Goal: Transaction & Acquisition: Purchase product/service

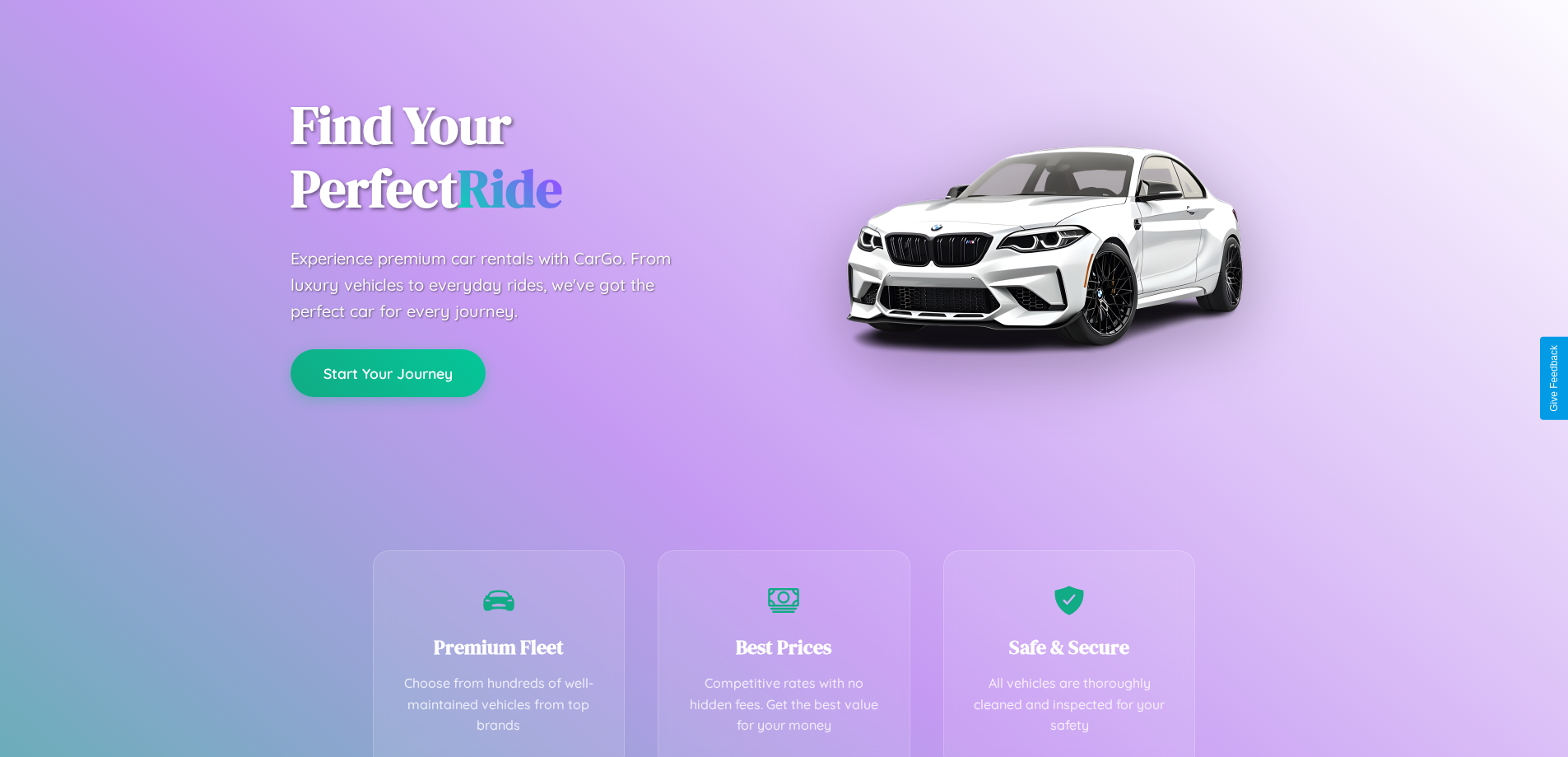
scroll to position [324, 0]
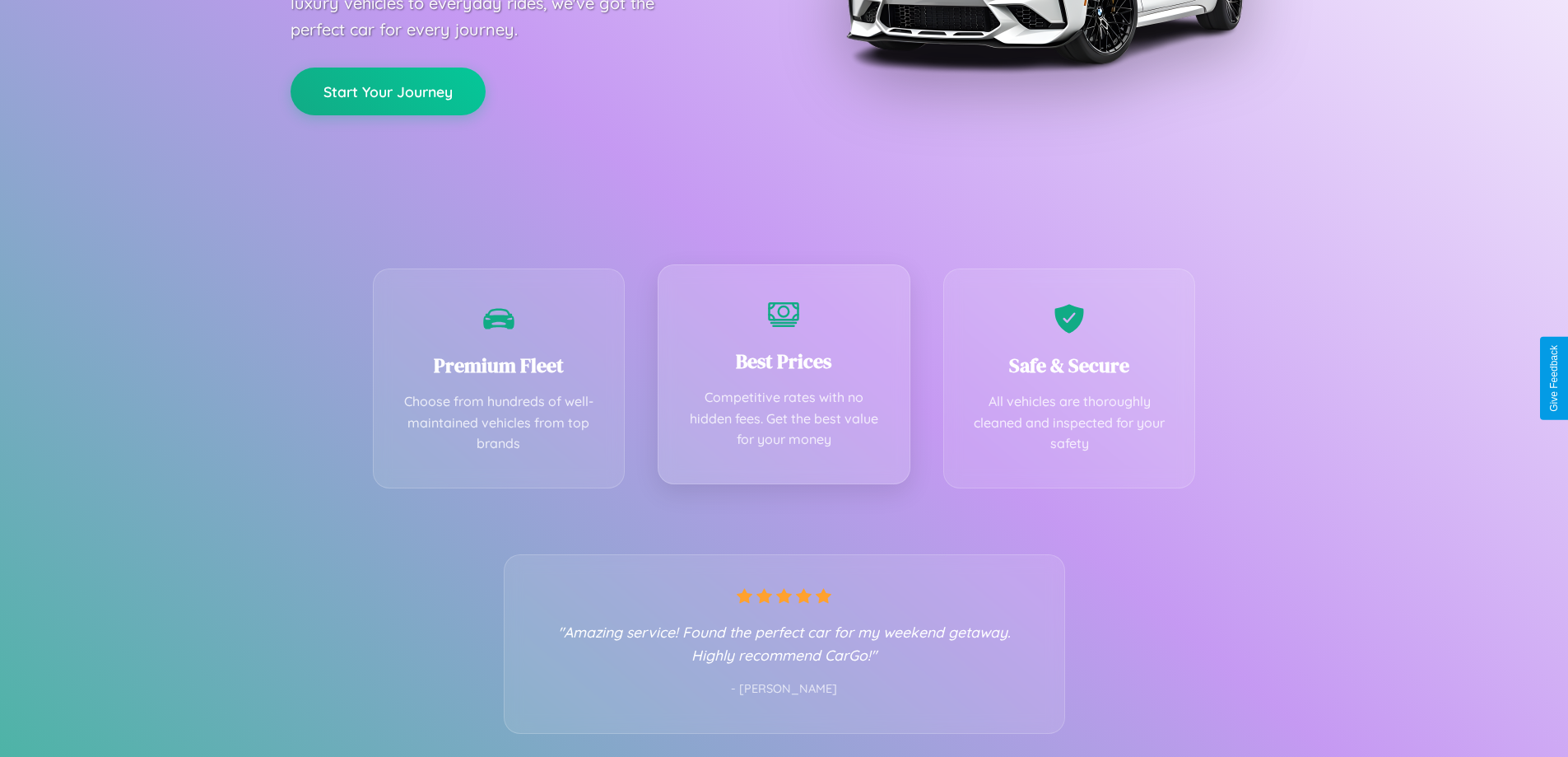
click at [784, 378] on div "Best Prices Competitive rates with no hidden fees. Get the best value for your …" at bounding box center [784, 373] width 253 height 220
click at [388, 90] on button "Start Your Journey" at bounding box center [388, 90] width 195 height 48
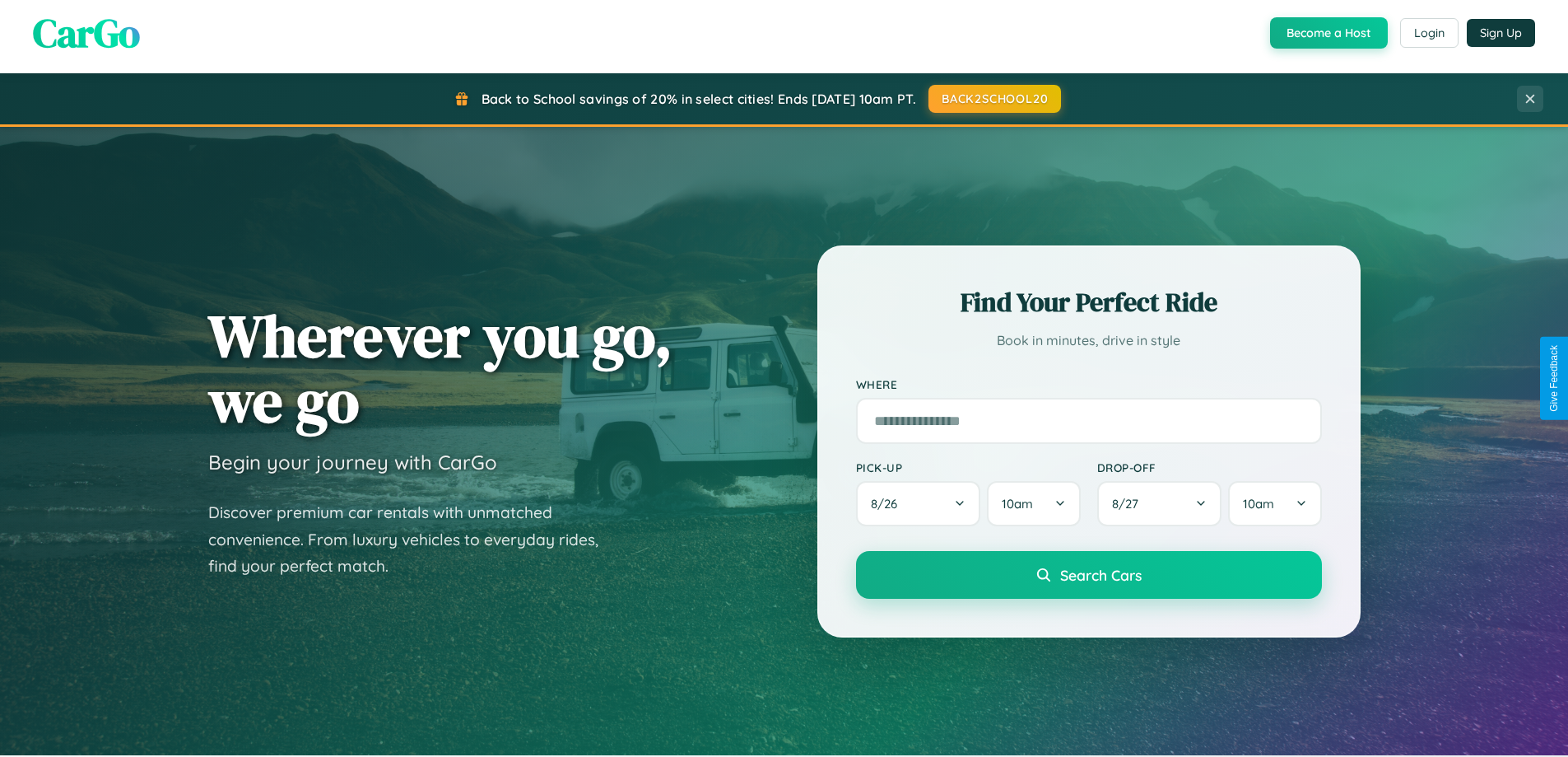
scroll to position [710, 0]
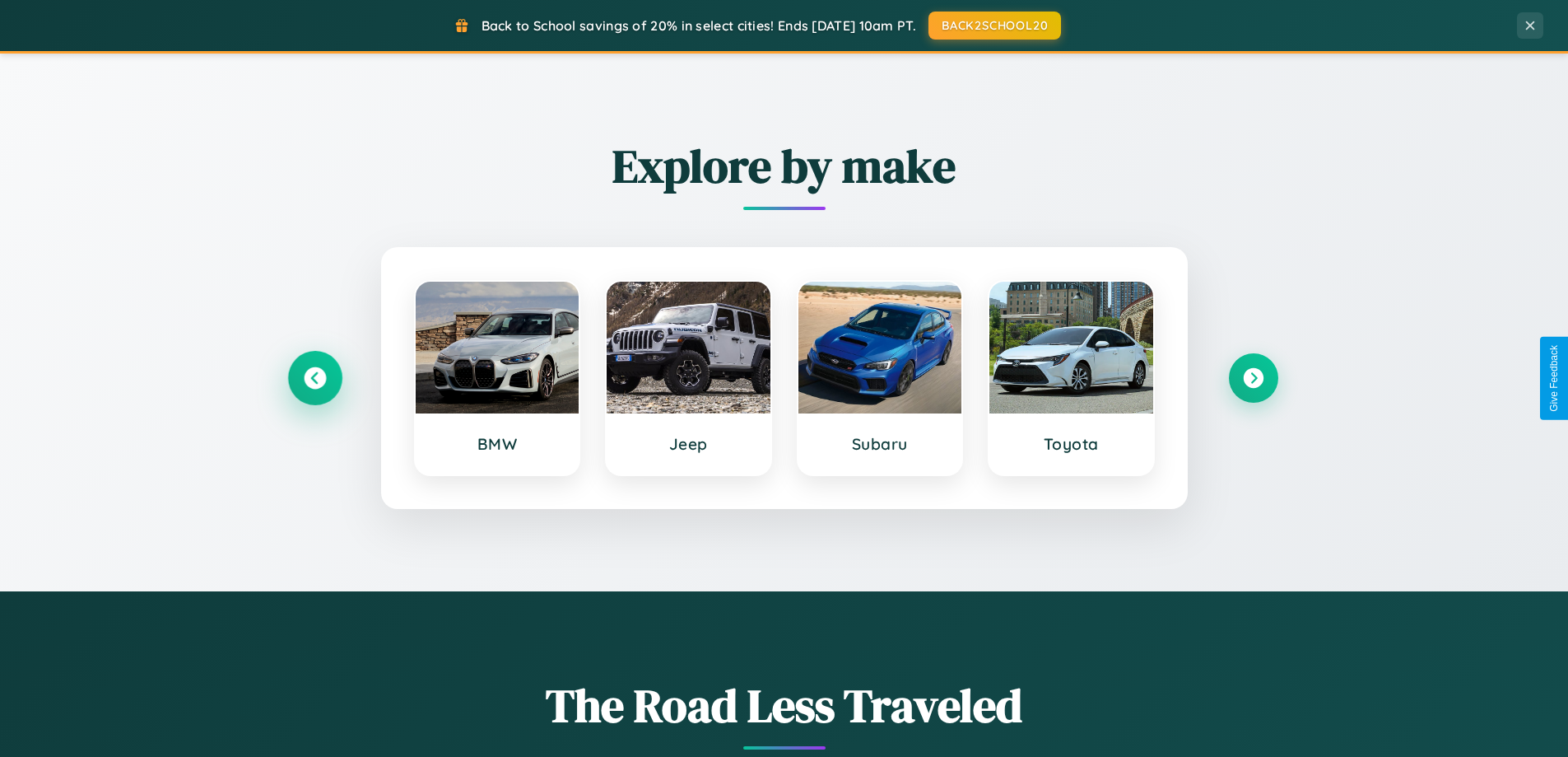
click at [315, 378] on icon at bounding box center [315, 378] width 22 height 22
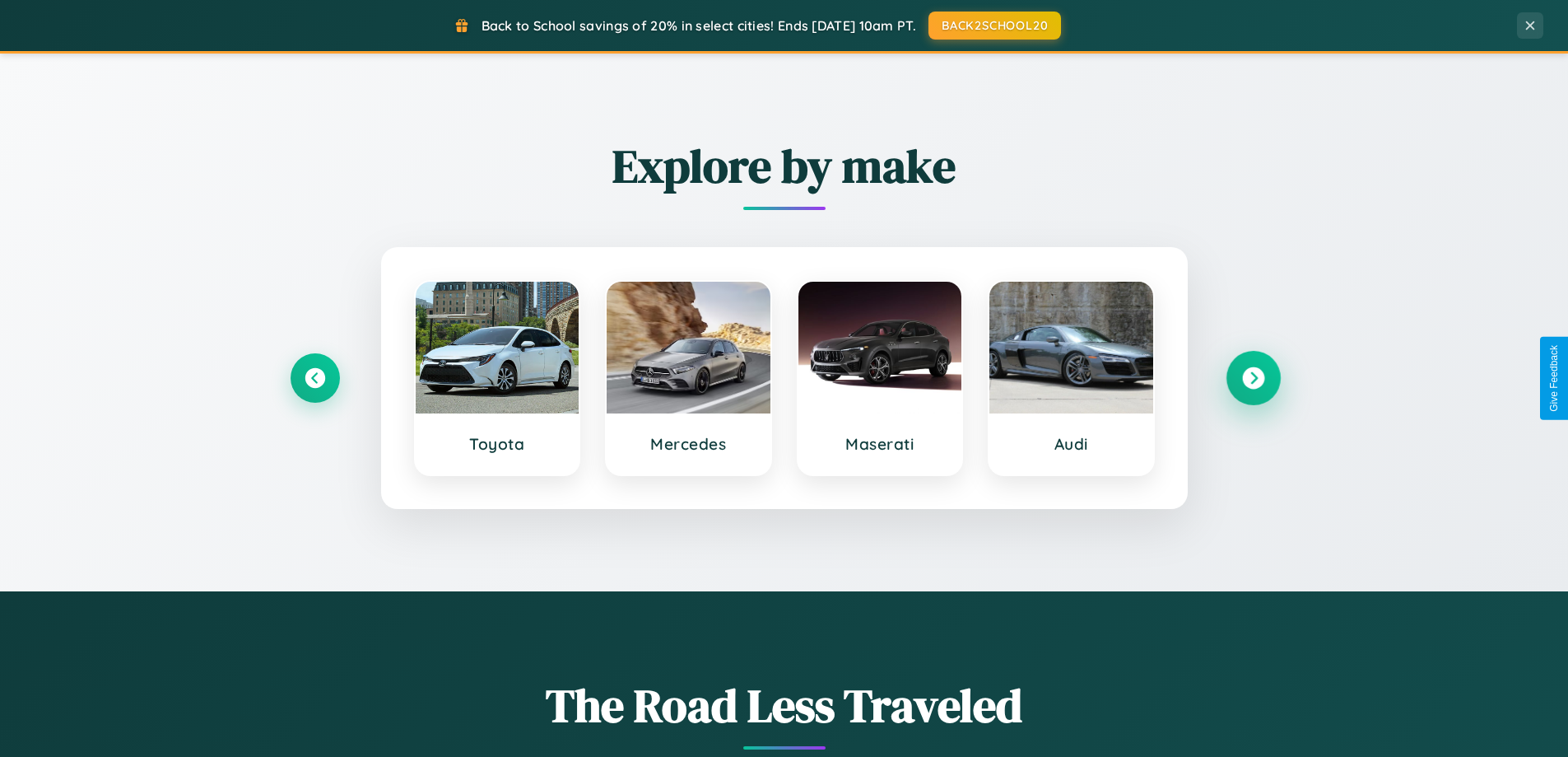
click at [1253, 378] on icon at bounding box center [1253, 378] width 22 height 22
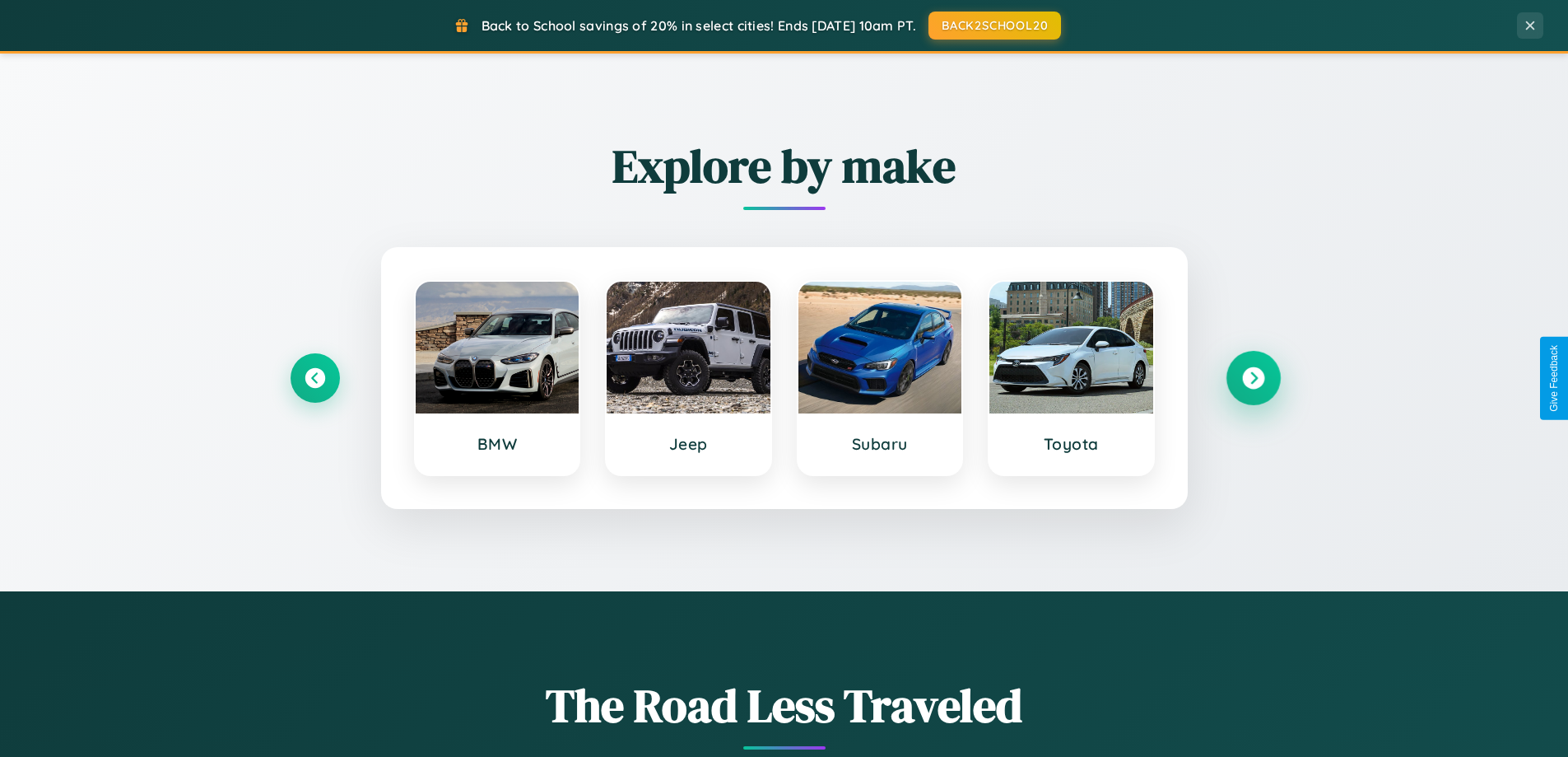
click at [1253, 378] on icon at bounding box center [1253, 378] width 22 height 22
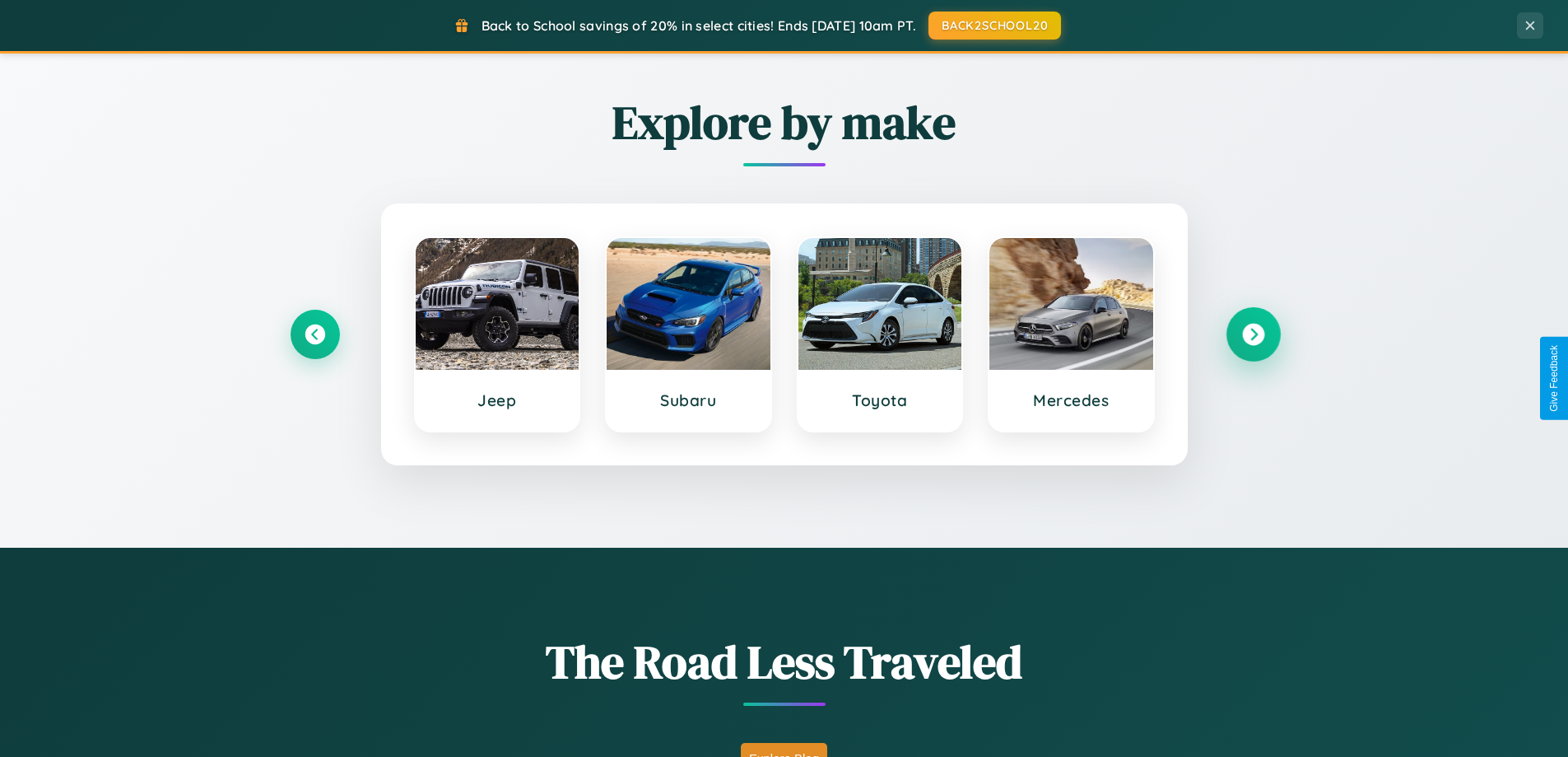
scroll to position [3169, 0]
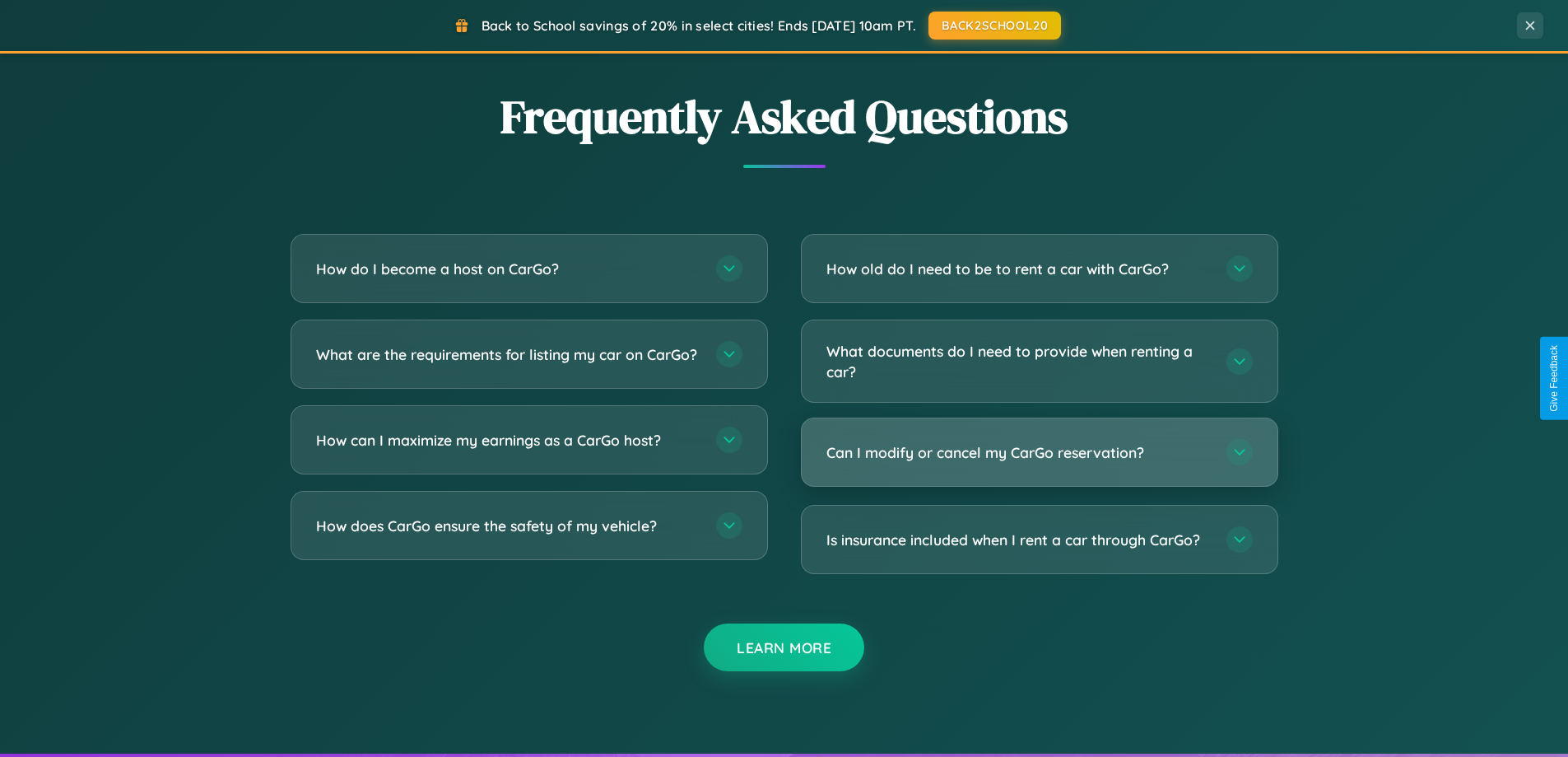
click at [1039, 452] on h3 "Can I modify or cancel my CarGo reservation?" at bounding box center [1018, 452] width 383 height 20
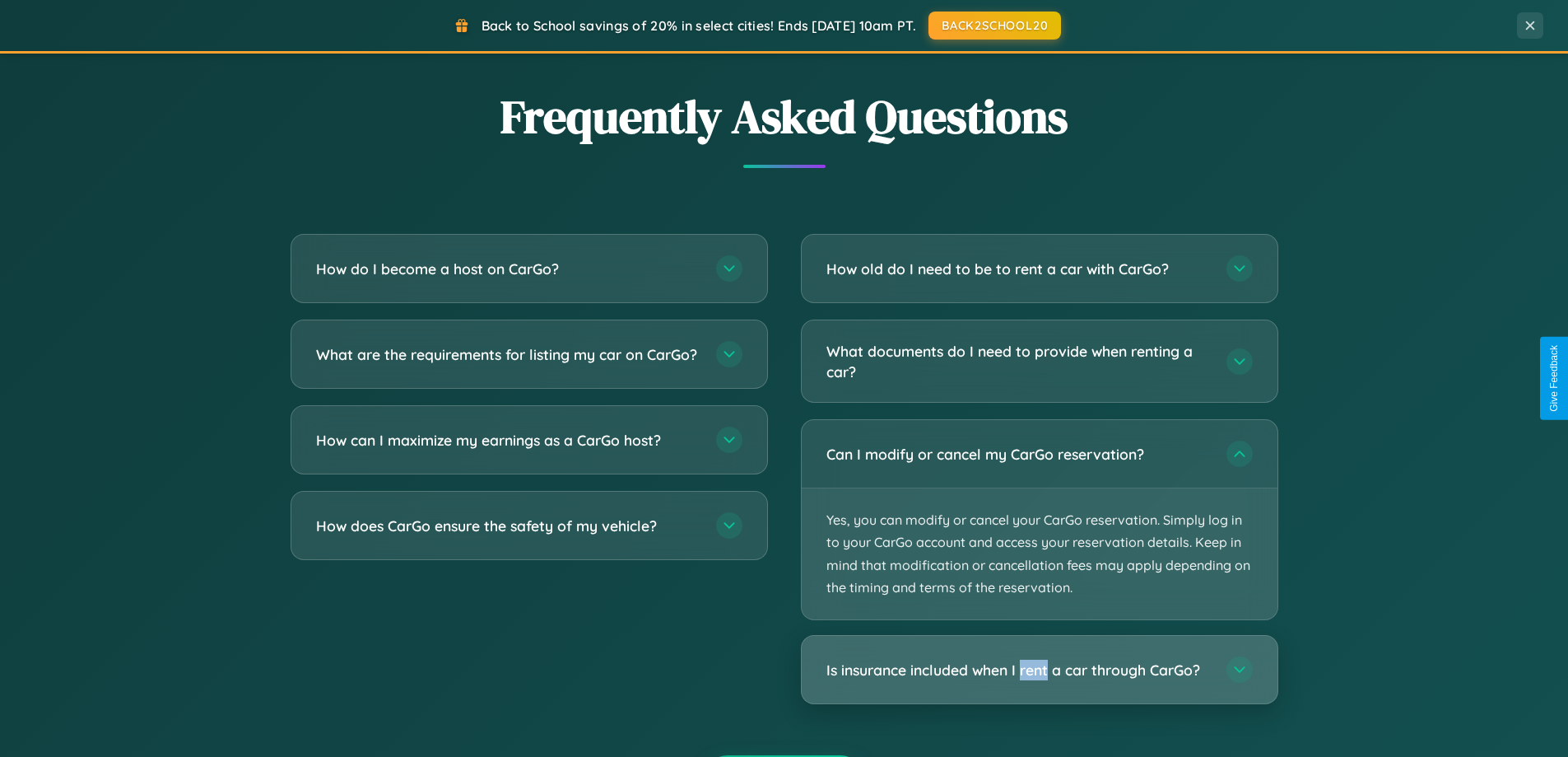
click at [1039, 670] on h3 "Is insurance included when I rent a car through CarGo?" at bounding box center [1018, 670] width 383 height 20
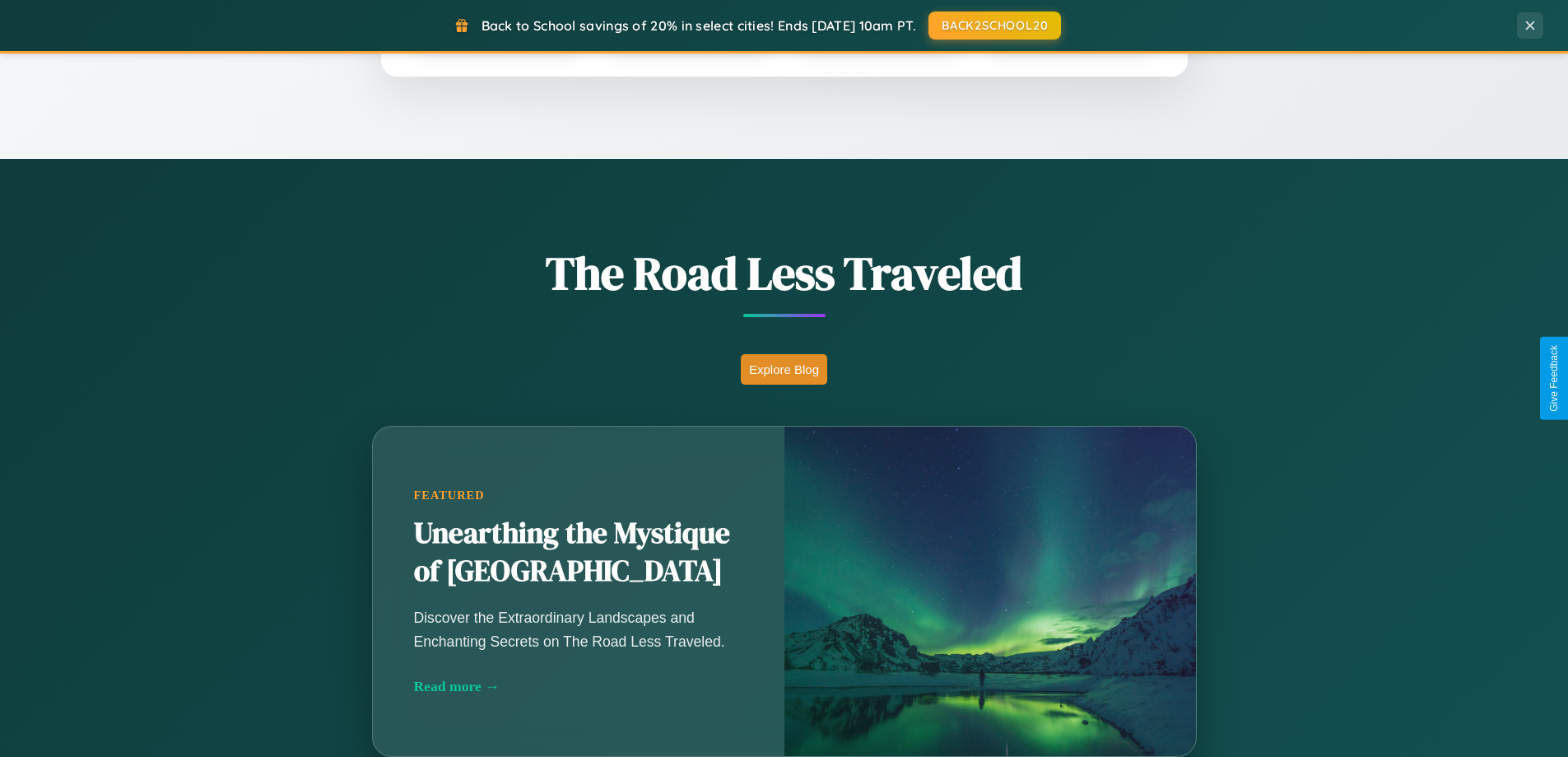
scroll to position [1133, 0]
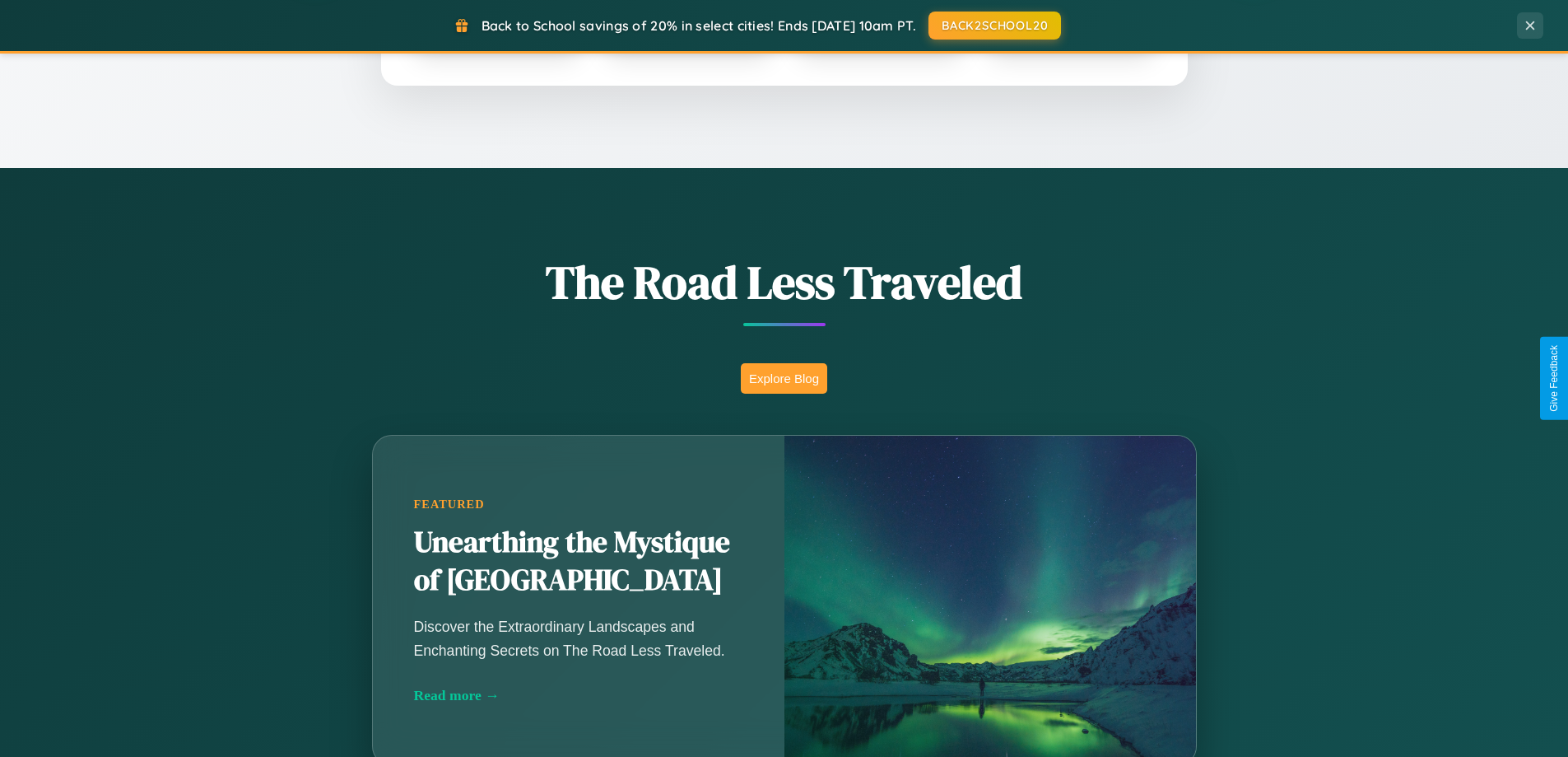
click at [784, 378] on button "Explore Blog" at bounding box center [784, 378] width 86 height 31
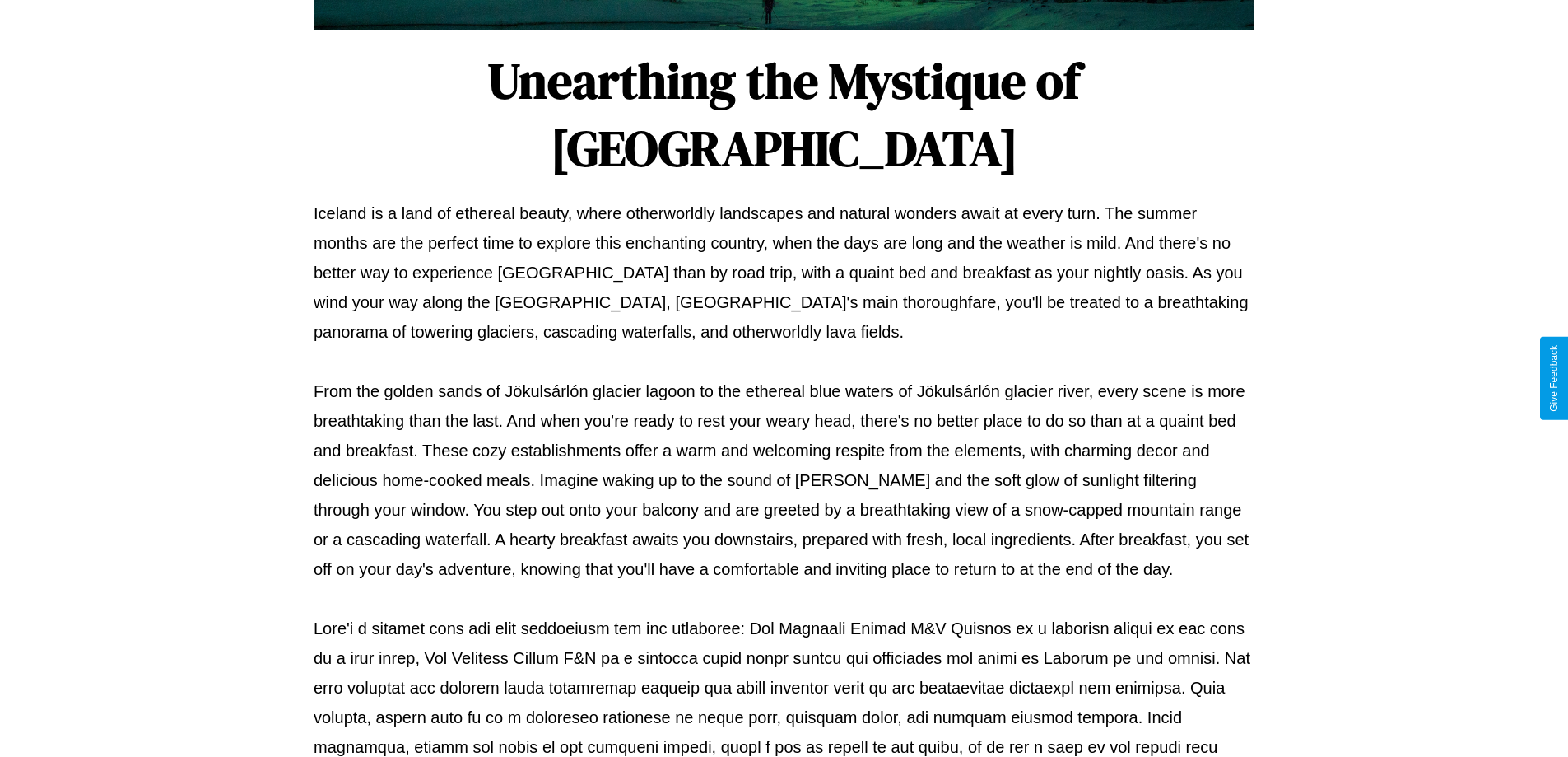
scroll to position [533, 0]
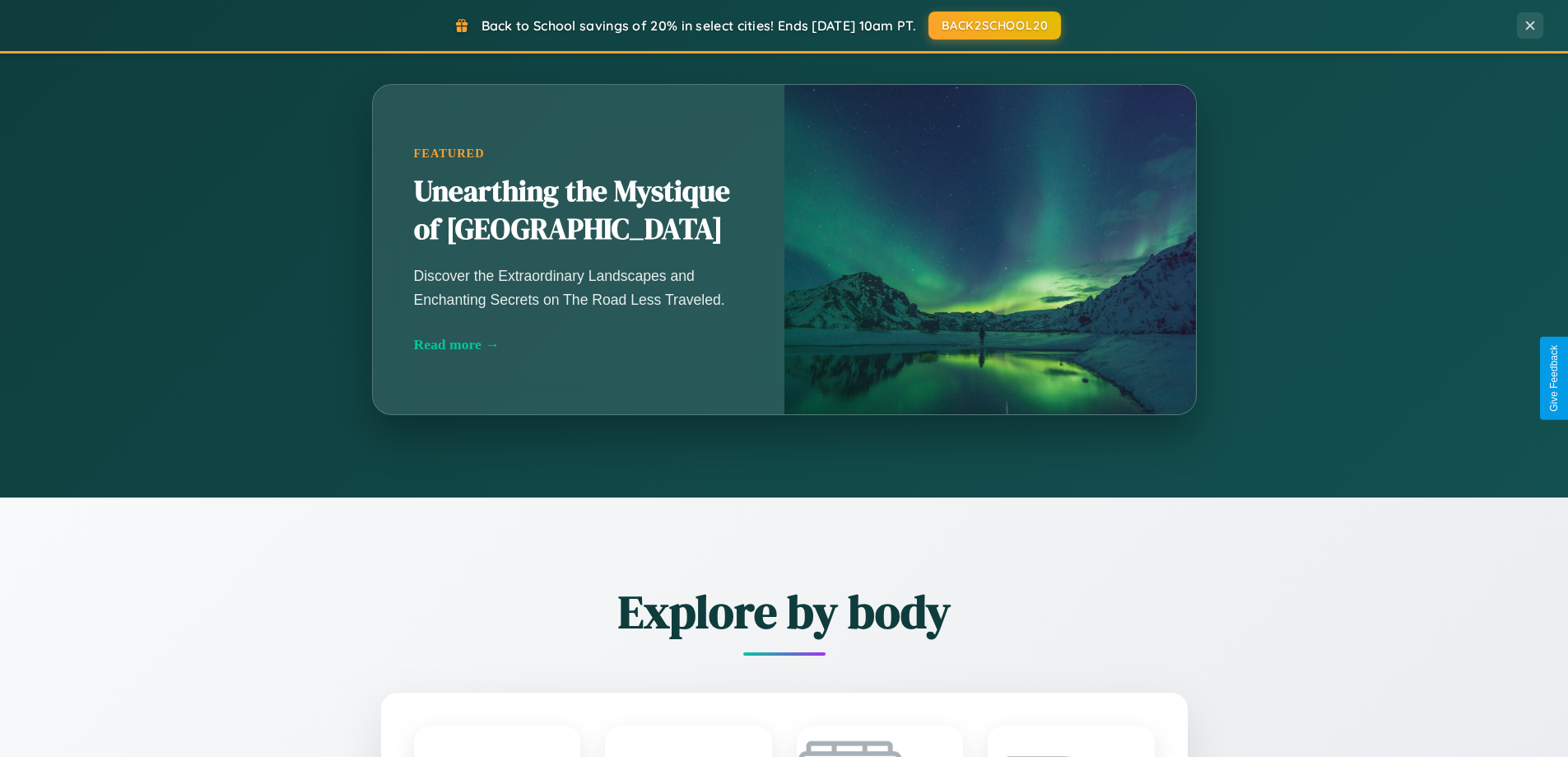
scroll to position [2646, 0]
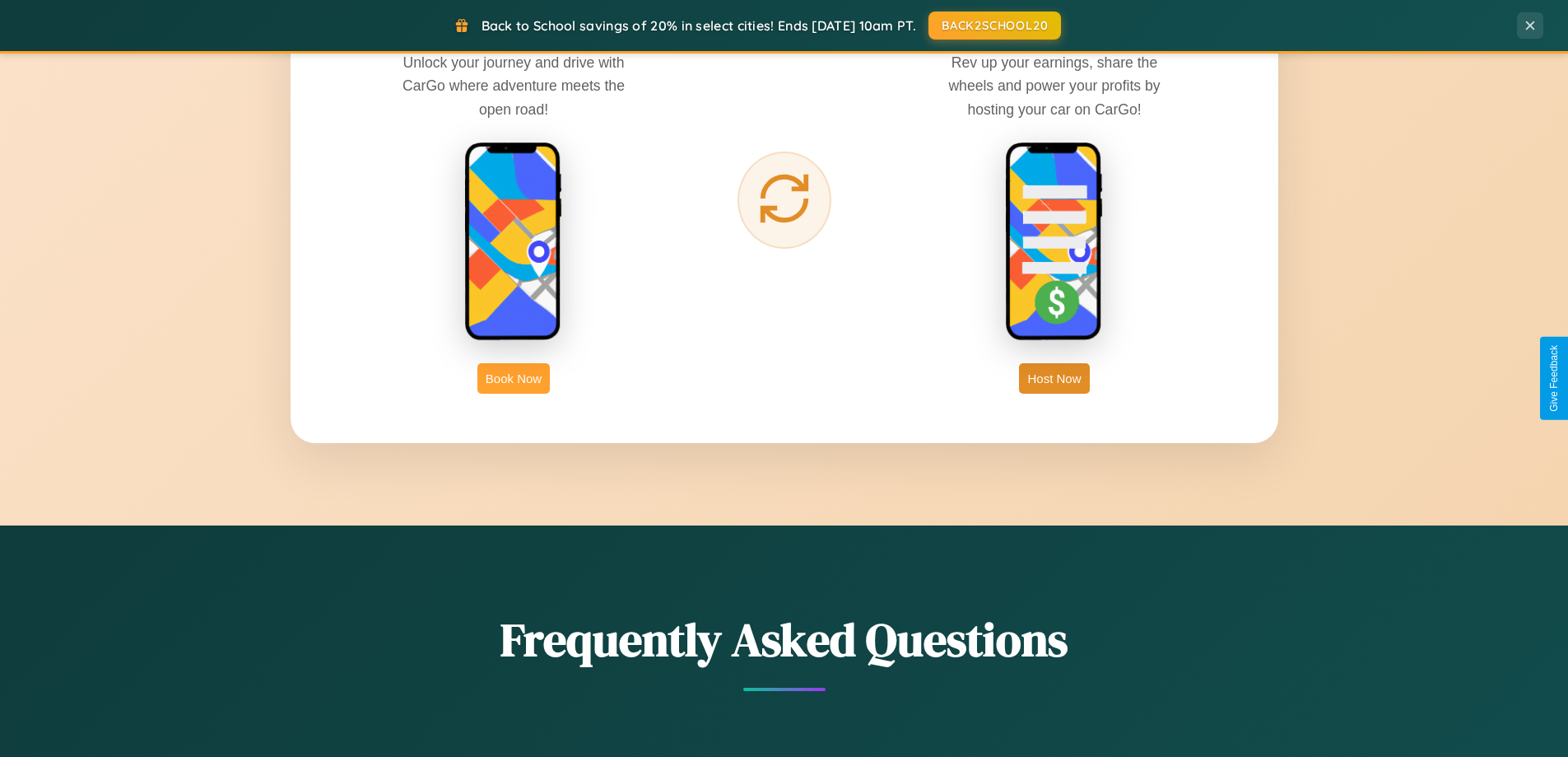
click at [514, 378] on button "Book Now" at bounding box center [513, 378] width 72 height 31
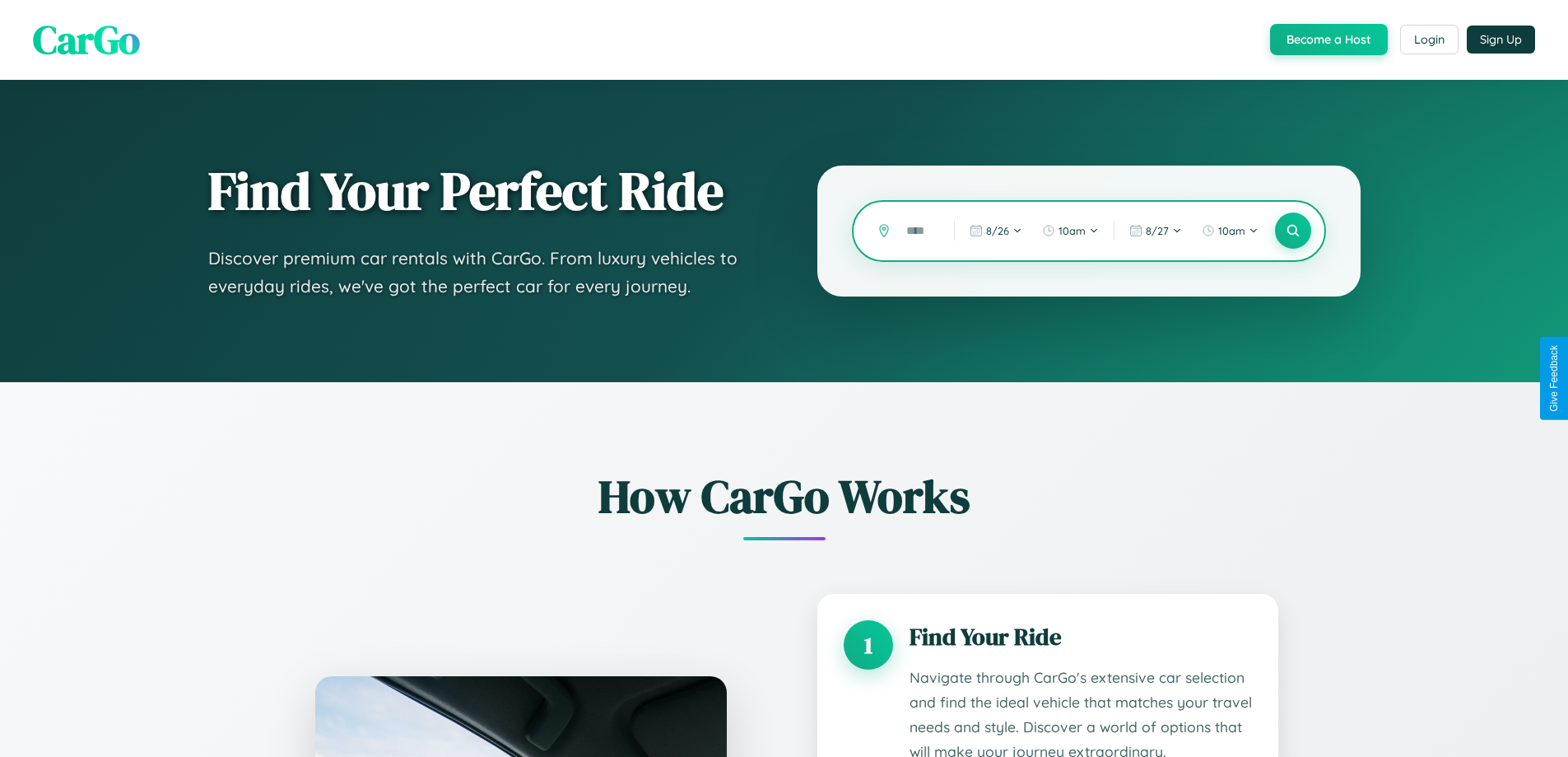
click at [918, 231] on input "text" at bounding box center [918, 231] width 40 height 29
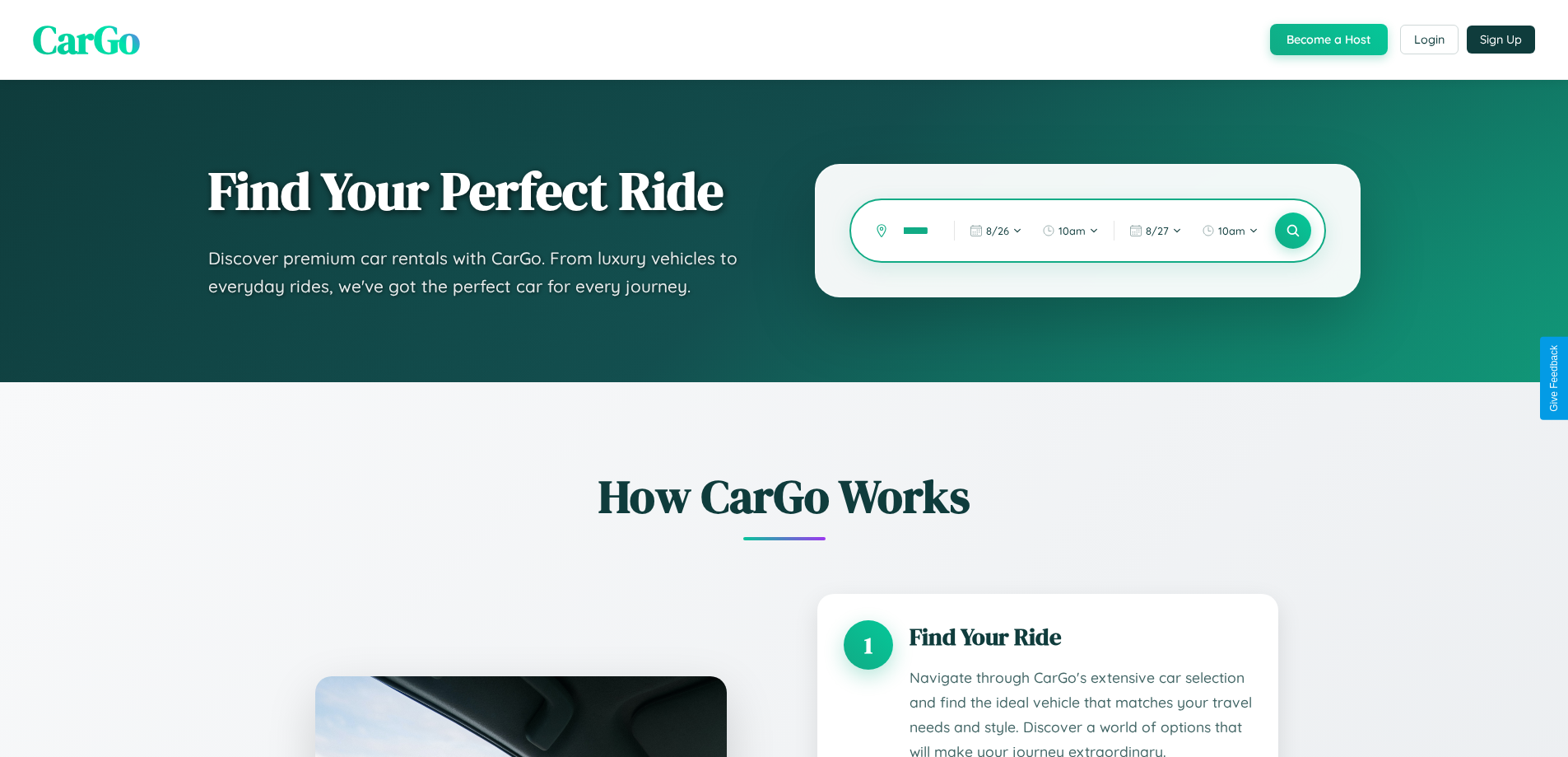
scroll to position [0, 9]
type input "******"
click at [1292, 231] on icon at bounding box center [1292, 231] width 16 height 16
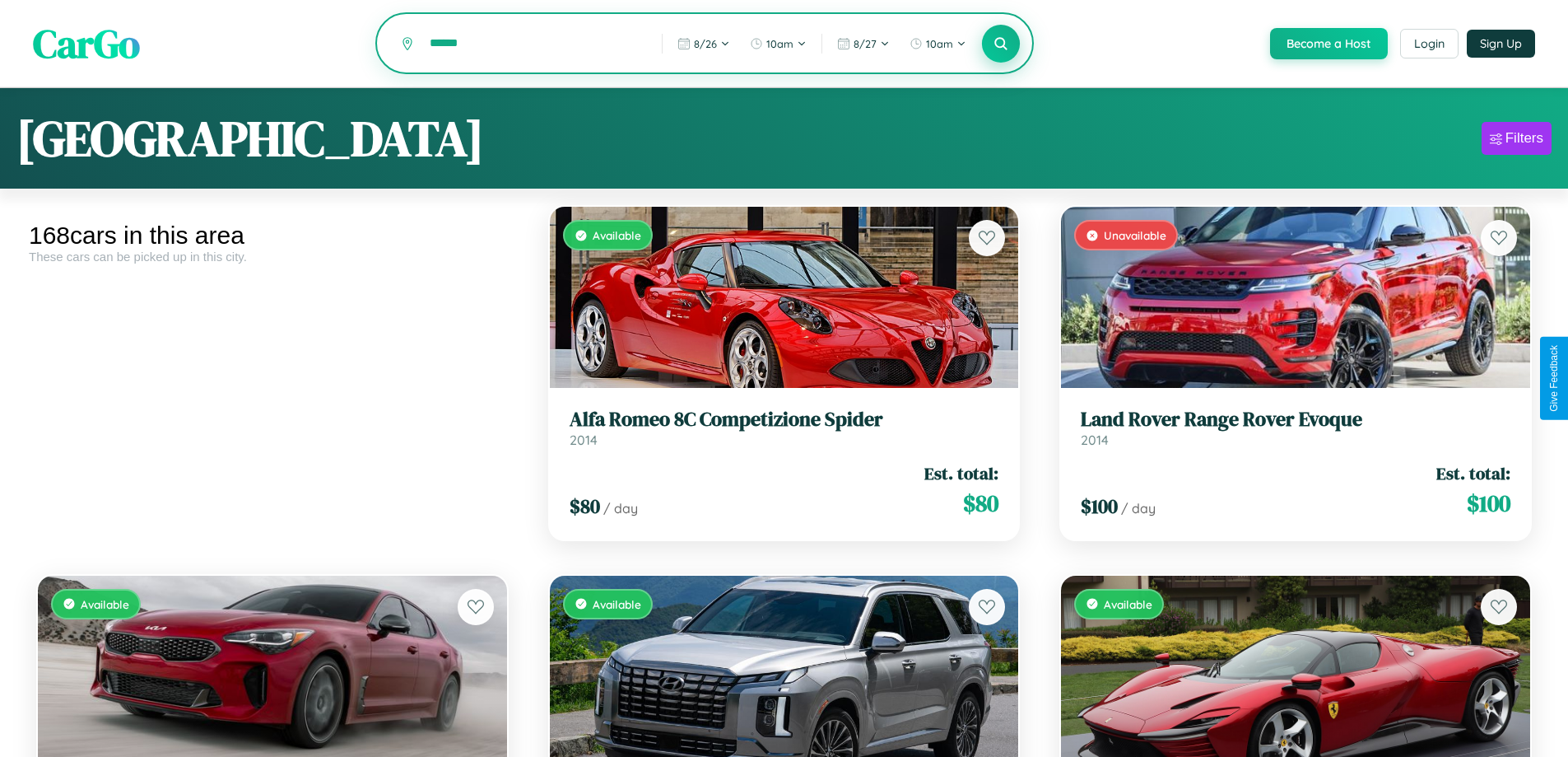
type input "******"
click at [1000, 44] on icon at bounding box center [1001, 43] width 16 height 16
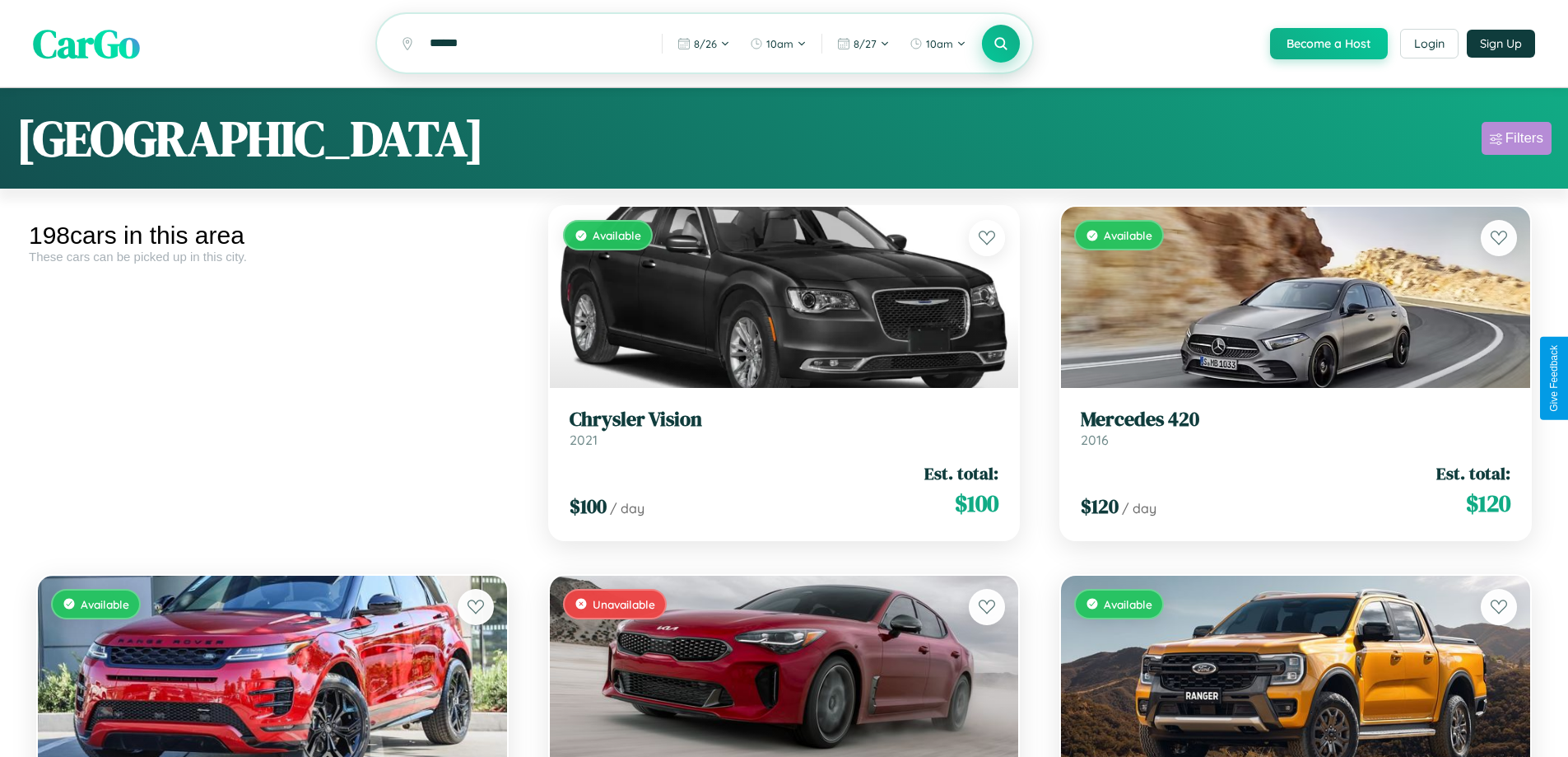
click at [1516, 141] on div "Filters" at bounding box center [1524, 138] width 38 height 17
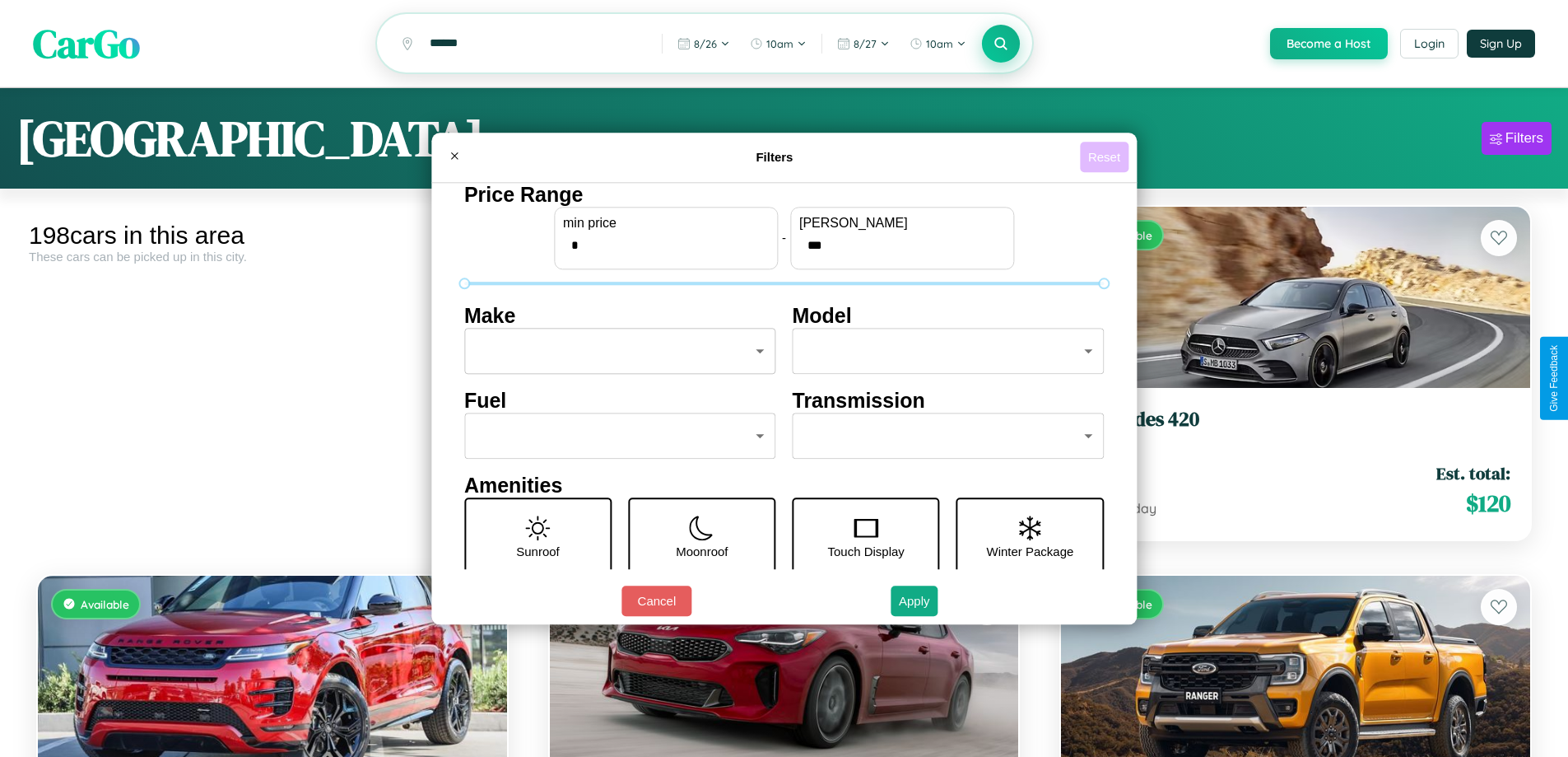
click at [1106, 157] on button "Reset" at bounding box center [1104, 157] width 48 height 31
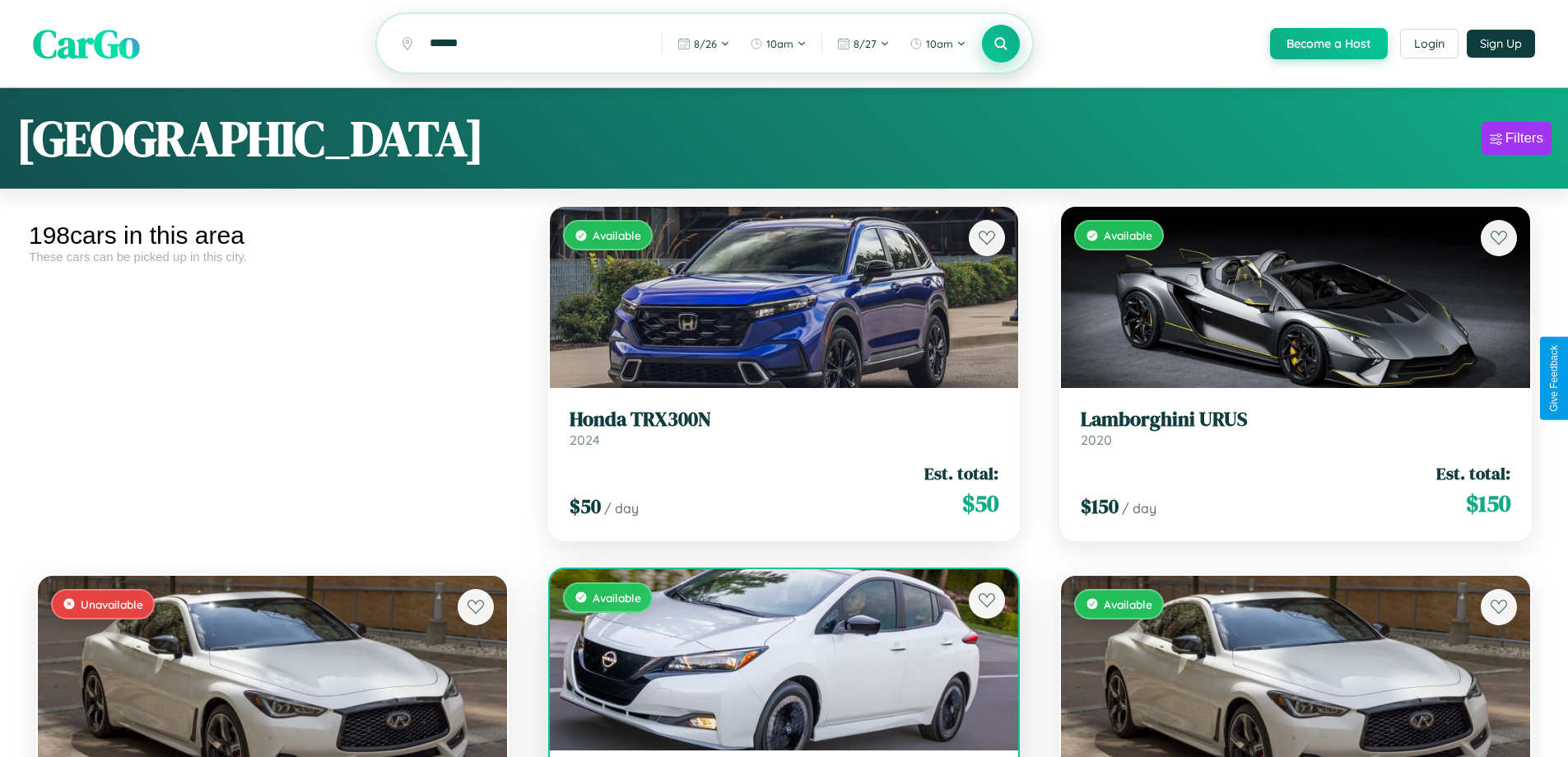
scroll to position [63, 0]
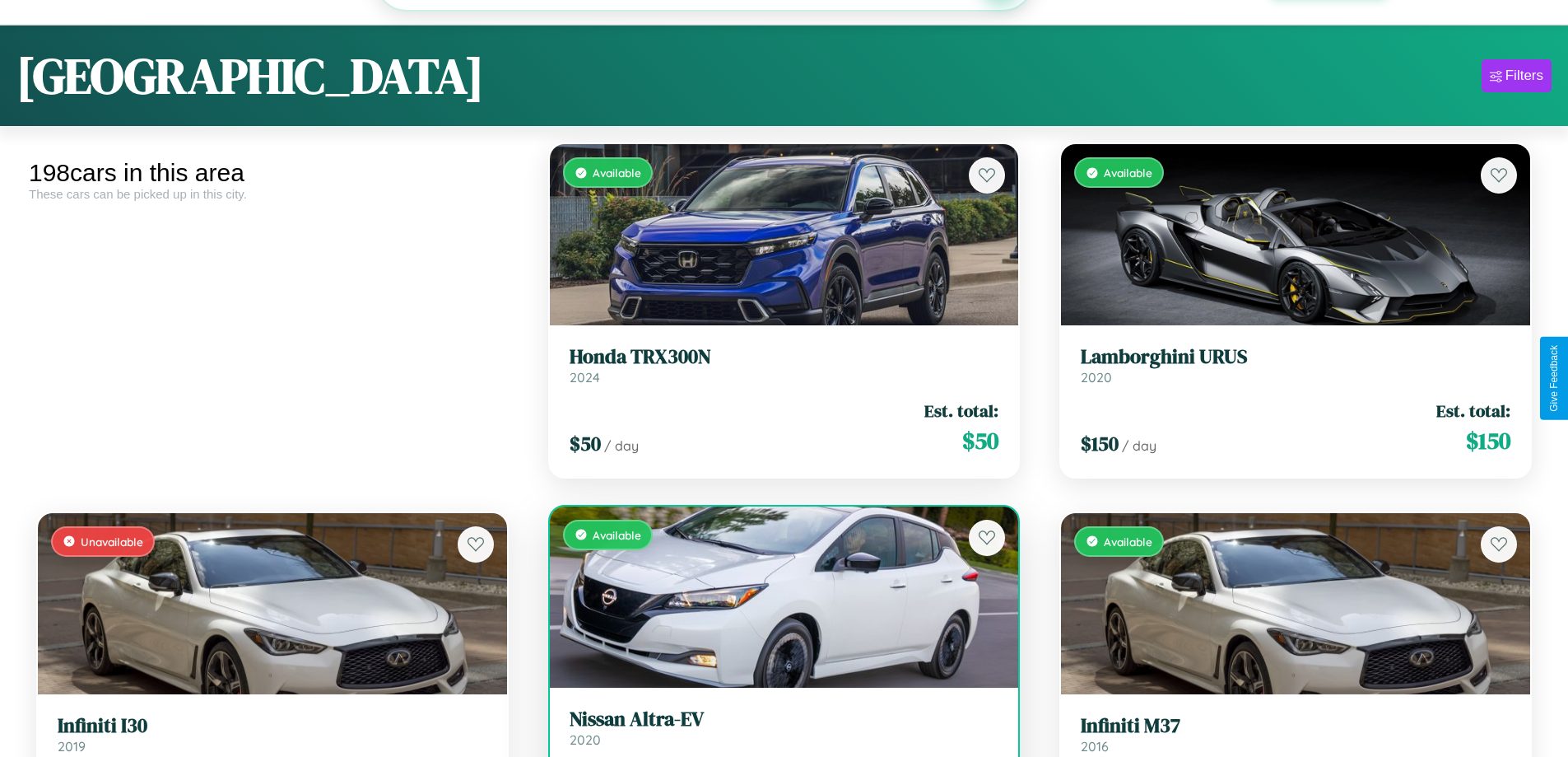
click at [777, 729] on h3 "Nissan Altra-EV" at bounding box center [784, 719] width 430 height 24
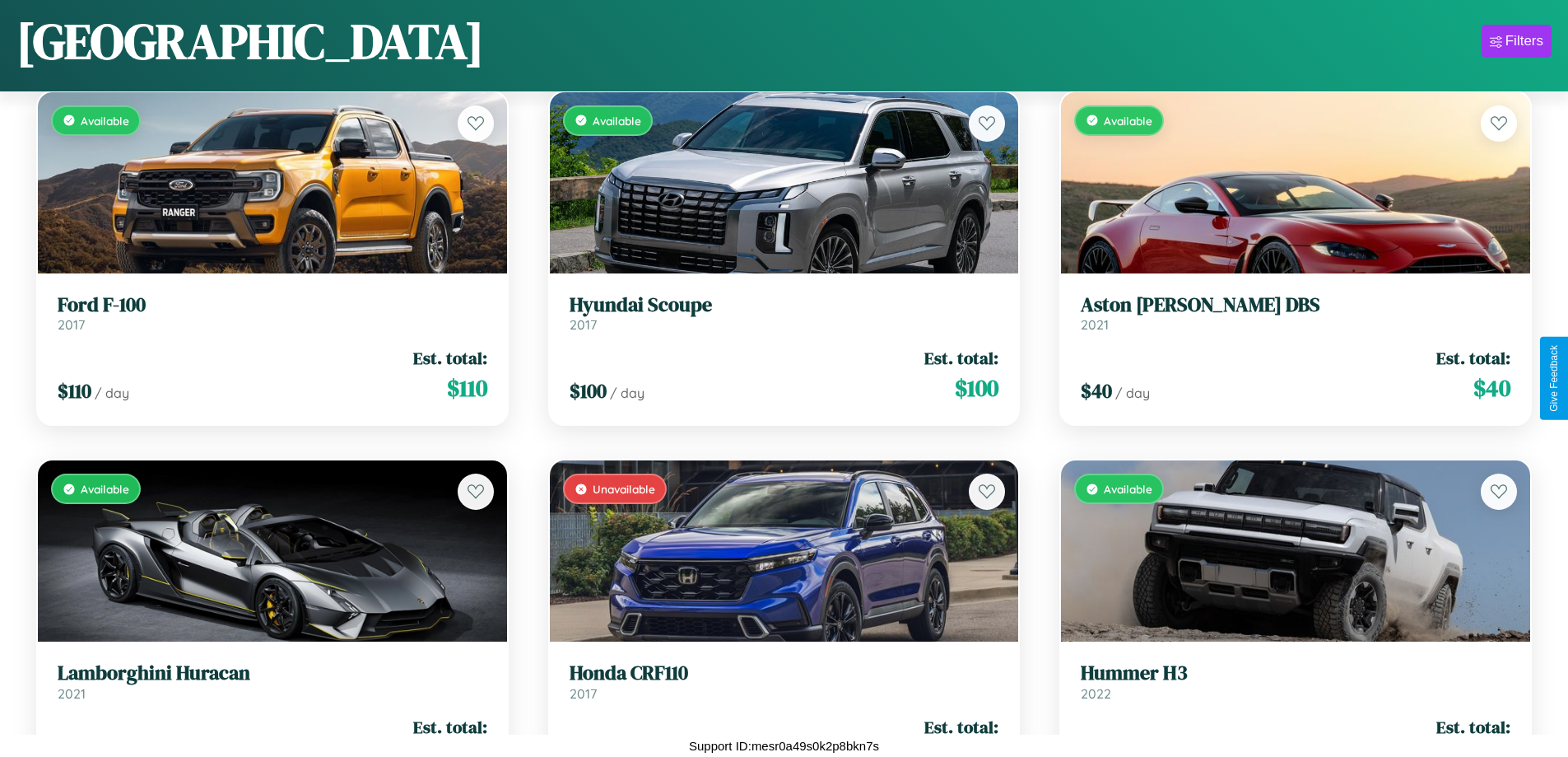
scroll to position [11294, 0]
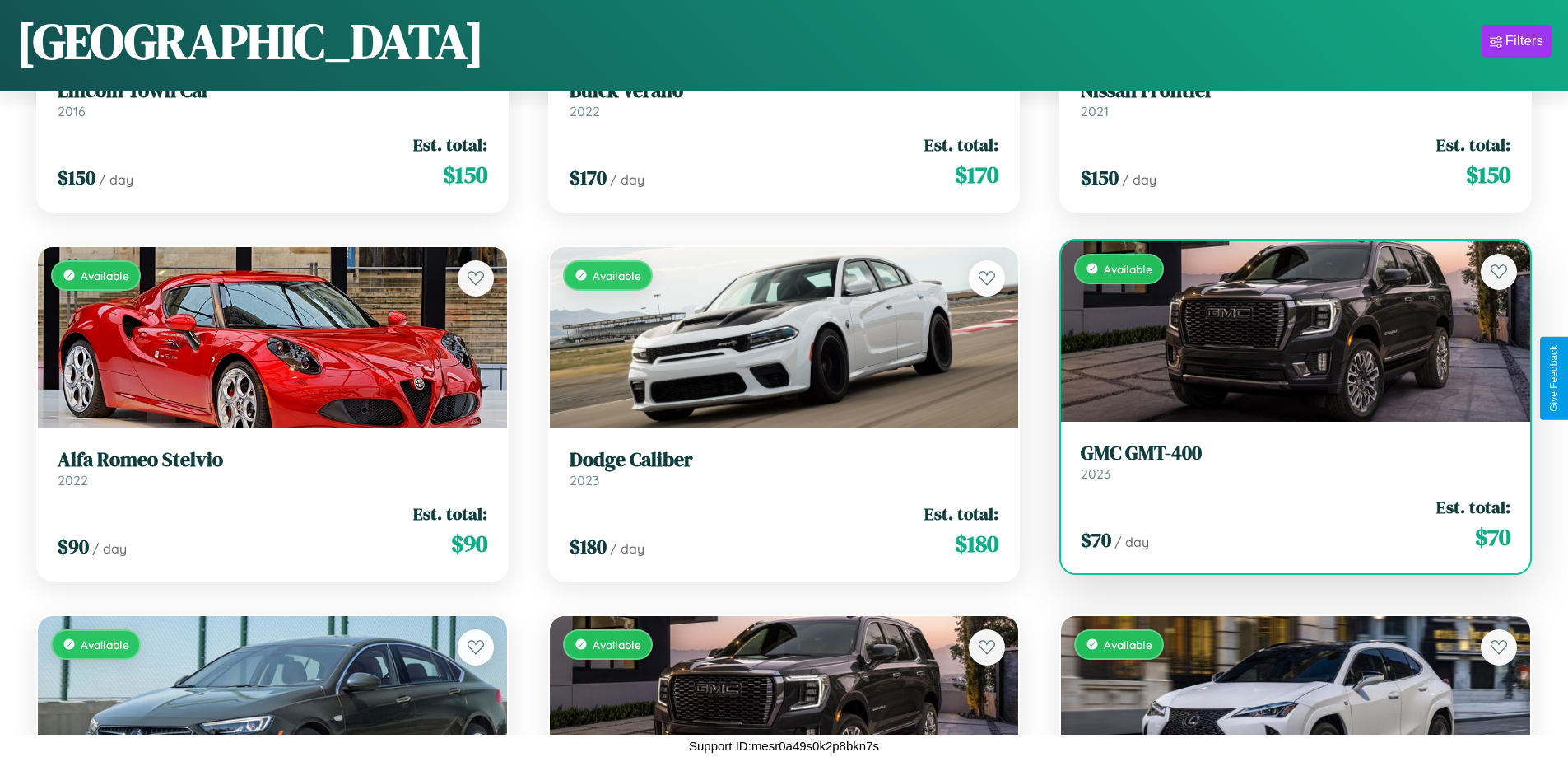
click at [1285, 468] on link "GMC GMT-400 2023" at bounding box center [1296, 461] width 430 height 41
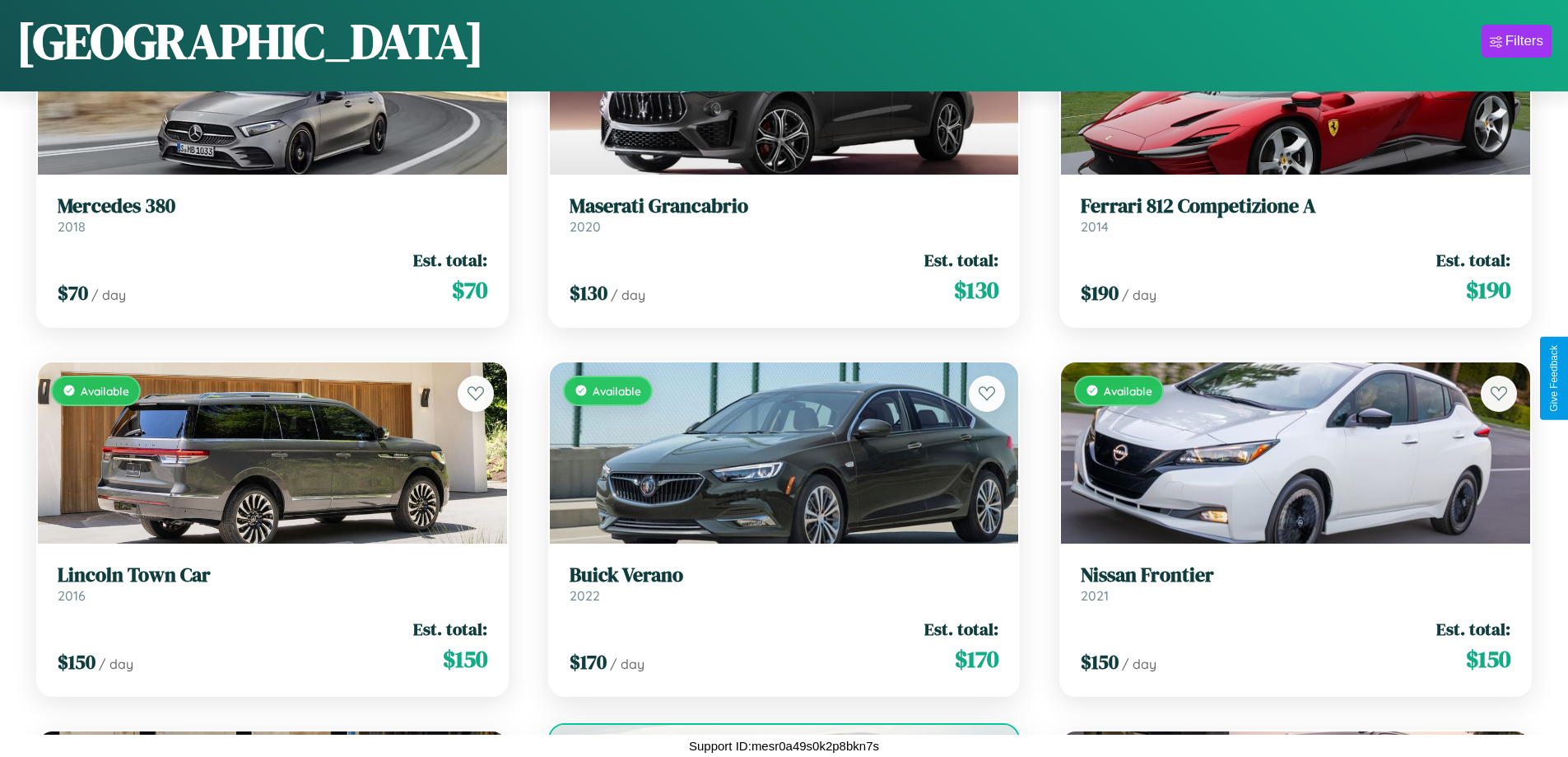
scroll to position [10188, 0]
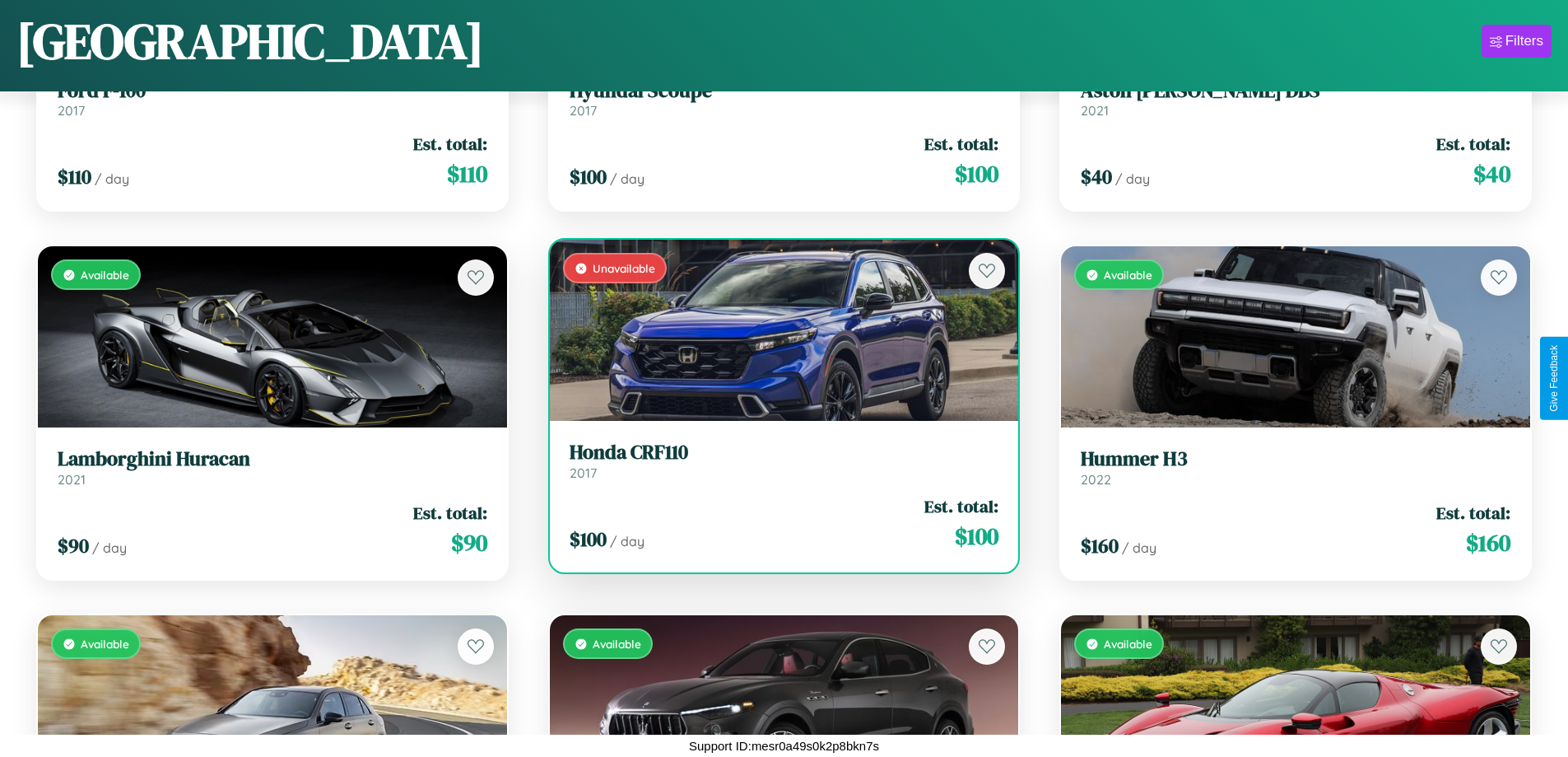
click at [777, 330] on div "Unavailable" at bounding box center [784, 331] width 470 height 182
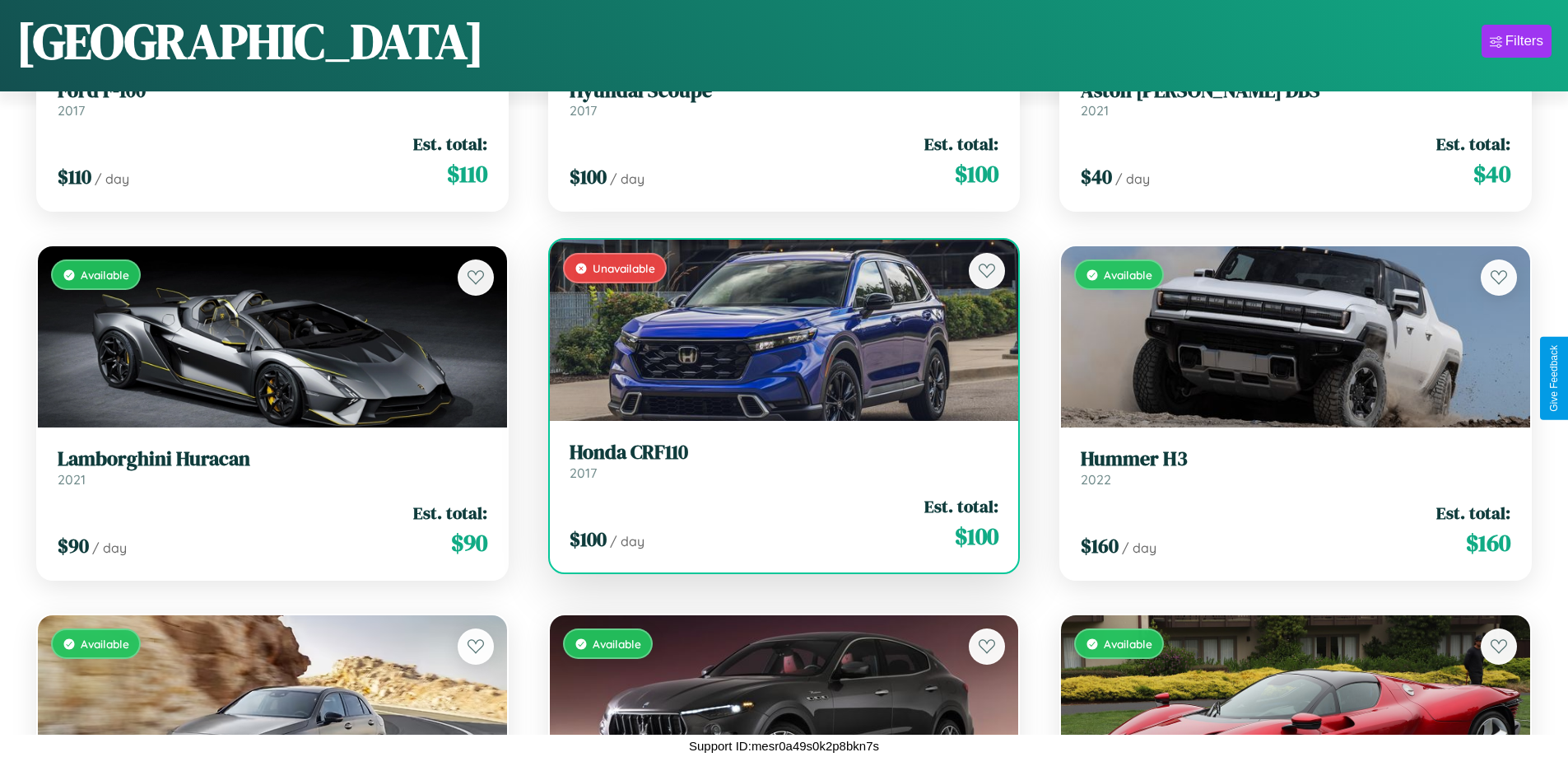
click at [777, 330] on div "Unavailable" at bounding box center [784, 331] width 470 height 182
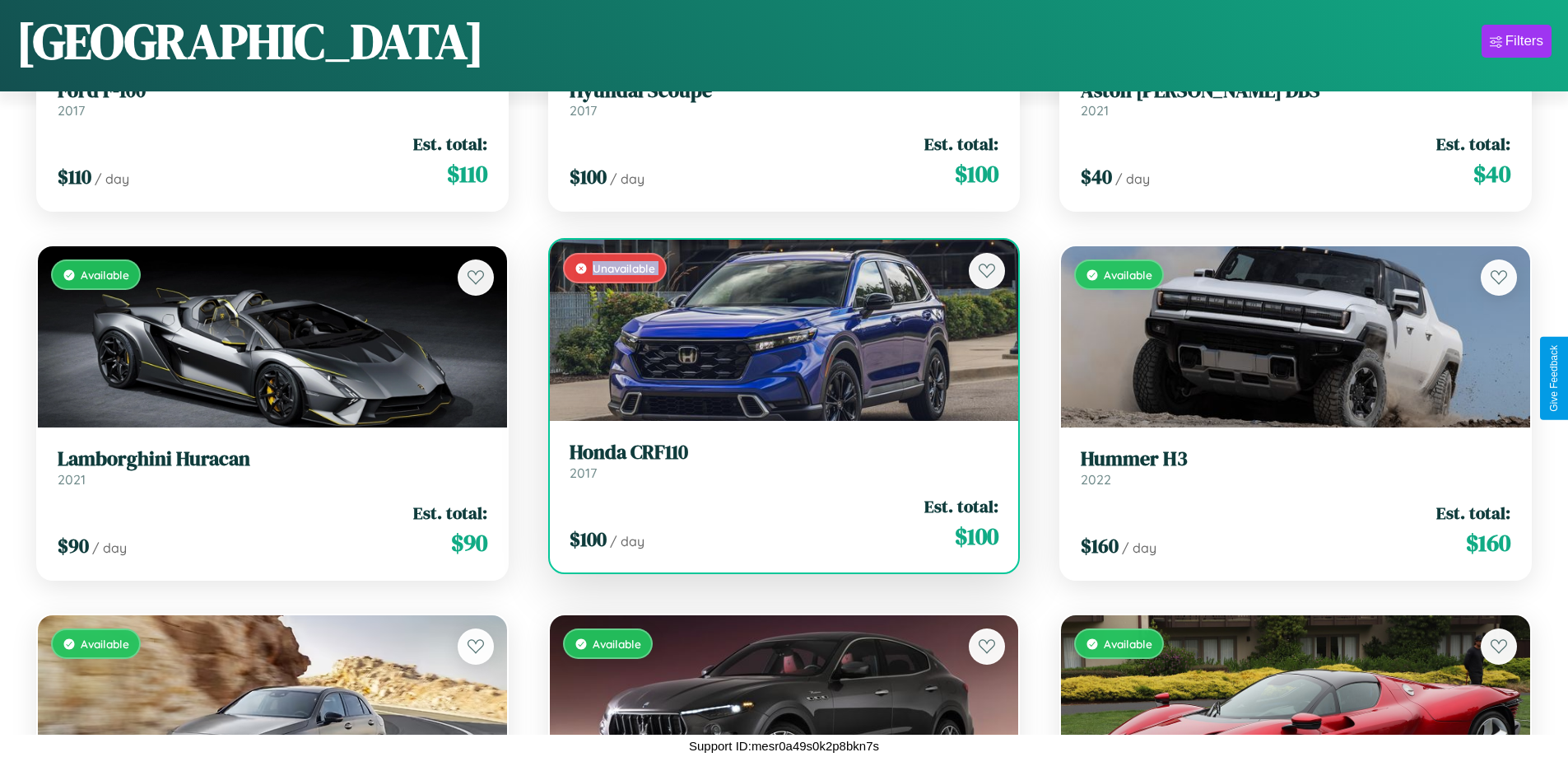
click at [777, 330] on div "Unavailable" at bounding box center [784, 331] width 470 height 182
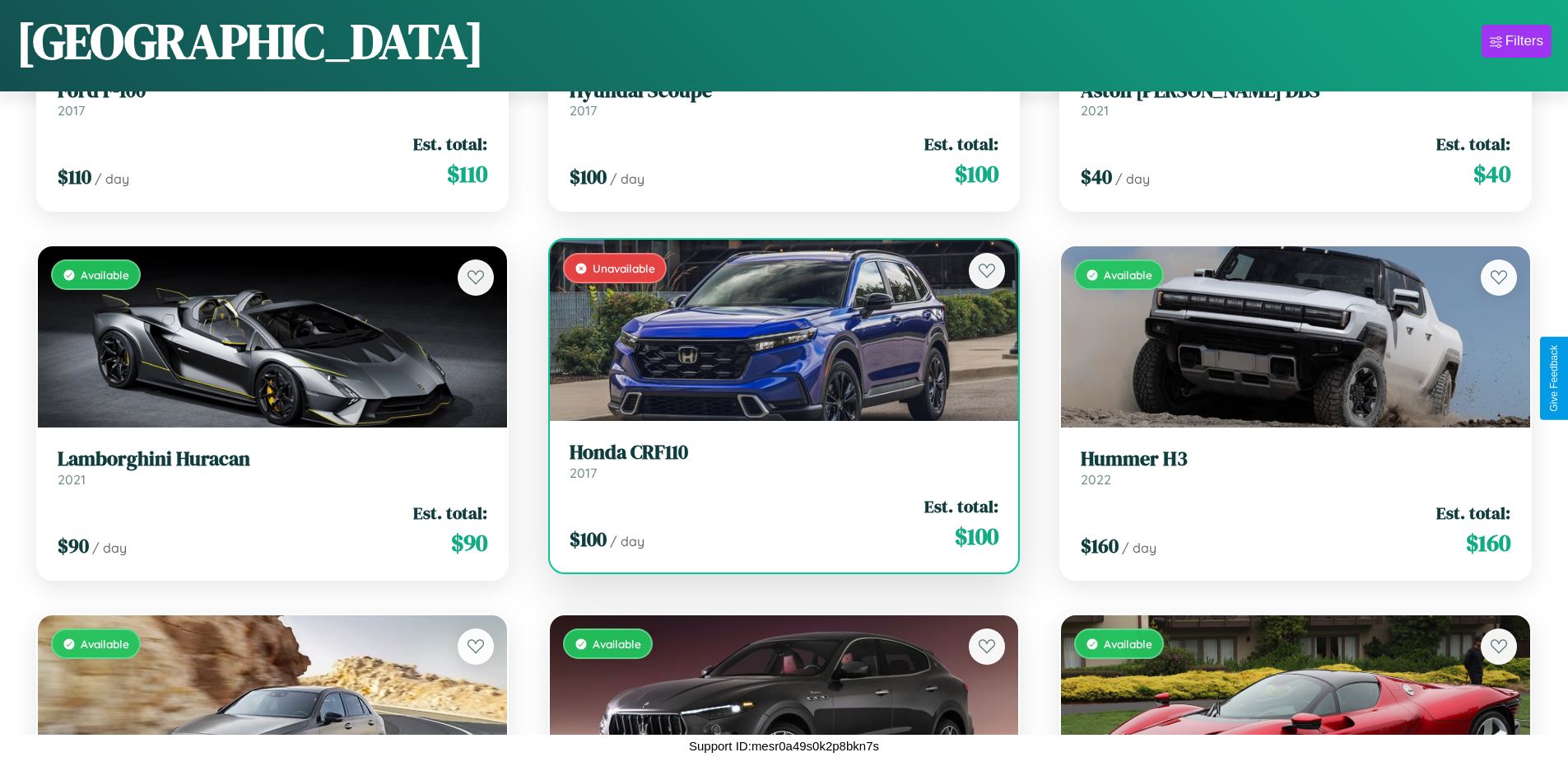
click at [777, 330] on div "Unavailable" at bounding box center [784, 331] width 470 height 182
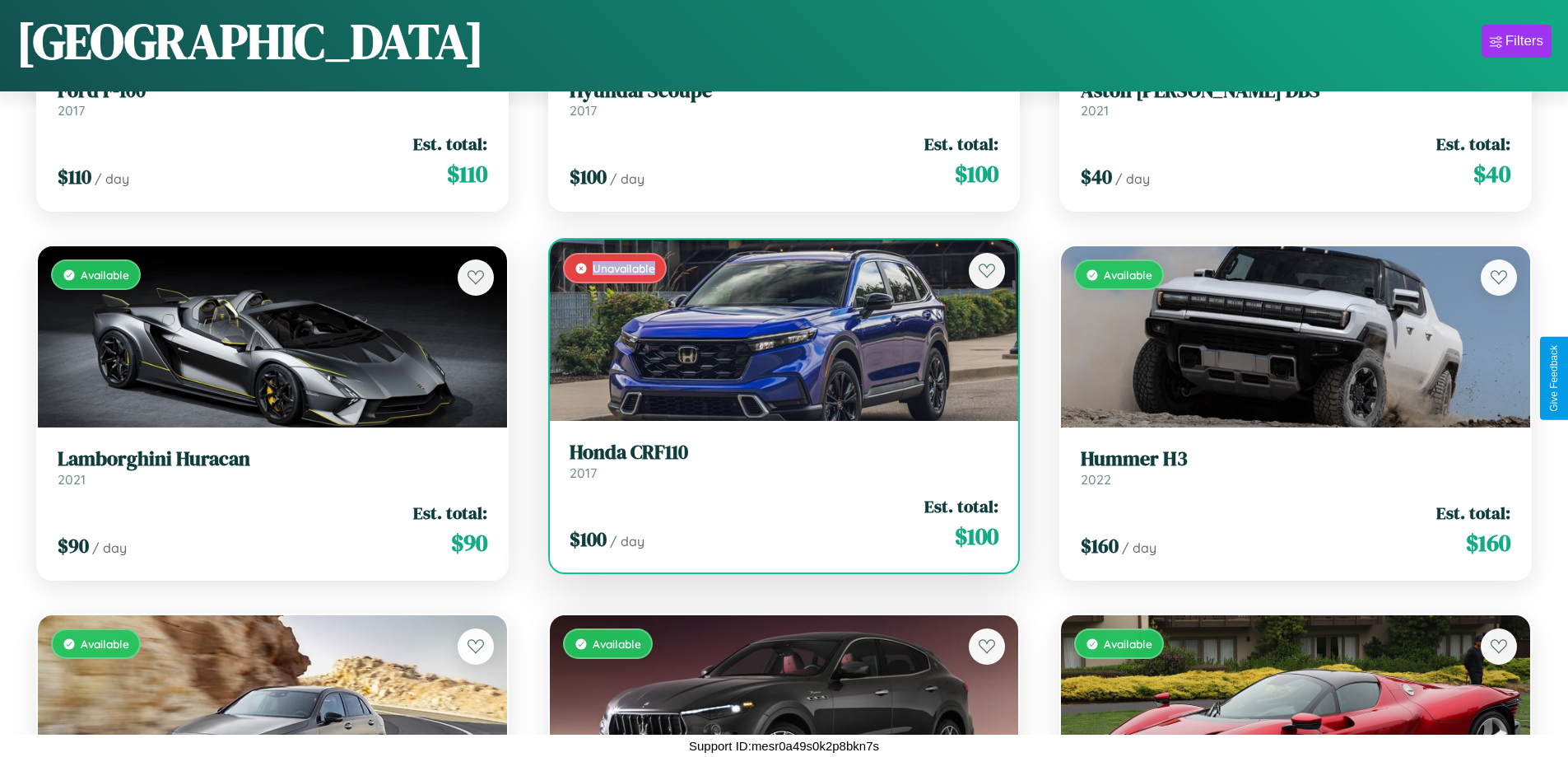
click at [777, 330] on div "Unavailable" at bounding box center [784, 331] width 470 height 182
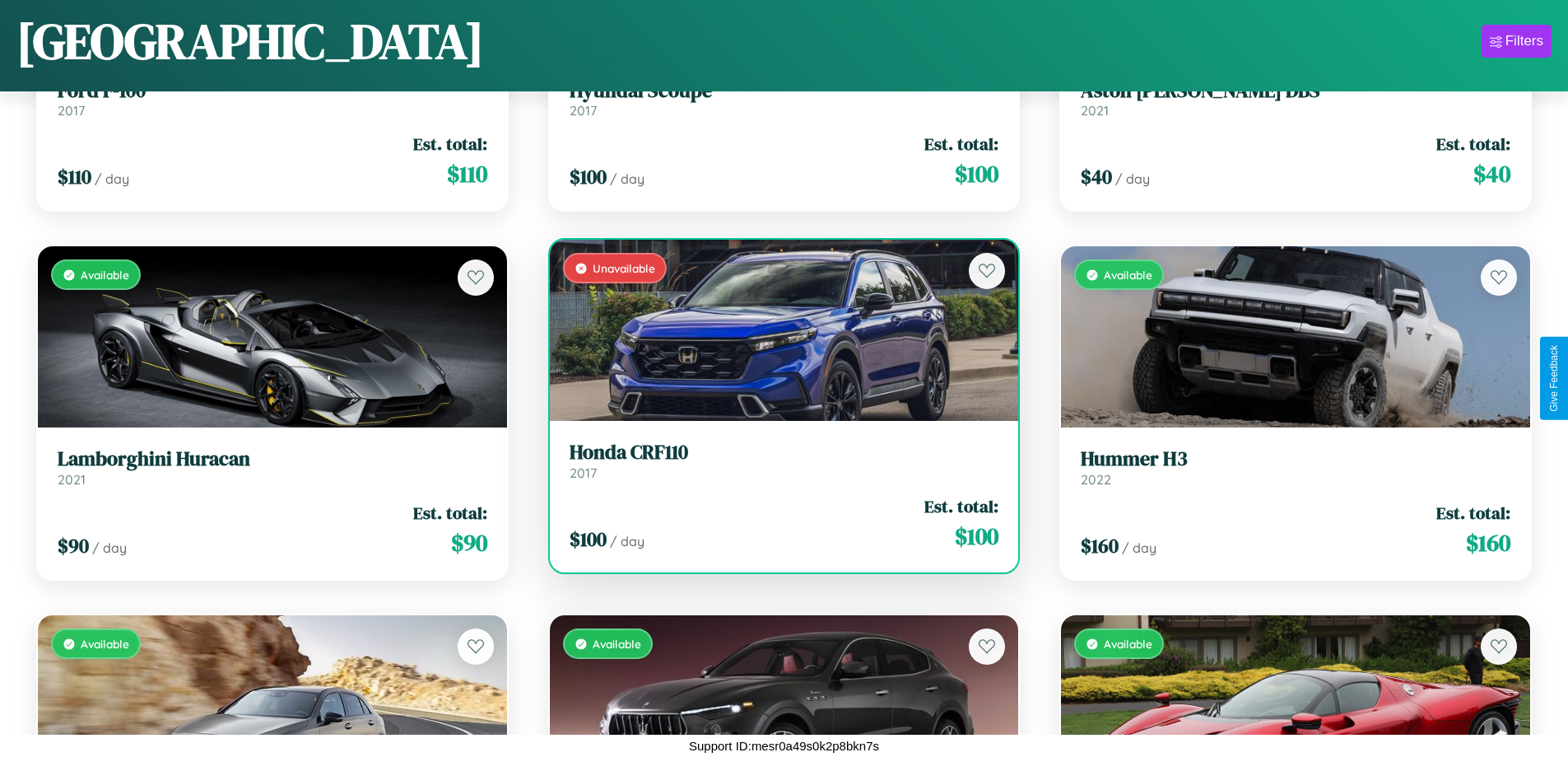
click at [777, 461] on h3 "Honda CRF110" at bounding box center [784, 452] width 430 height 24
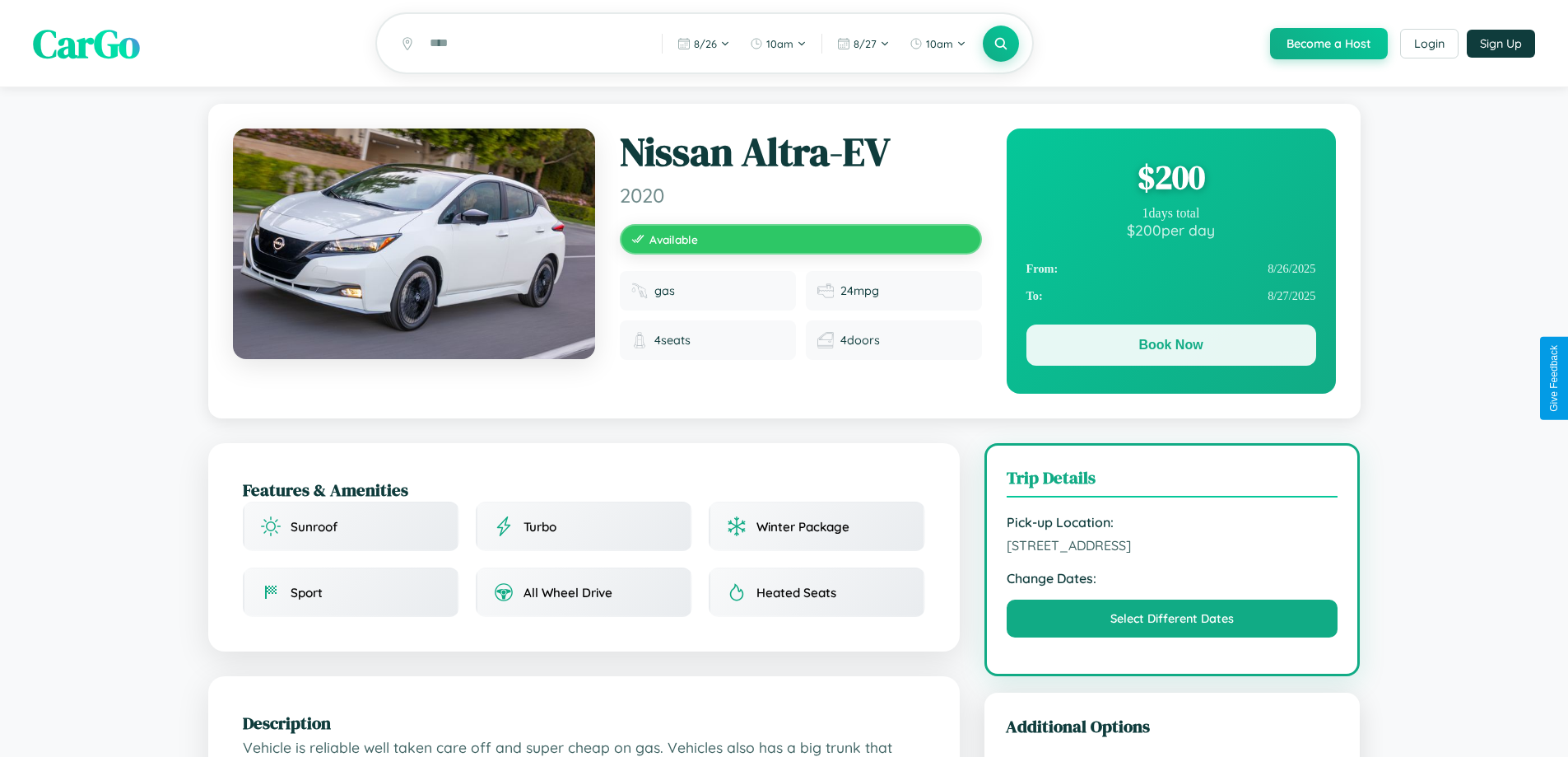
click at [1171, 347] on button "Book Now" at bounding box center [1171, 345] width 290 height 41
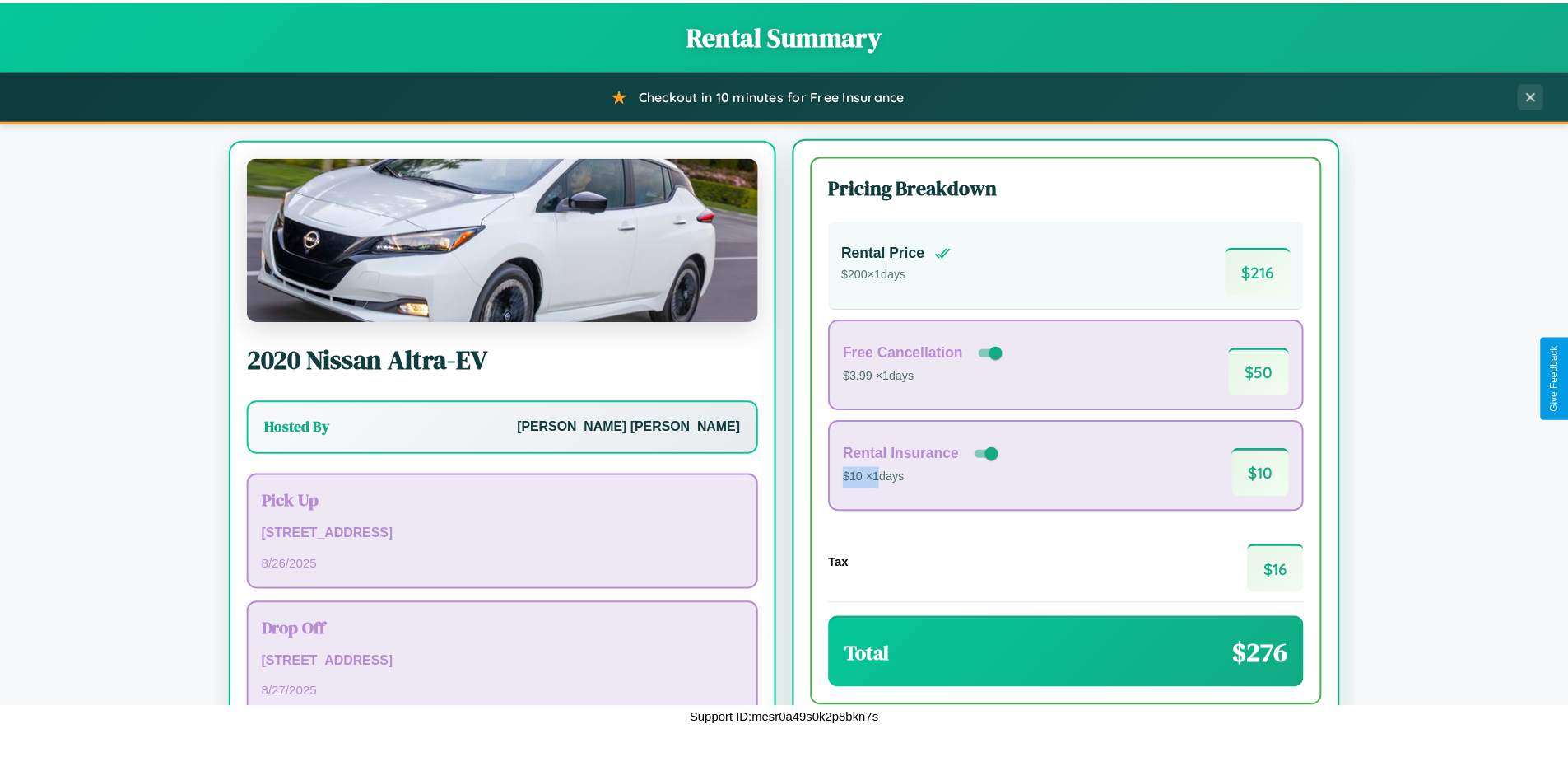
scroll to position [77, 0]
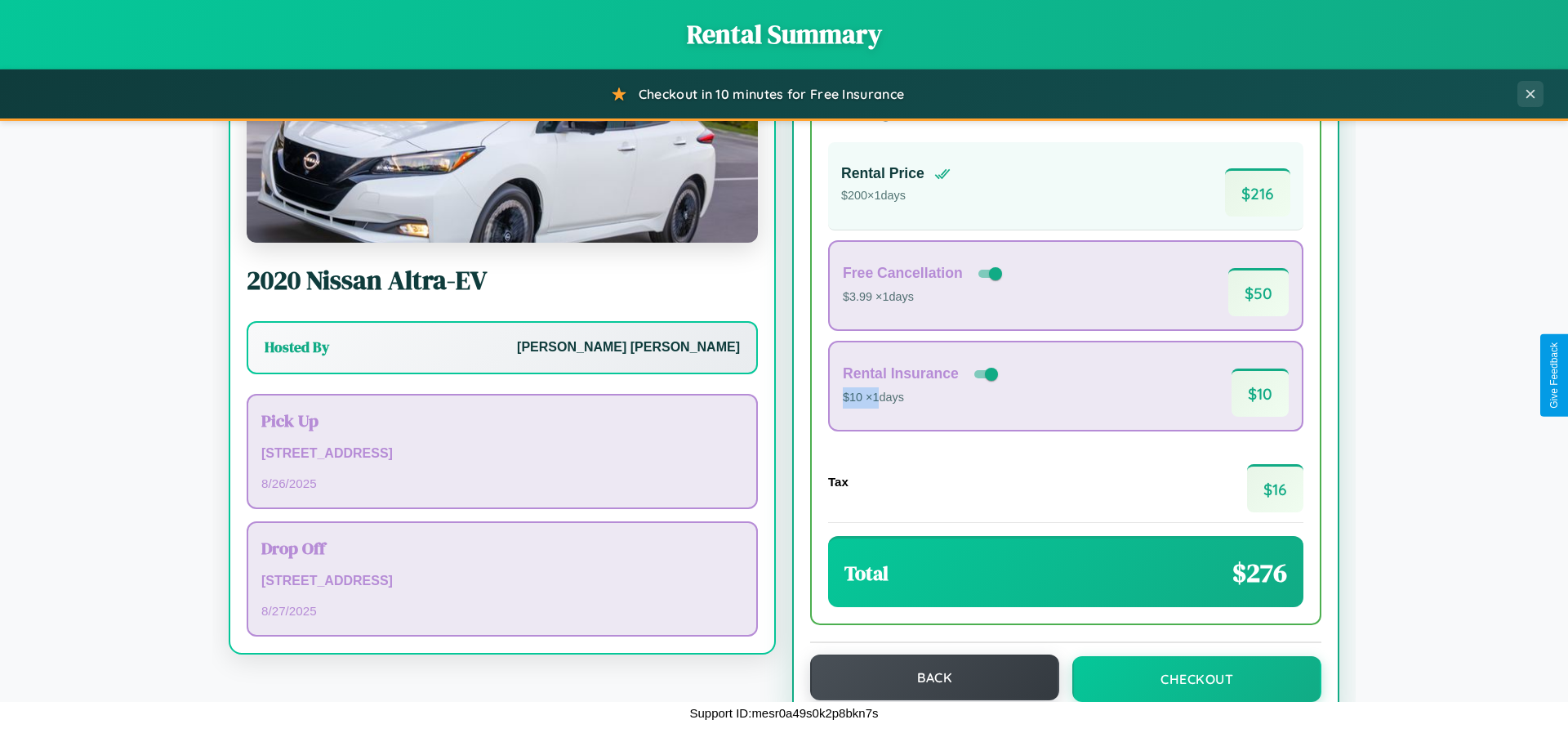
click at [927, 677] on button "Back" at bounding box center [935, 677] width 249 height 46
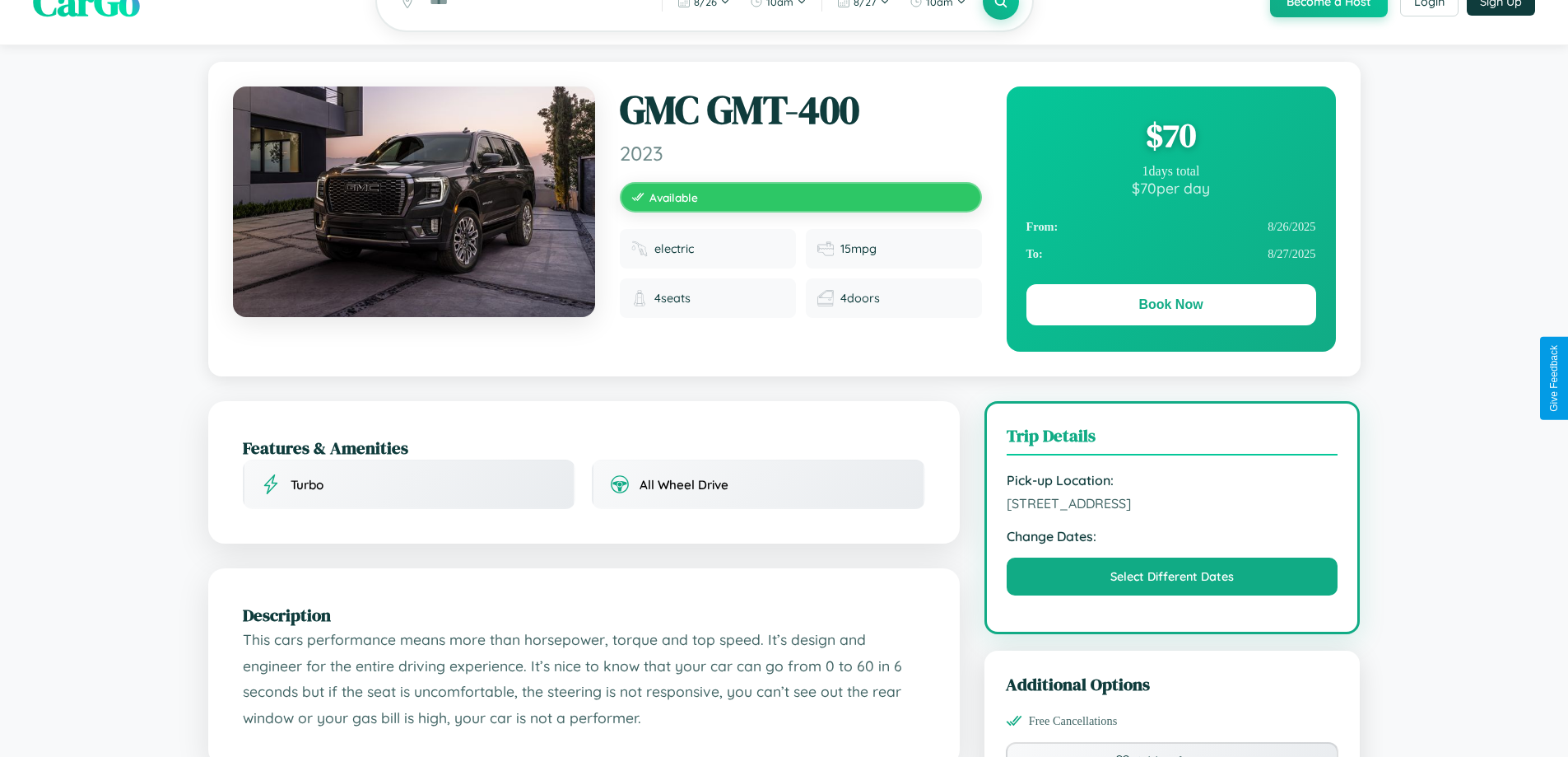
scroll to position [558, 0]
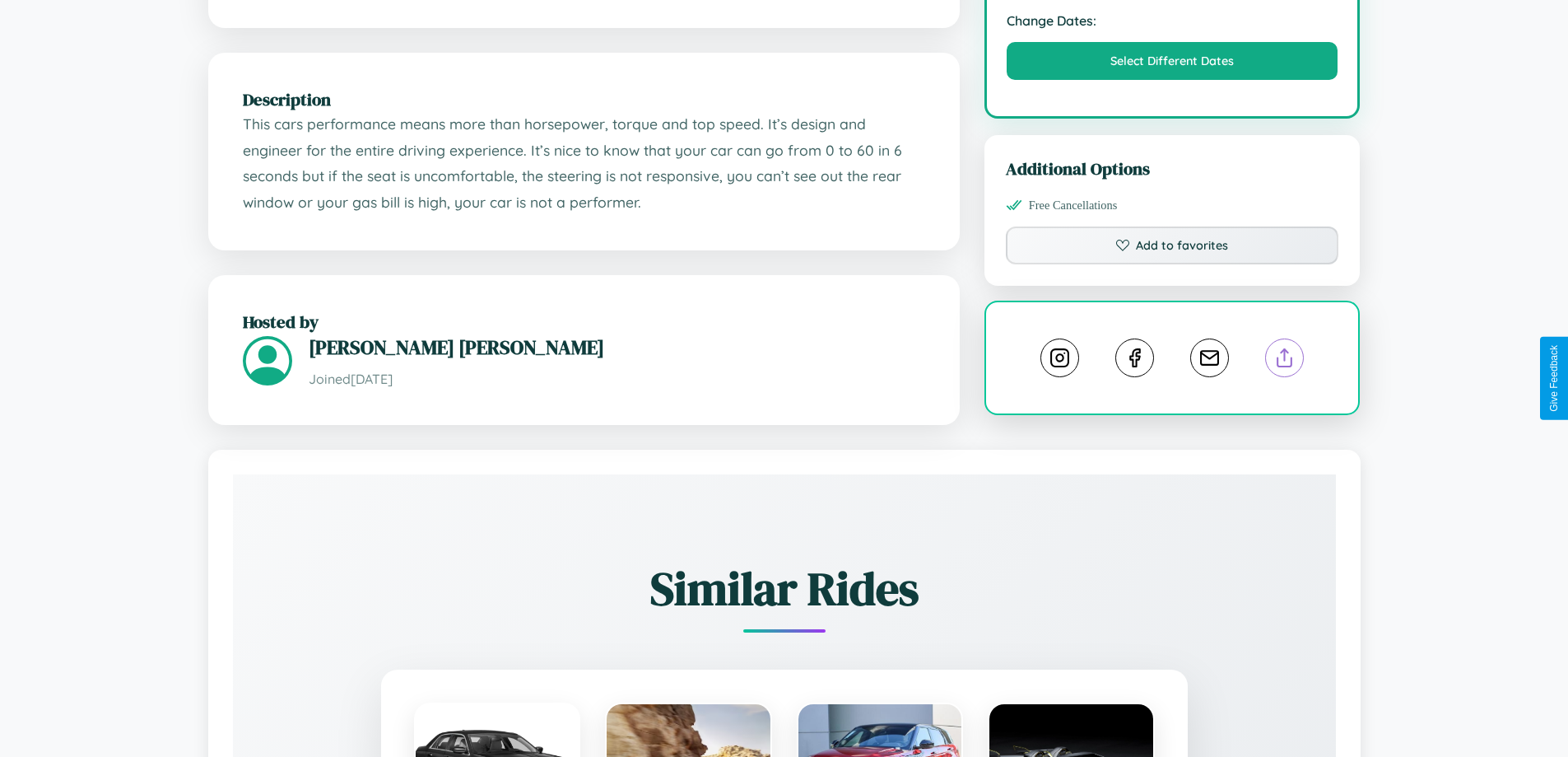
click at [1285, 360] on line at bounding box center [1285, 355] width 0 height 11
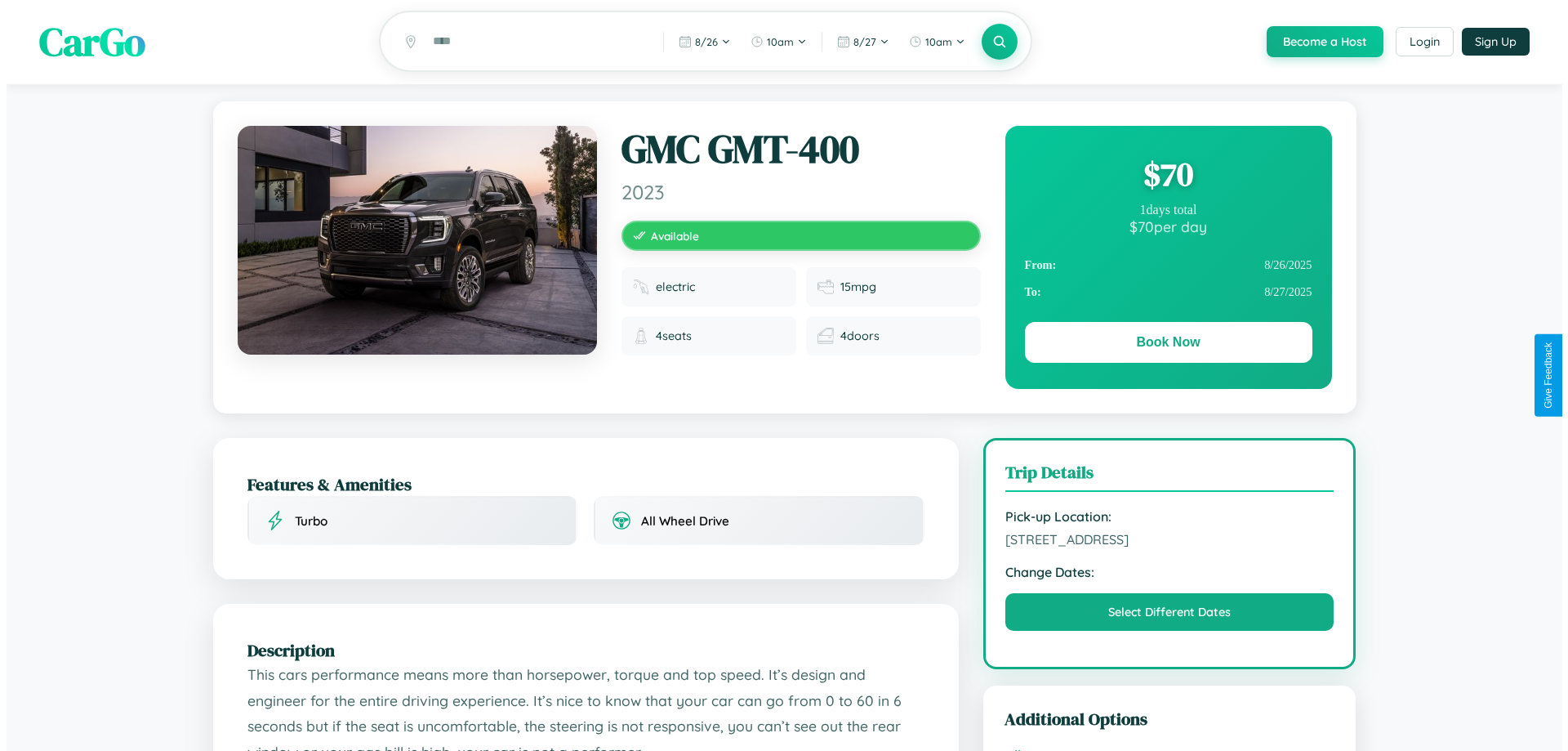
scroll to position [0, 0]
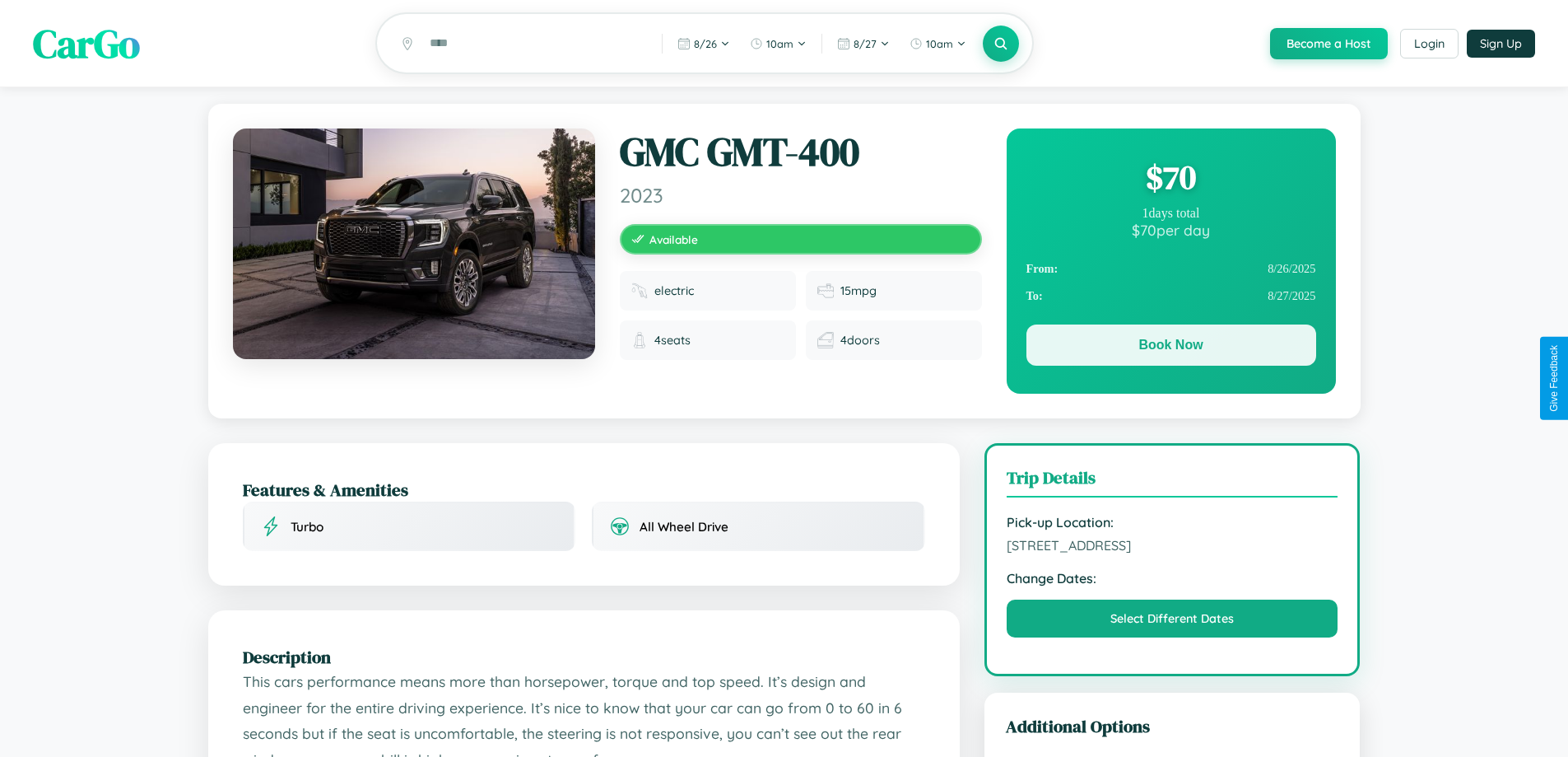
click at [1171, 348] on button "Book Now" at bounding box center [1171, 345] width 290 height 41
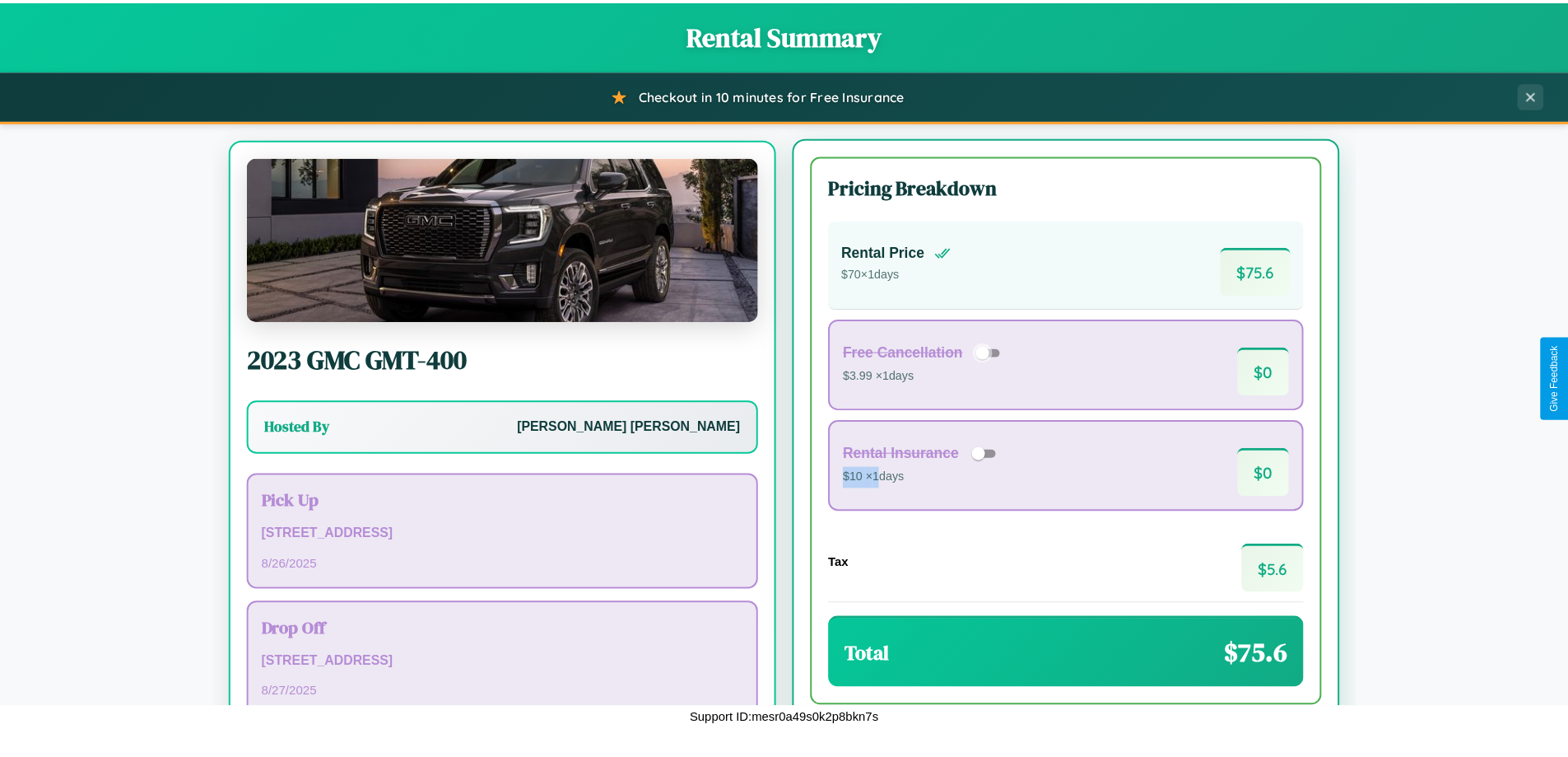
scroll to position [77, 0]
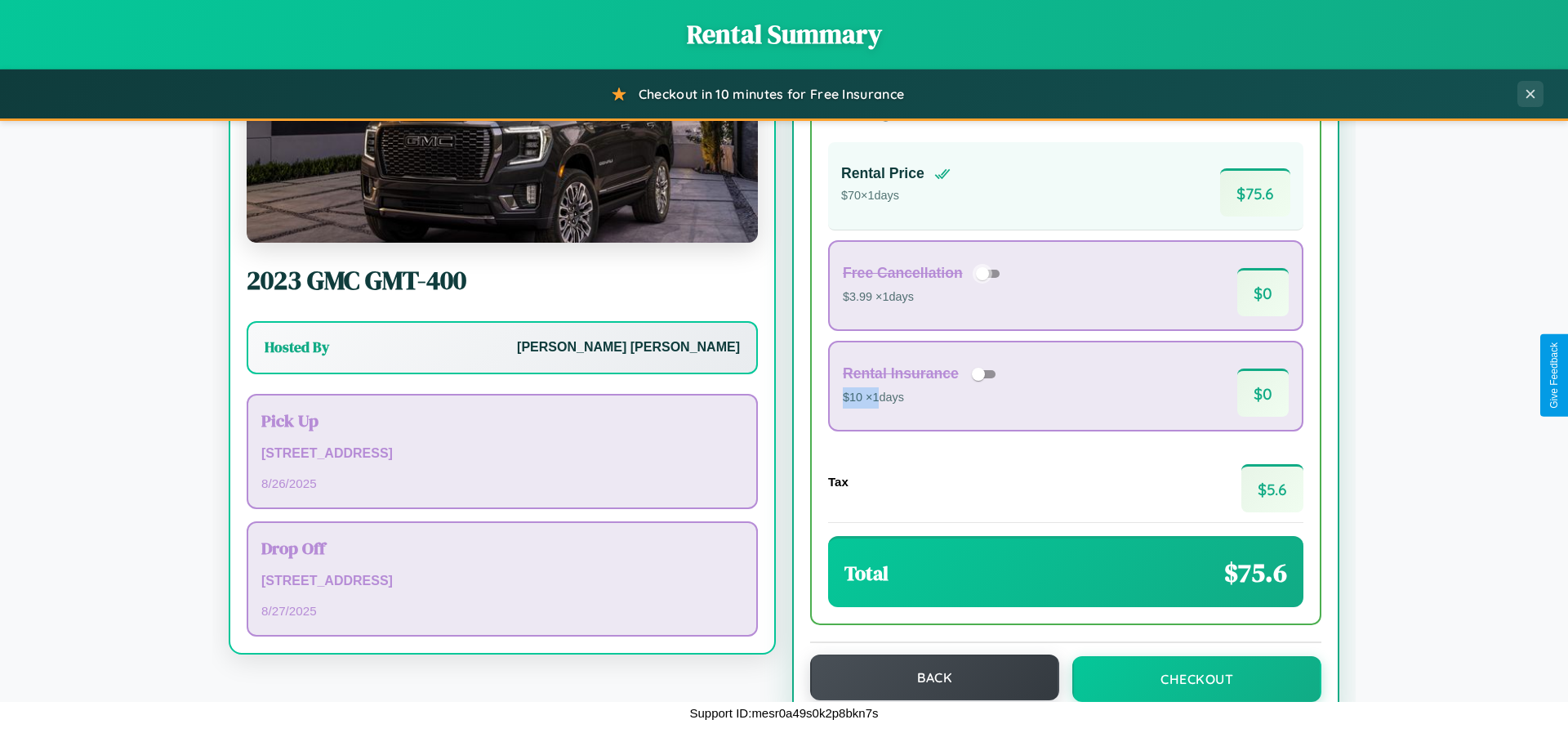
click at [927, 677] on button "Back" at bounding box center [935, 677] width 249 height 46
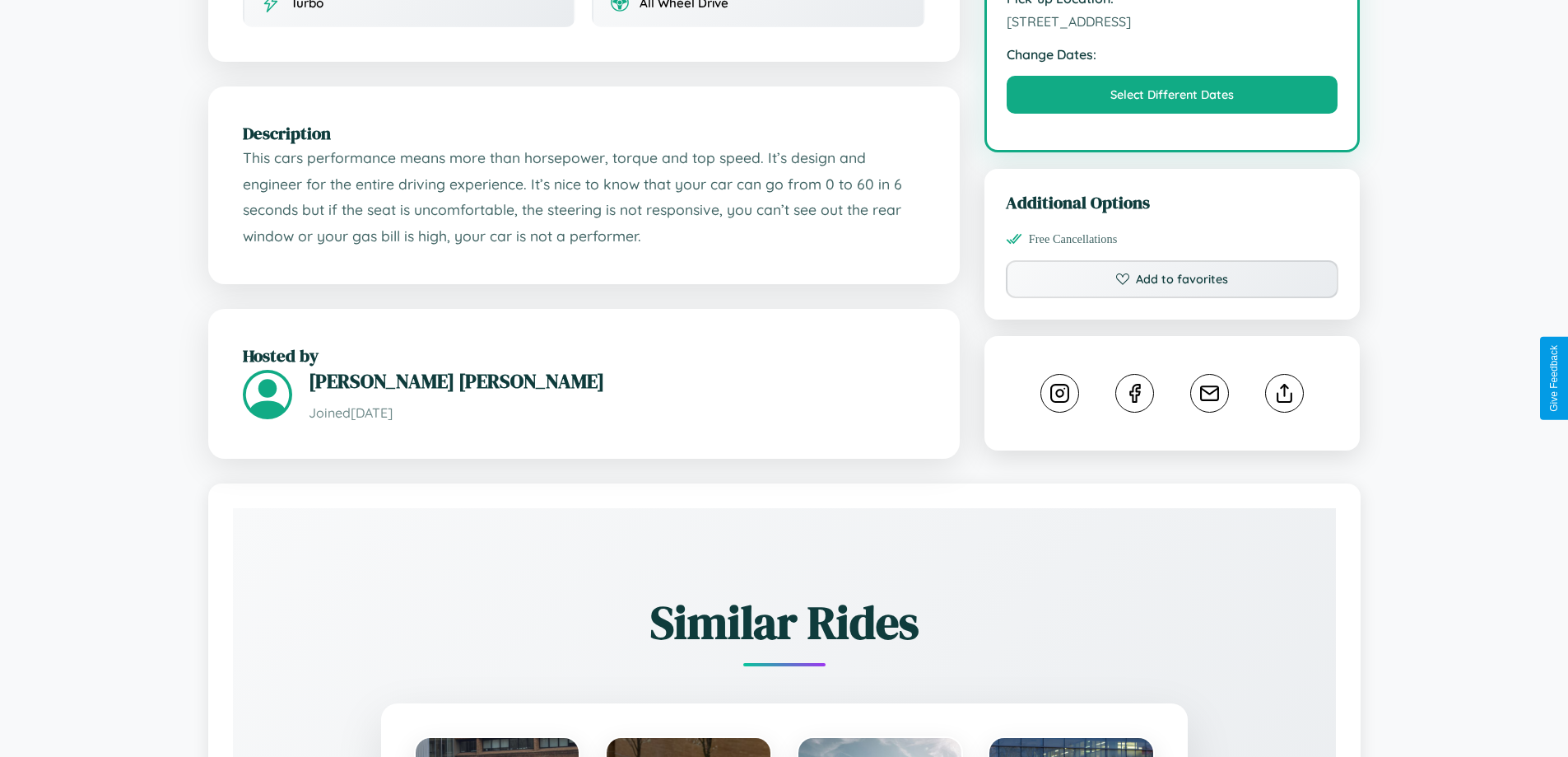
scroll to position [558, 0]
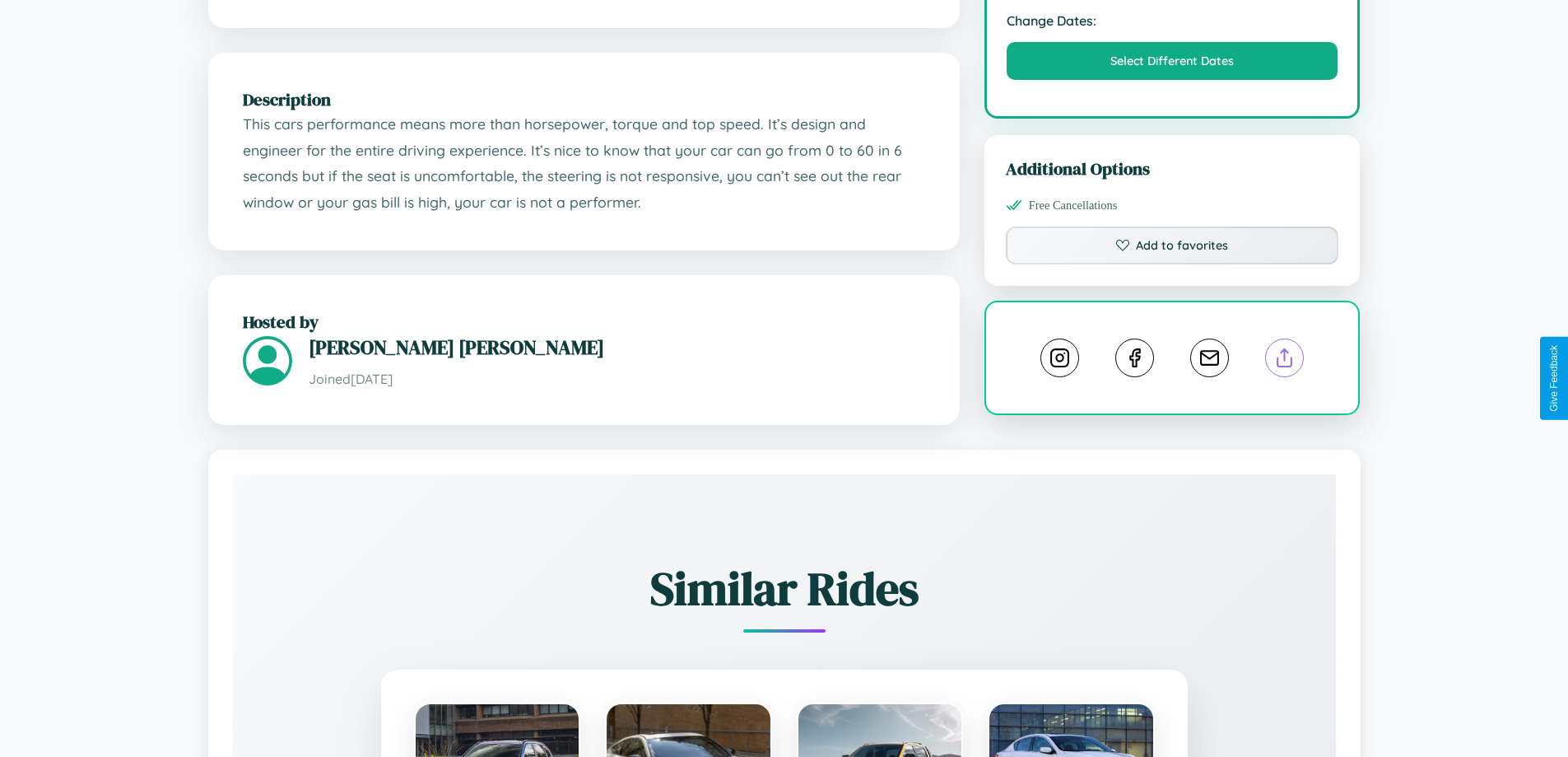
click at [1285, 360] on line at bounding box center [1285, 355] width 0 height 11
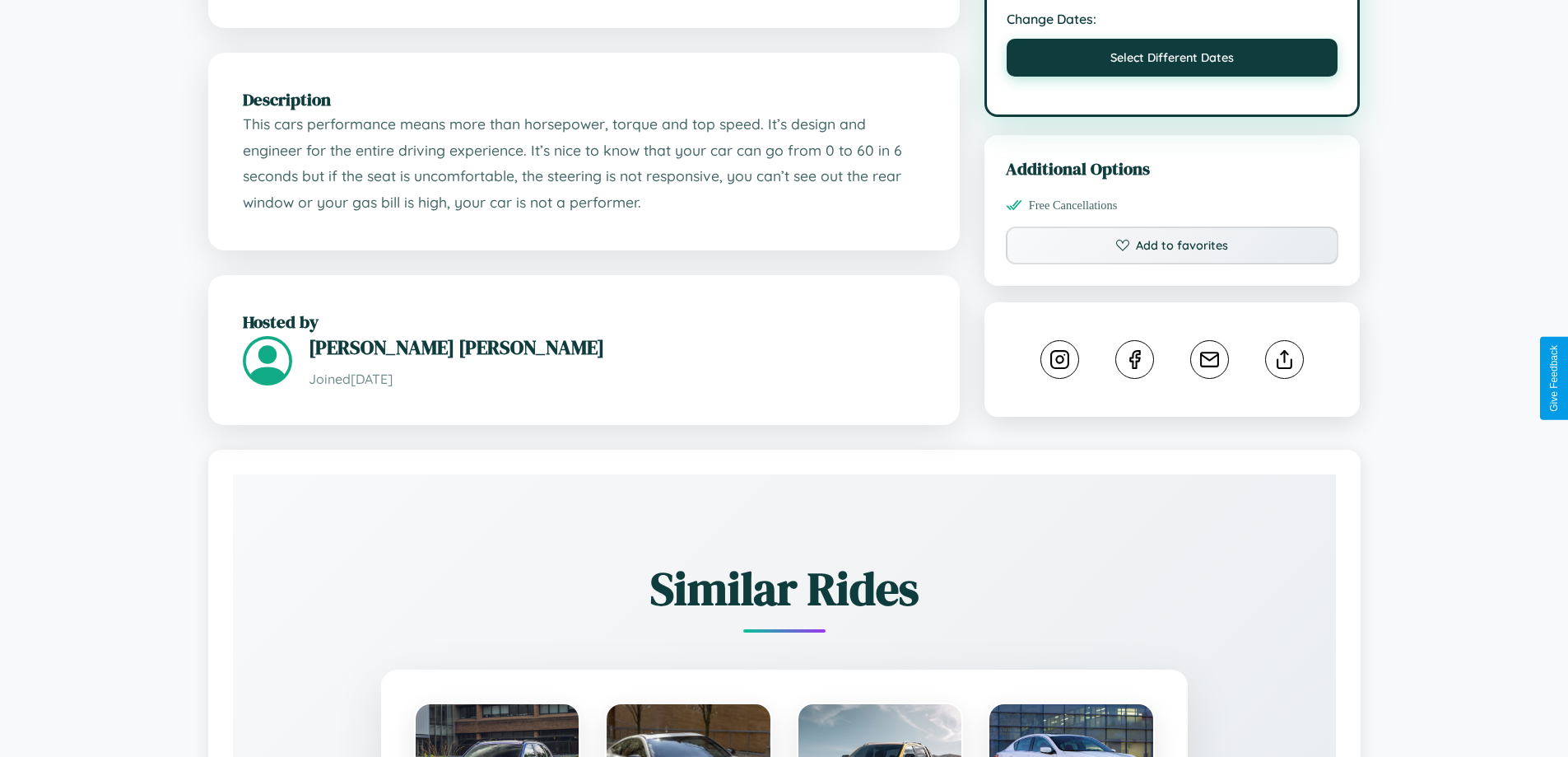
click at [1173, 77] on button "Select Different Dates" at bounding box center [1173, 57] width 332 height 38
select select "*"
select select "****"
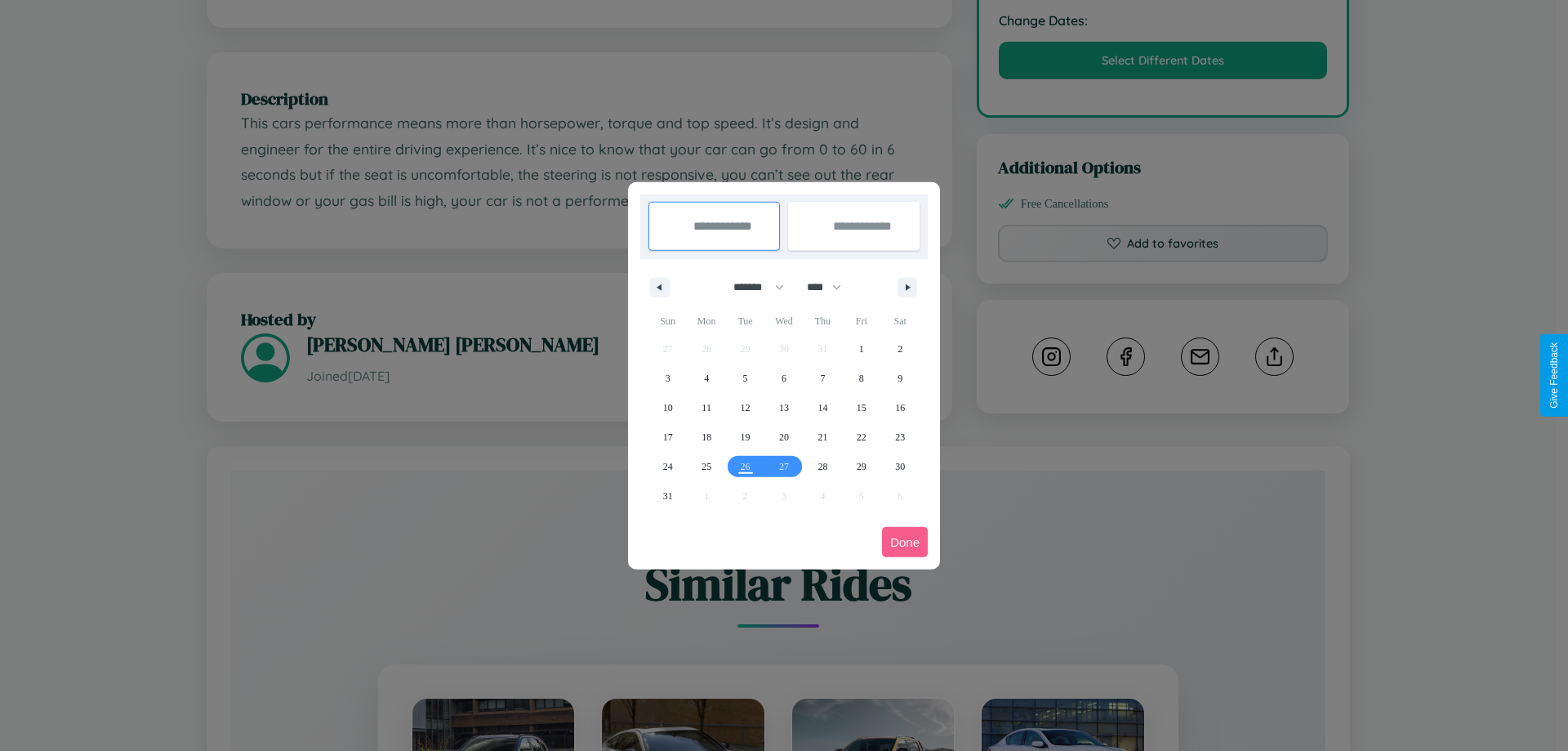
drag, startPoint x: 752, startPoint y: 287, endPoint x: 784, endPoint y: 327, distance: 51.2
click at [752, 287] on select "******* ******** ***** ***** *** **** **** ****** ********* ******* ******** **…" at bounding box center [756, 287] width 70 height 27
select select "*"
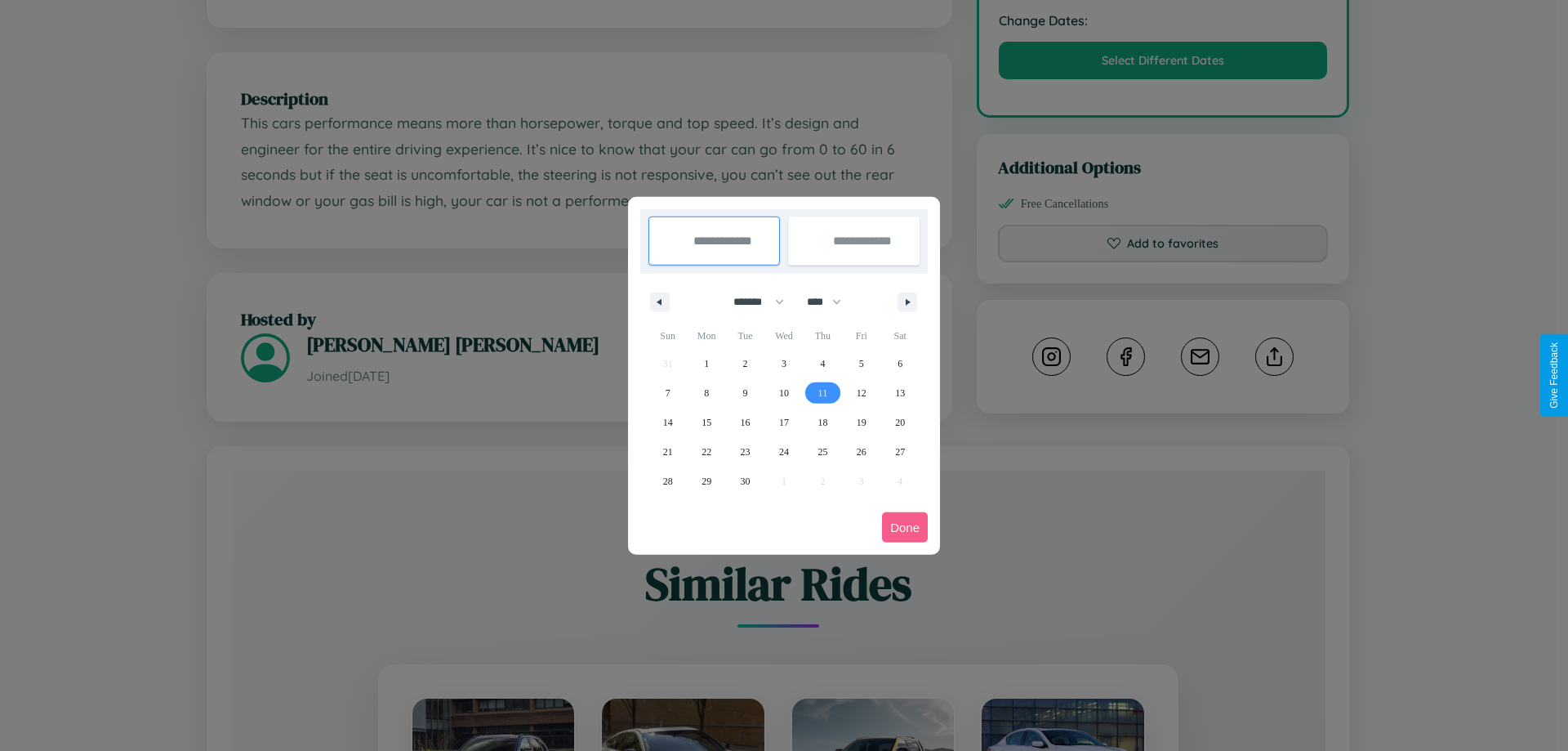
click at [823, 393] on span "11" at bounding box center [824, 393] width 10 height 29
type input "**********"
click at [861, 422] on span "19" at bounding box center [861, 422] width 10 height 29
type input "**********"
click at [905, 527] on button "Done" at bounding box center [905, 527] width 46 height 30
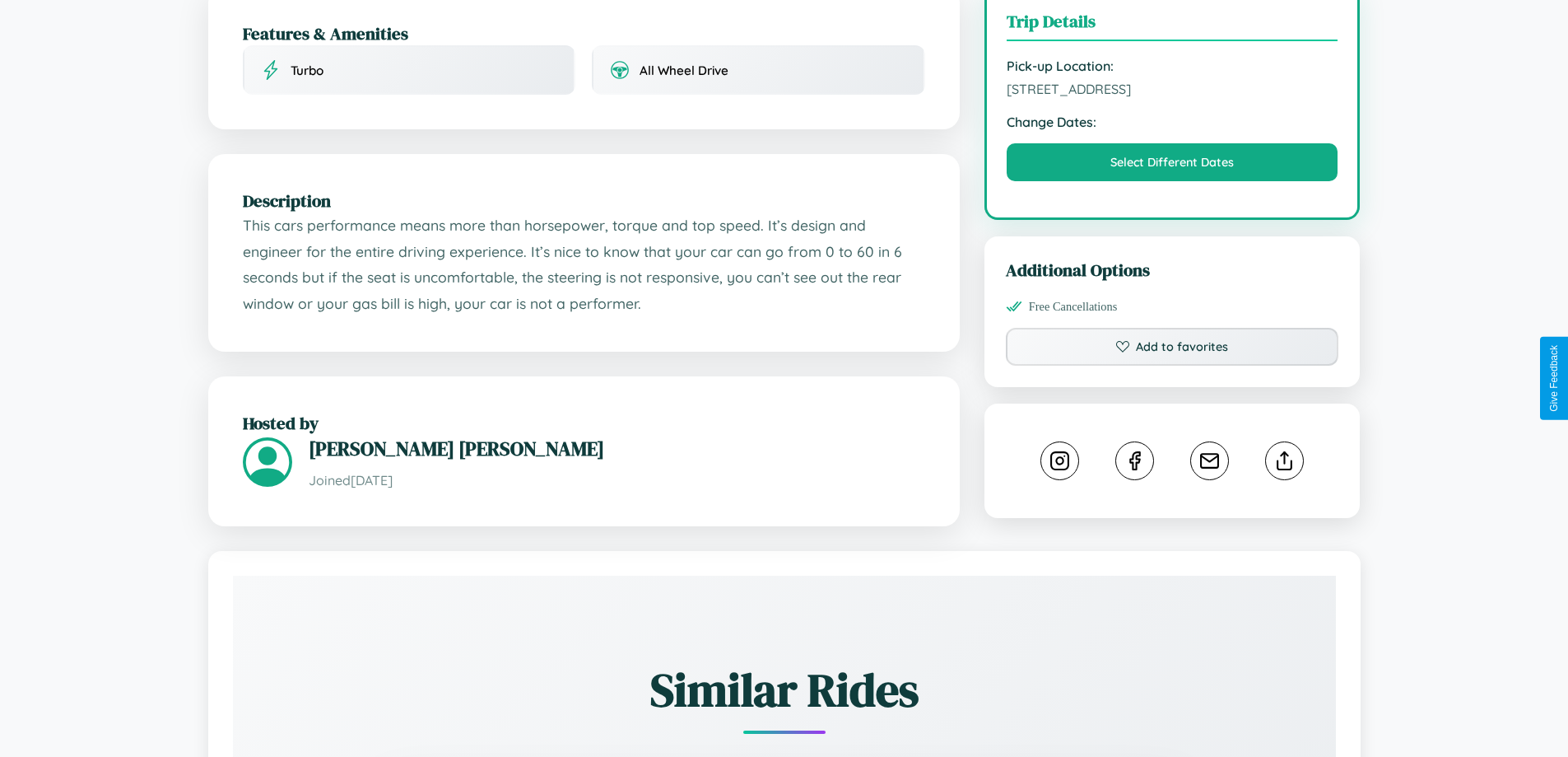
scroll to position [444, 0]
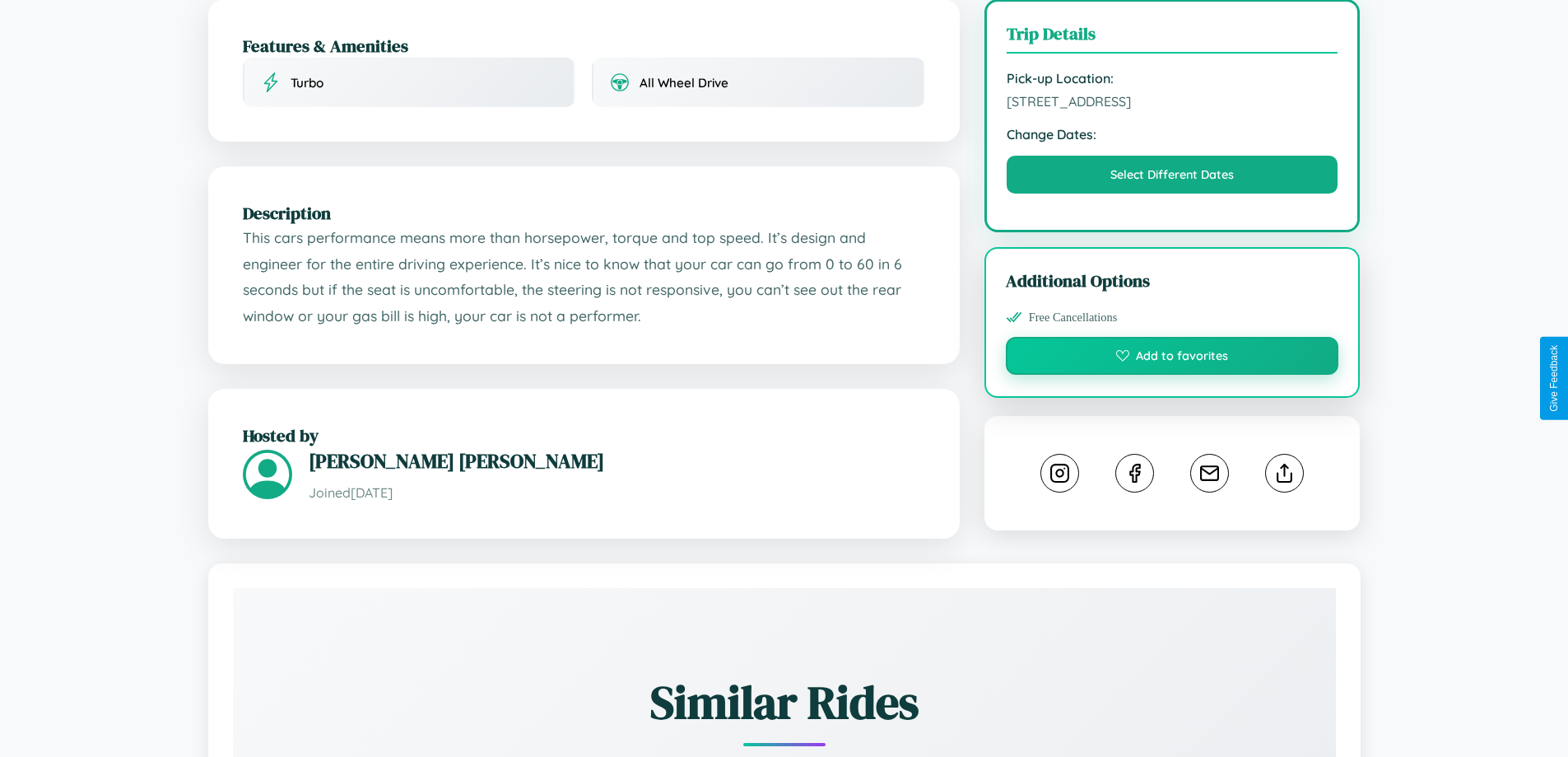
click at [1173, 374] on button "Add to favorites" at bounding box center [1173, 356] width 333 height 38
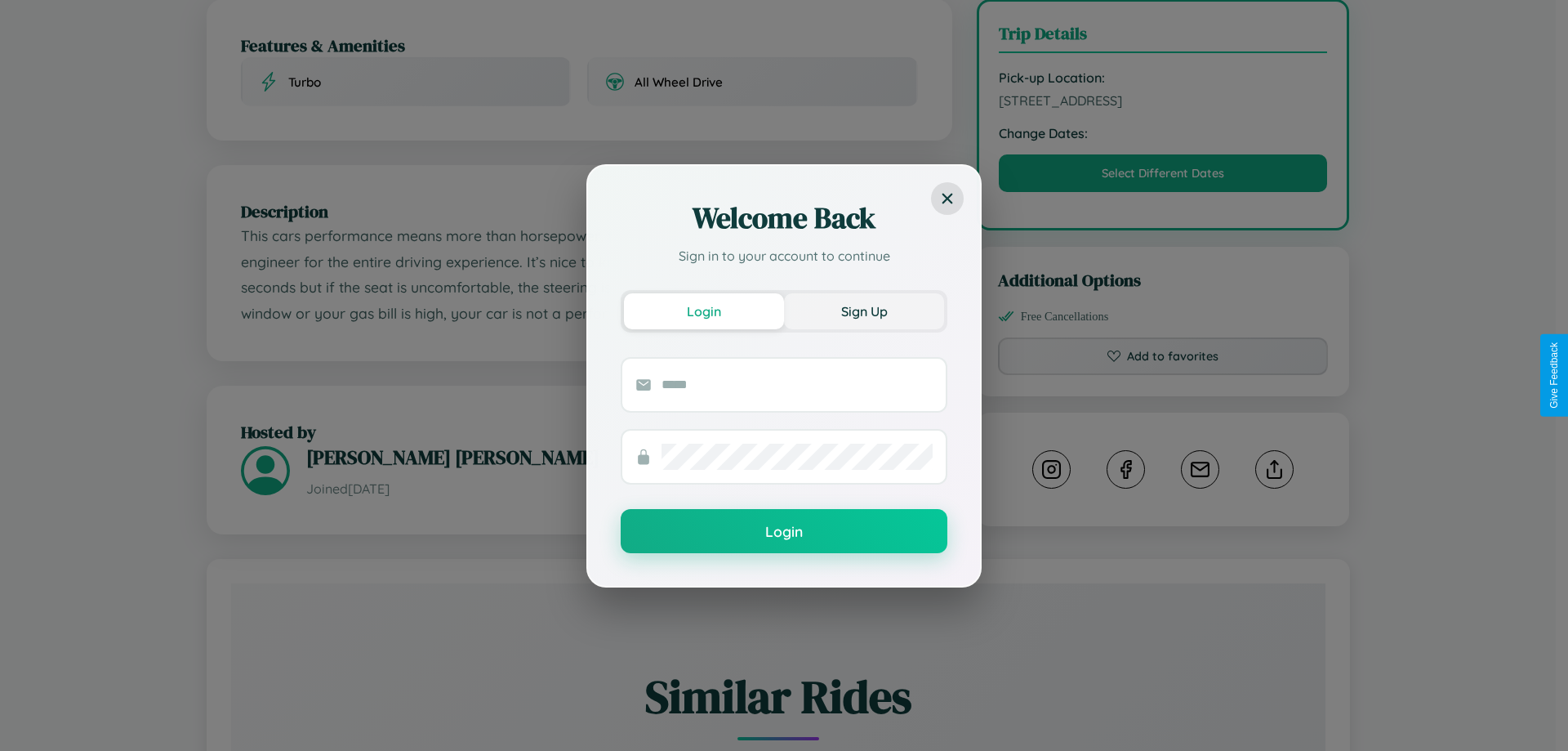
click at [864, 311] on button "Sign Up" at bounding box center [864, 311] width 160 height 36
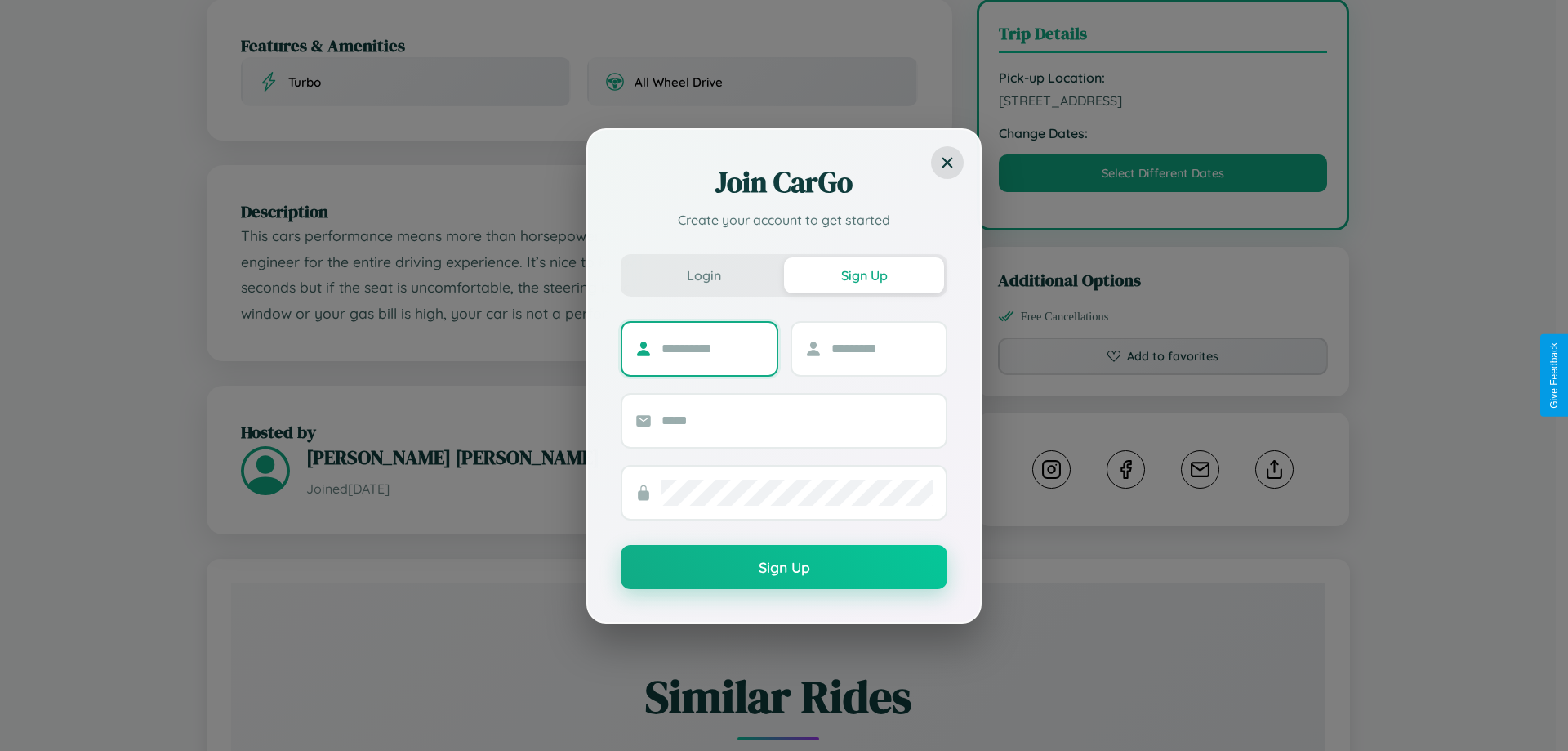
click at [712, 348] on input "text" at bounding box center [712, 348] width 102 height 26
type input "*********"
click at [881, 348] on input "text" at bounding box center [882, 348] width 102 height 26
type input "******"
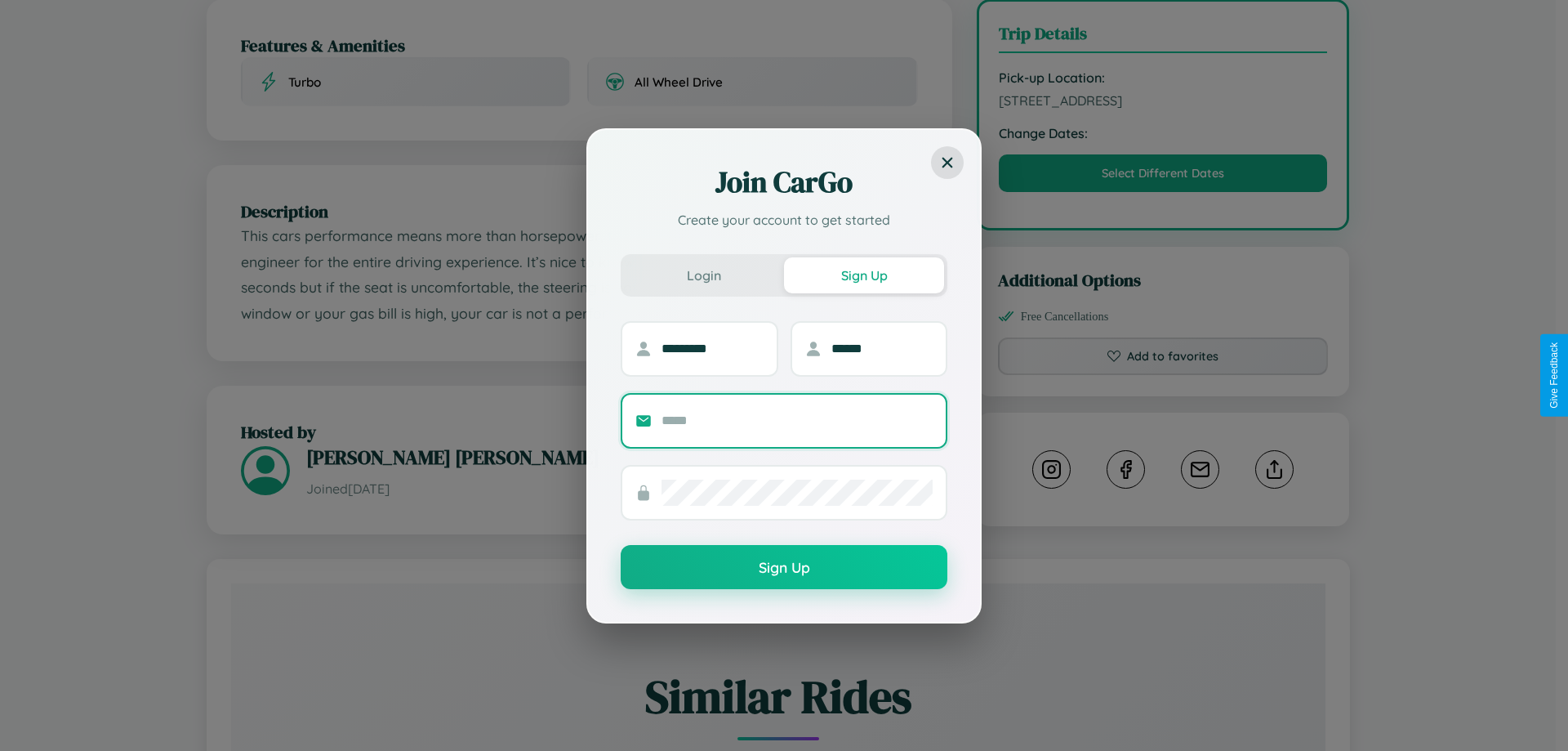
click at [797, 420] on input "text" at bounding box center [797, 420] width 271 height 26
type input "**********"
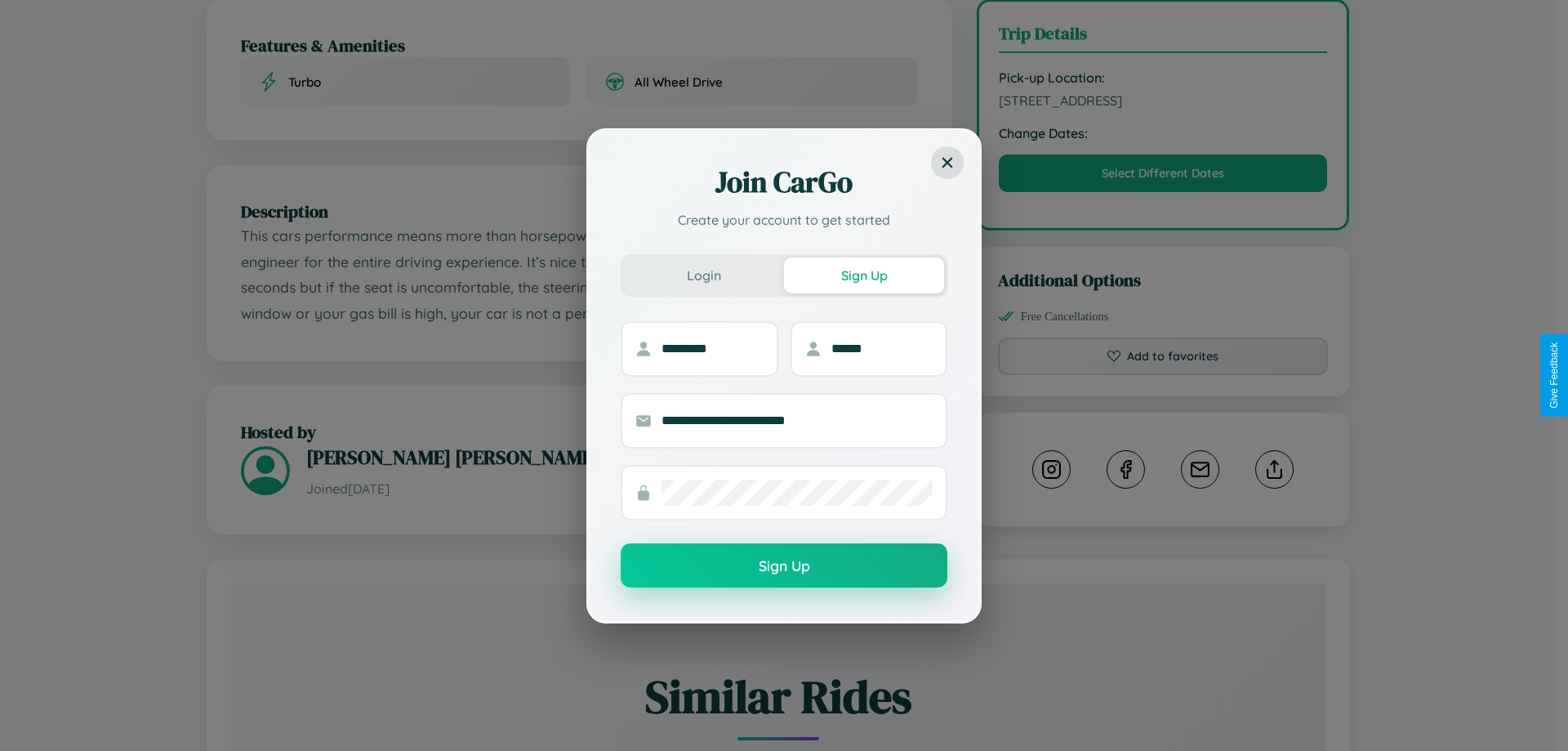
click at [784, 566] on button "Sign Up" at bounding box center [784, 565] width 327 height 44
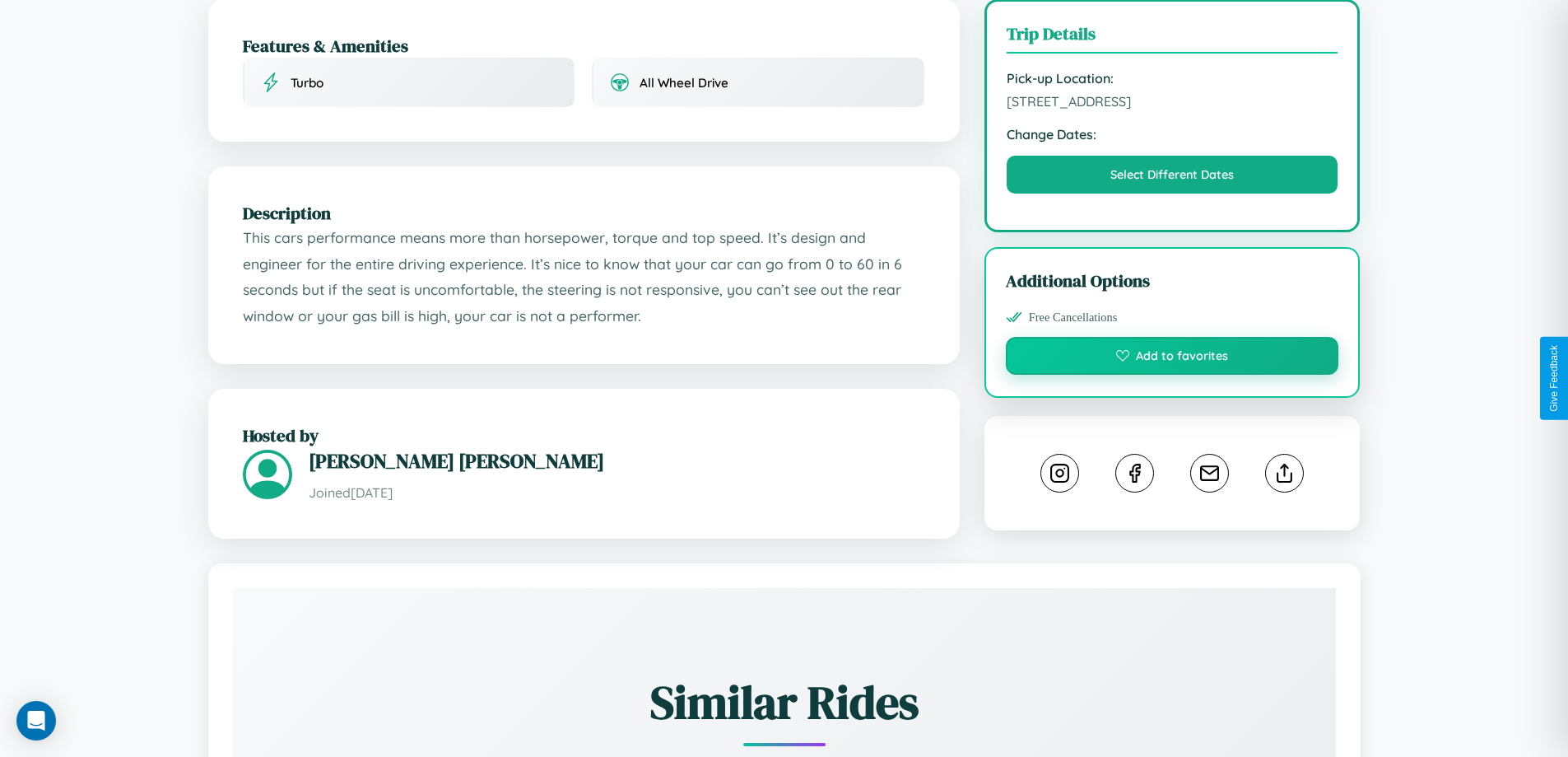
click at [1173, 374] on button "Add to favorites" at bounding box center [1173, 356] width 333 height 38
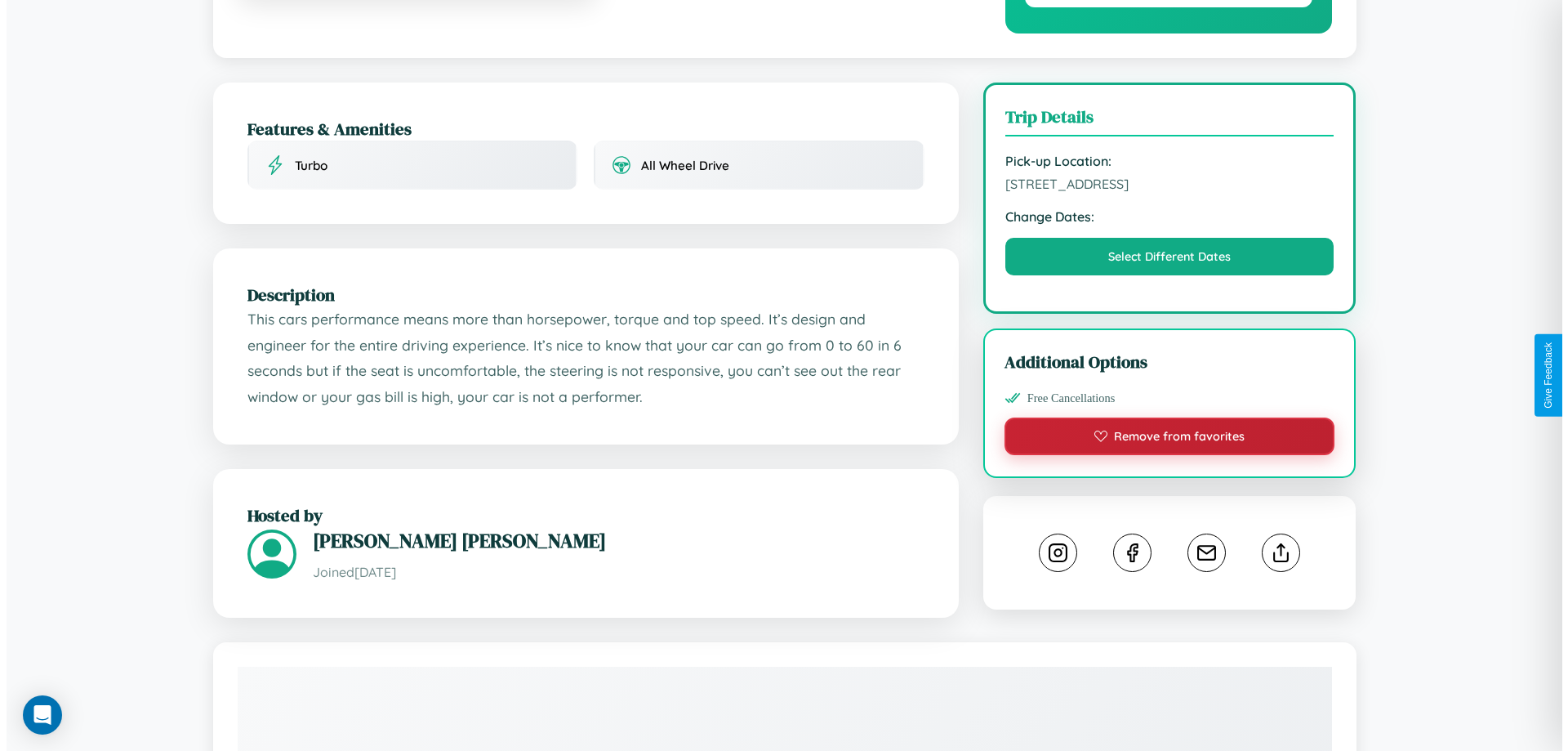
scroll to position [0, 0]
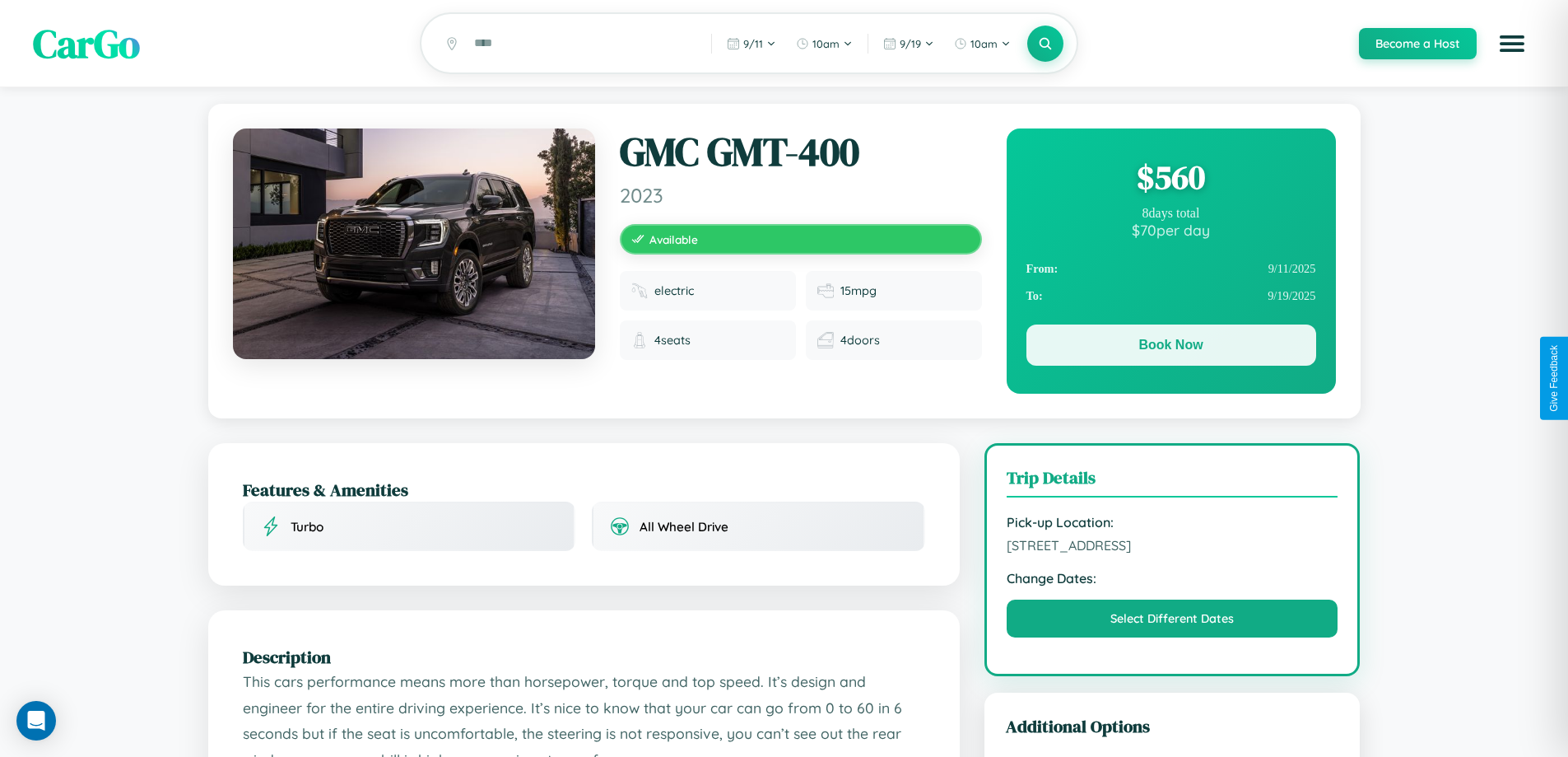
click at [1171, 347] on button "Book Now" at bounding box center [1171, 345] width 290 height 41
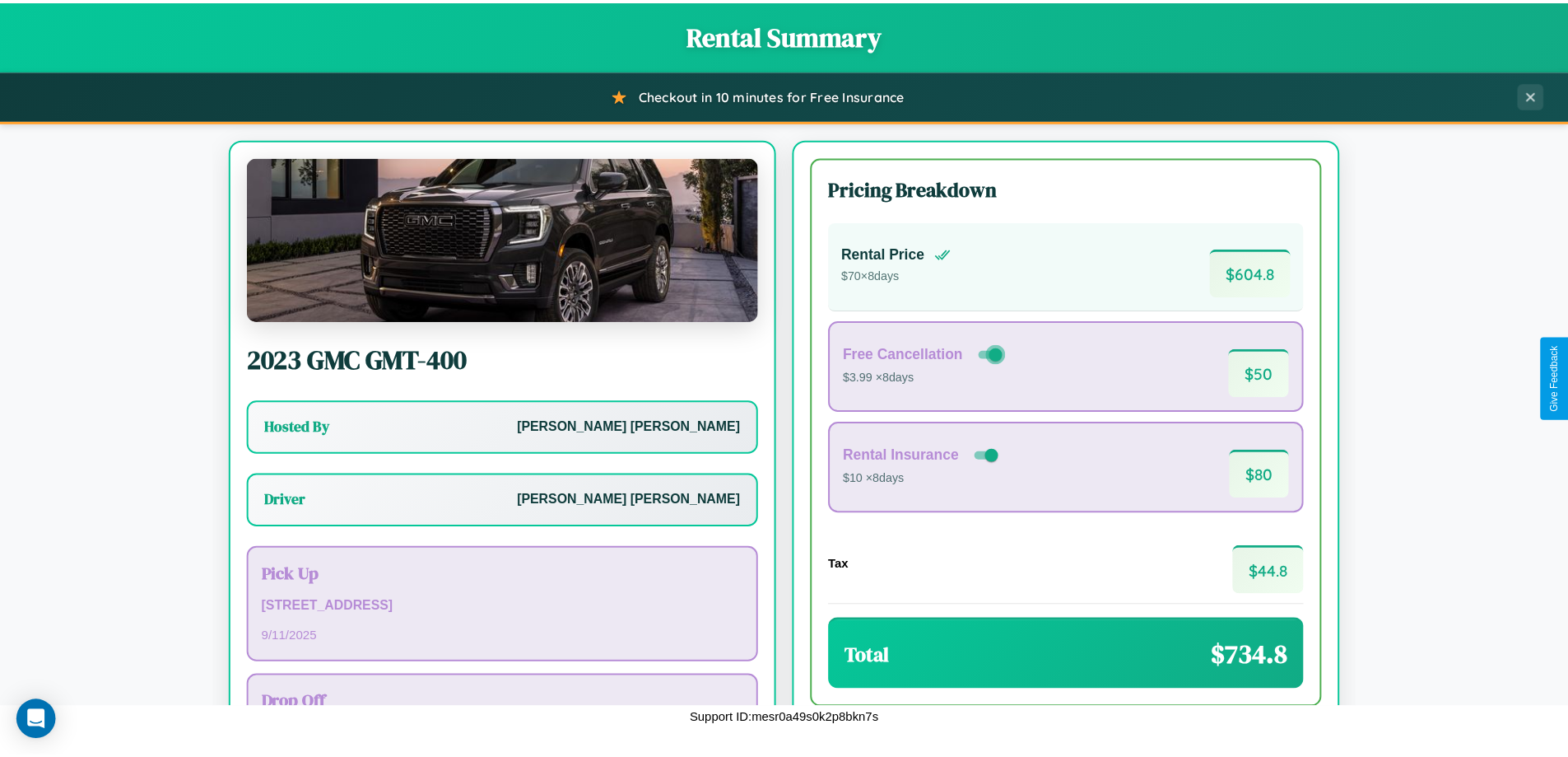
scroll to position [119, 0]
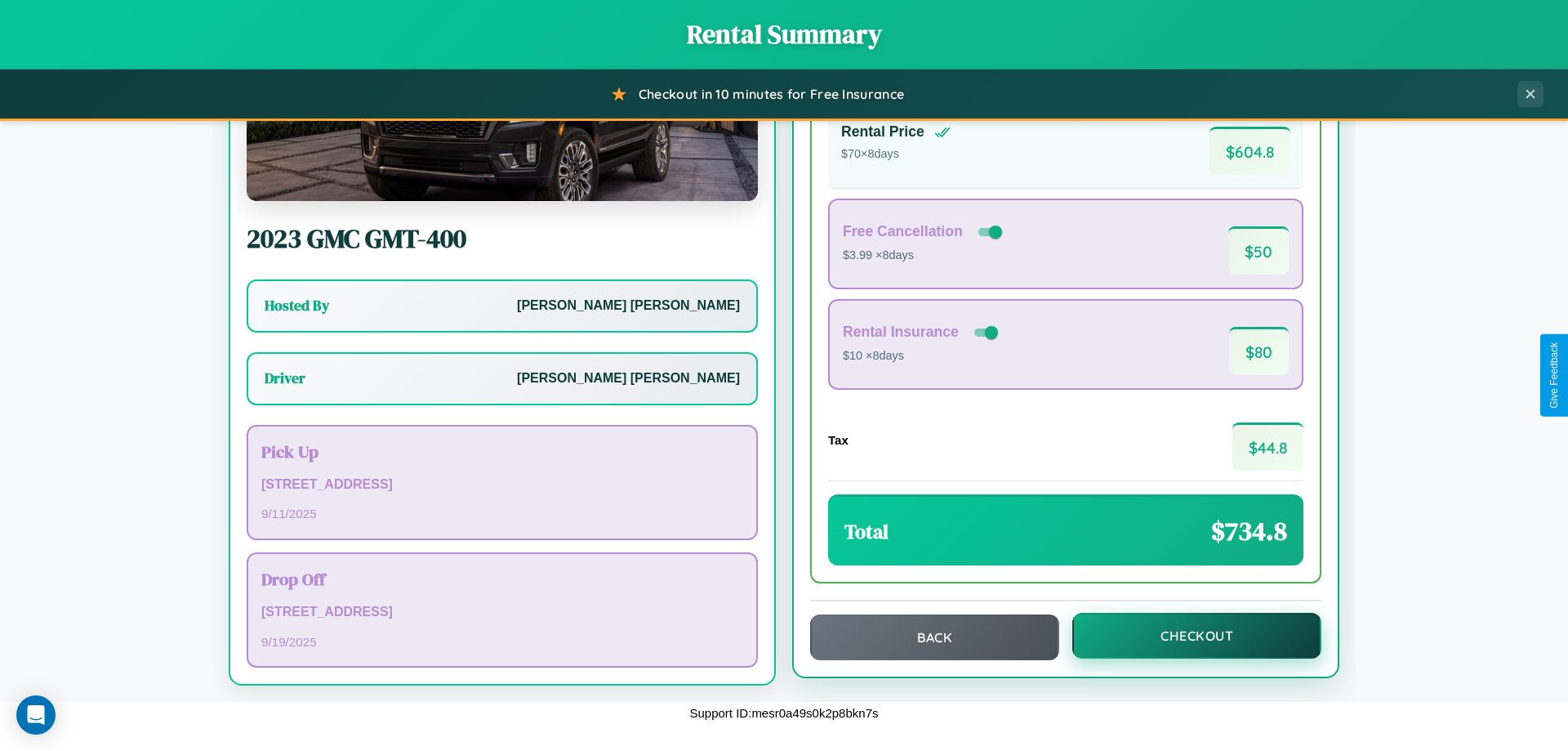
click at [1186, 635] on button "Checkout" at bounding box center [1197, 636] width 249 height 46
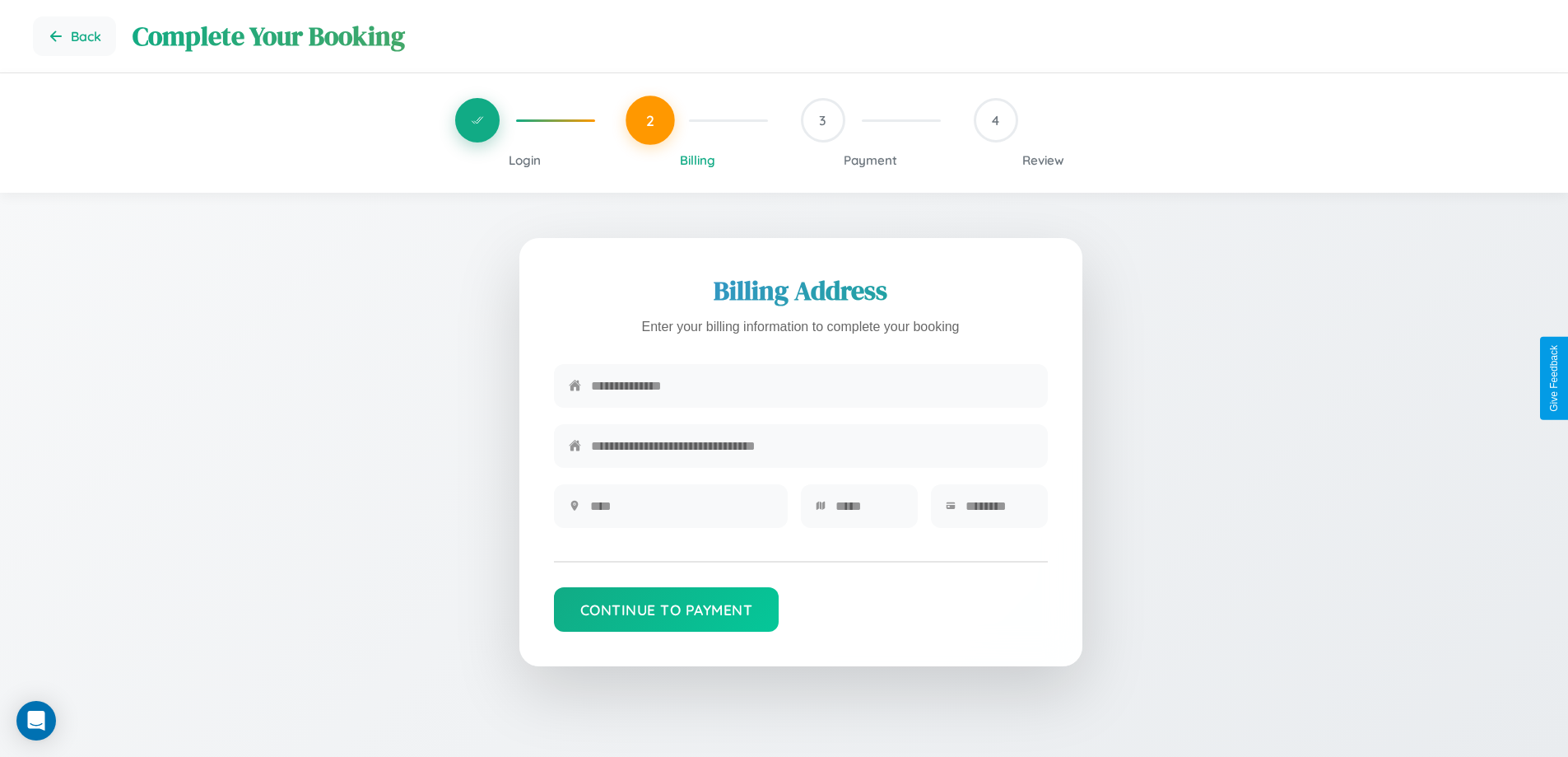
click at [811, 386] on input "text" at bounding box center [811, 386] width 442 height 41
type input "**********"
click at [681, 511] on input "text" at bounding box center [681, 506] width 182 height 41
type input "********"
click at [869, 511] on input "text" at bounding box center [869, 506] width 68 height 41
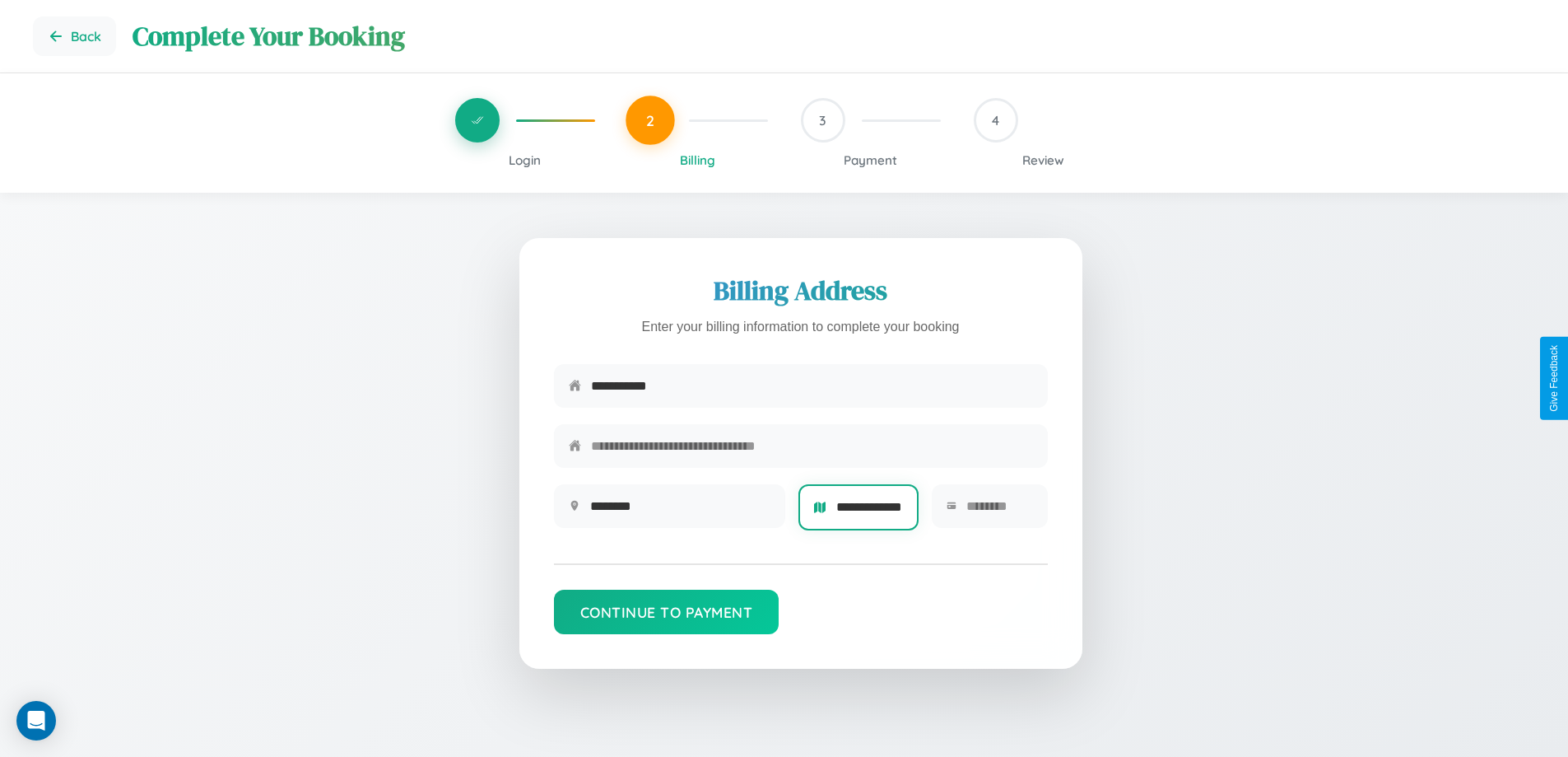
scroll to position [0, 14]
type input "**********"
click at [998, 511] on input "text" at bounding box center [998, 506] width 66 height 41
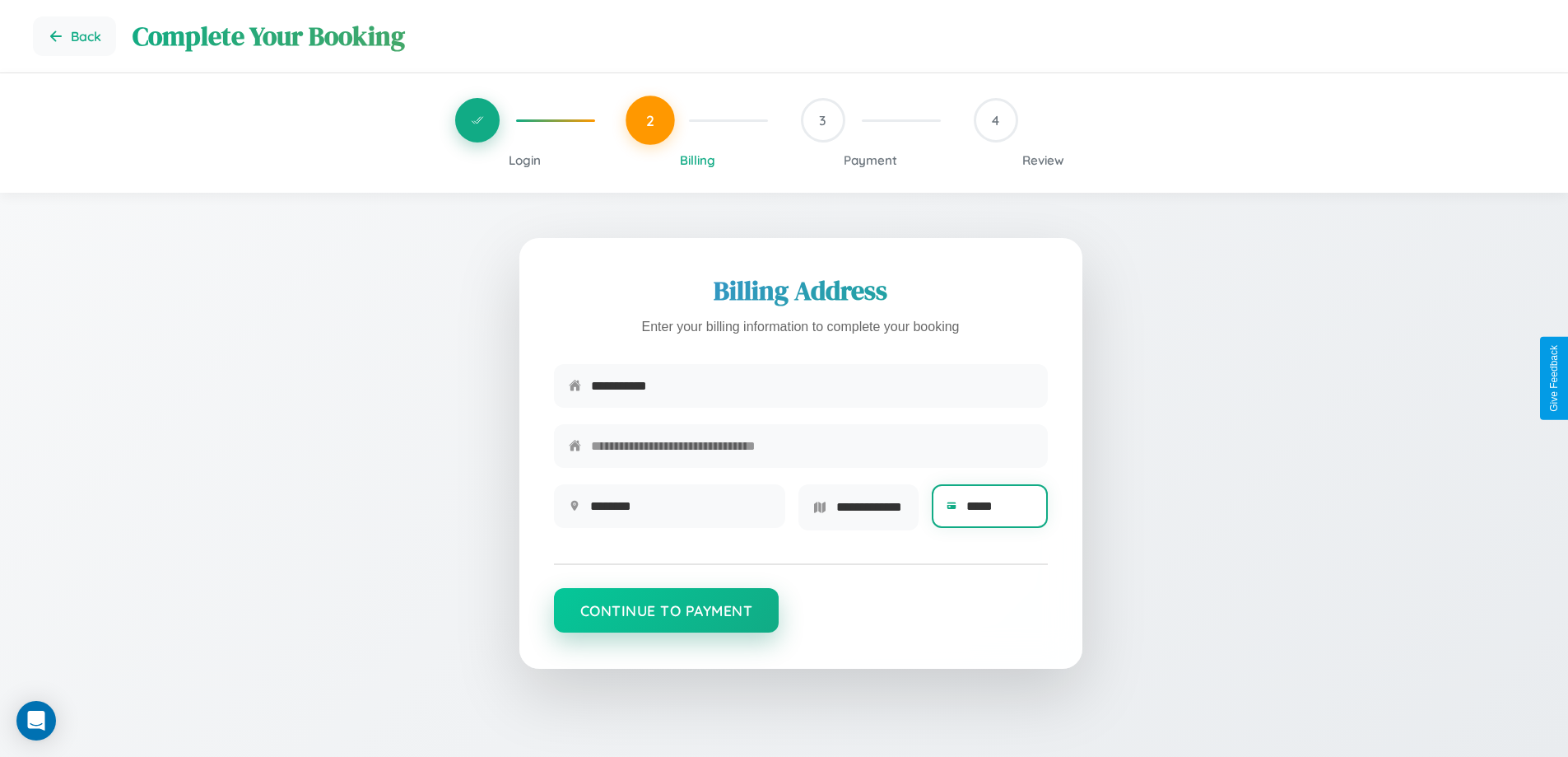
type input "*****"
click at [666, 616] on button "Continue to Payment" at bounding box center [667, 611] width 226 height 44
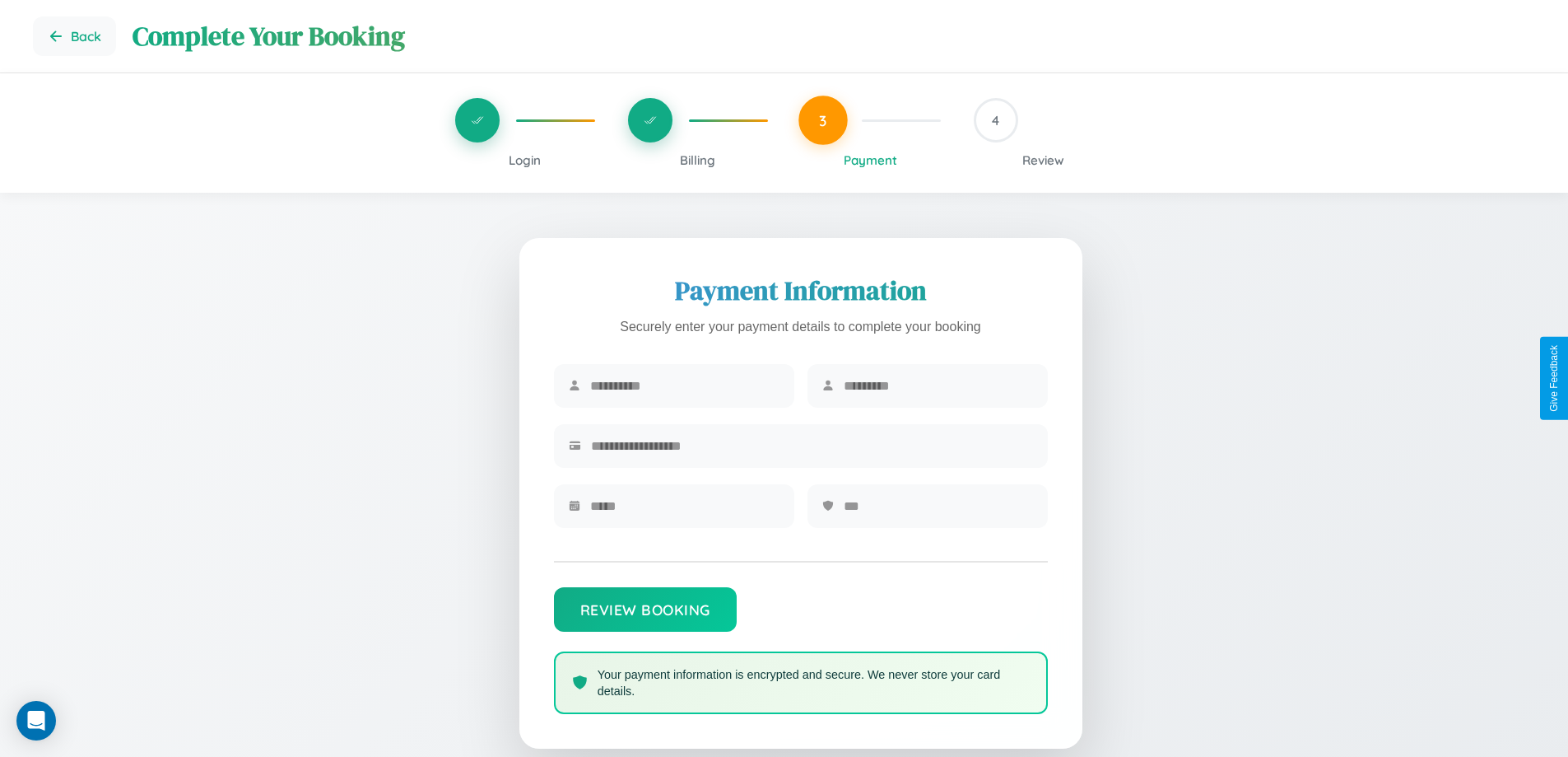
click at [684, 386] on input "text" at bounding box center [684, 386] width 189 height 41
type input "*****"
click at [937, 386] on input "text" at bounding box center [938, 386] width 189 height 41
type input "******"
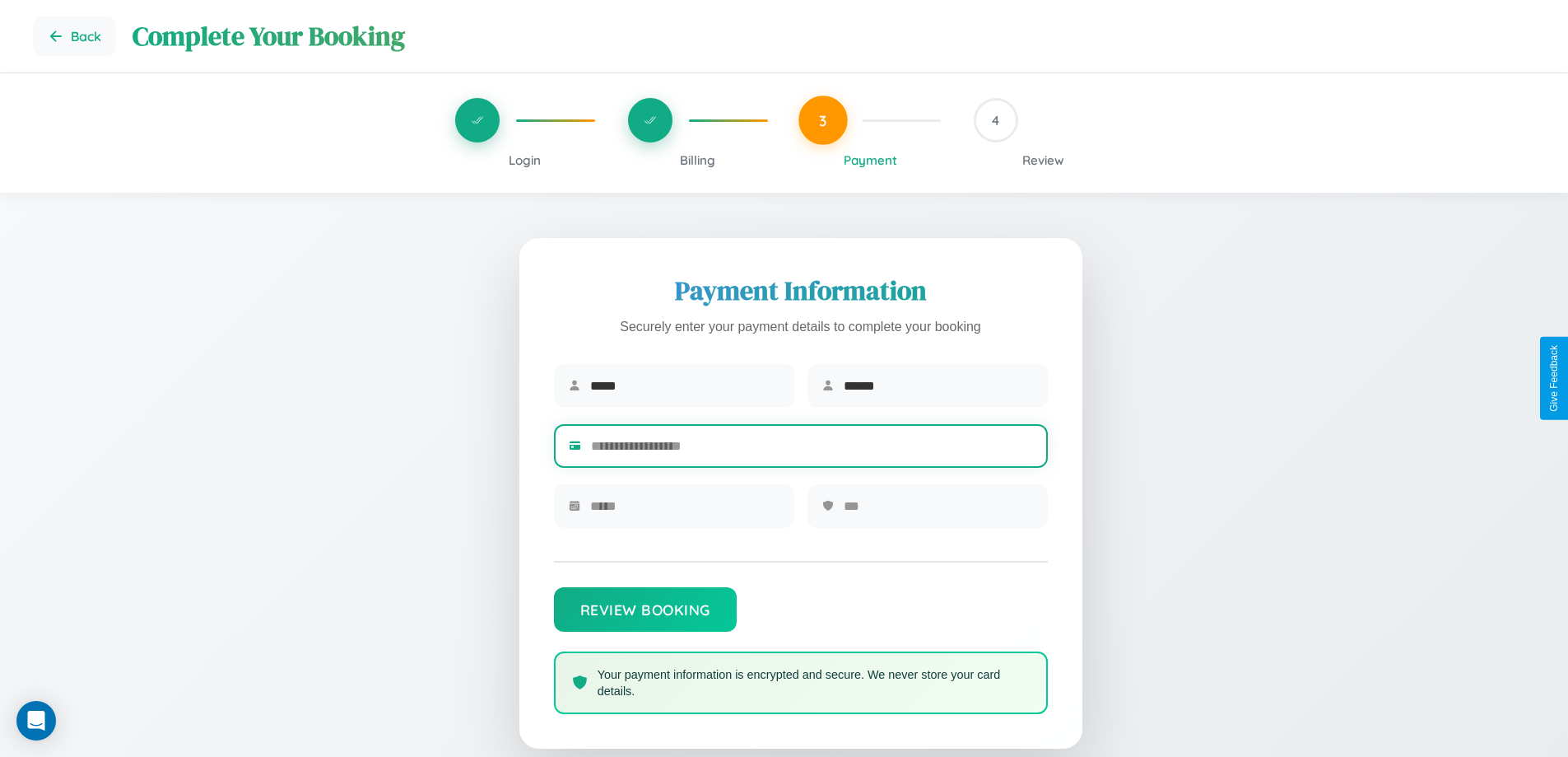
click at [811, 448] on input "text" at bounding box center [811, 446] width 442 height 41
type input "**********"
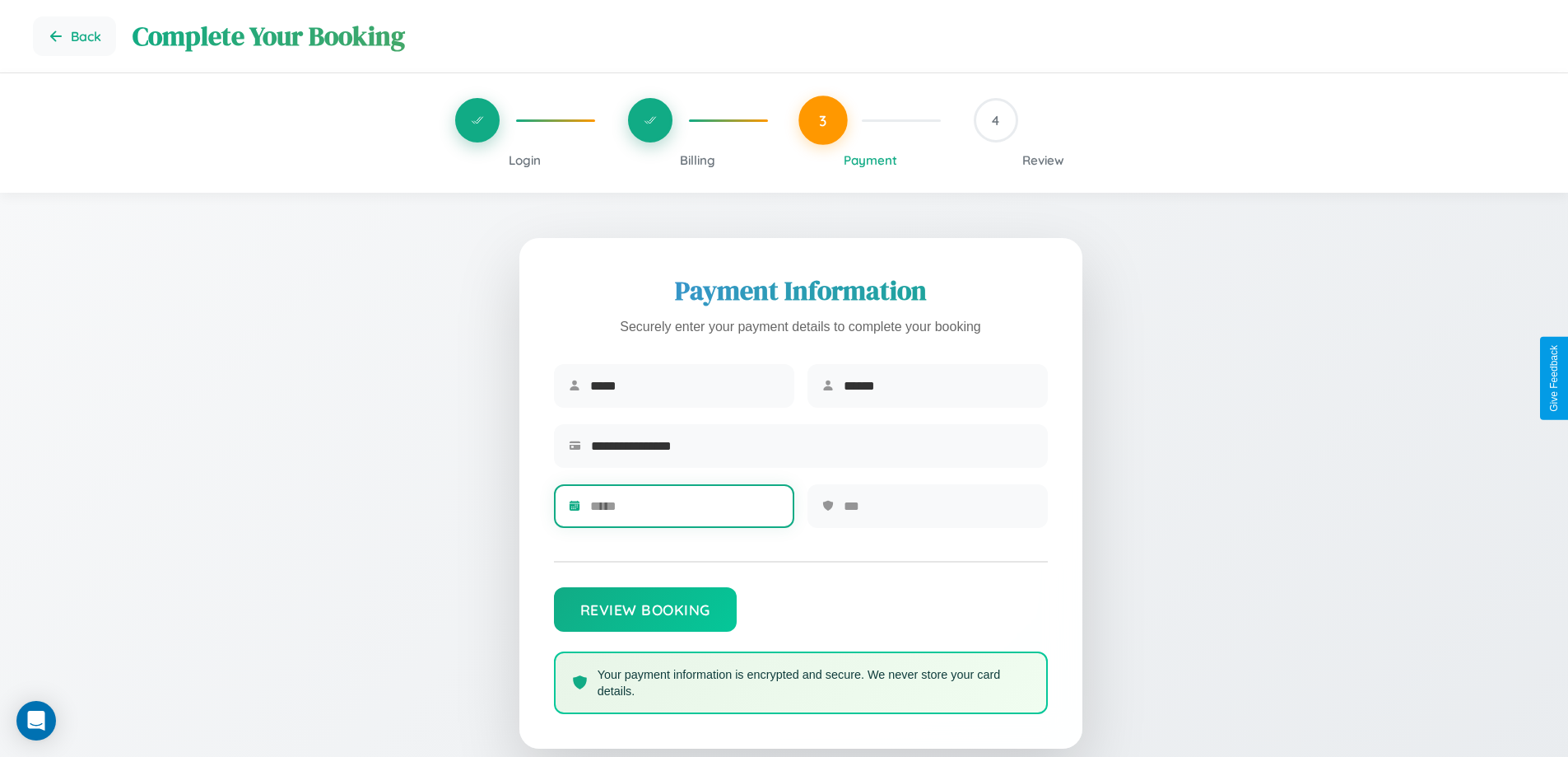
click at [684, 511] on input "text" at bounding box center [684, 506] width 189 height 41
type input "*****"
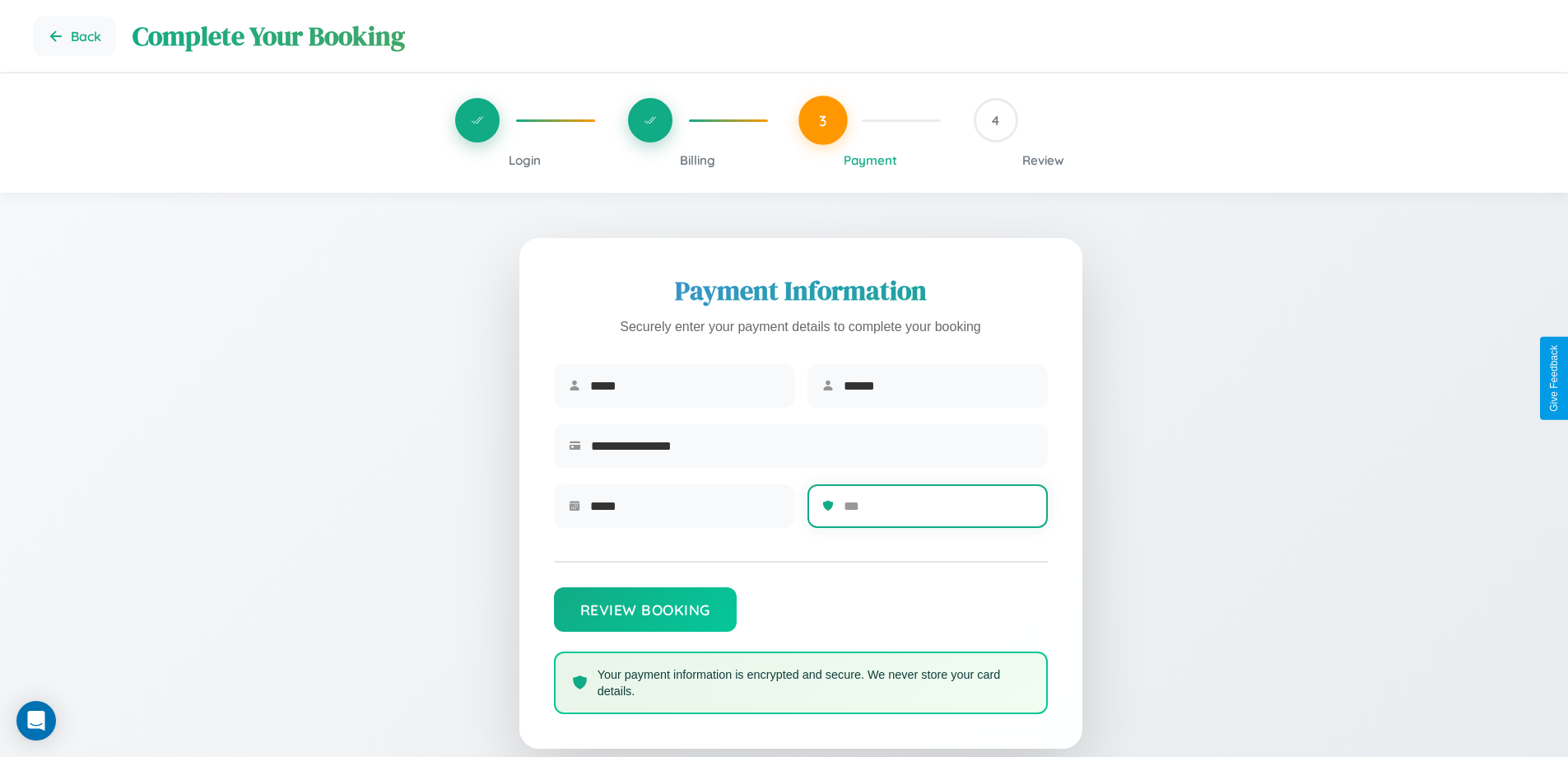
click at [937, 511] on input "text" at bounding box center [938, 506] width 189 height 41
type input "***"
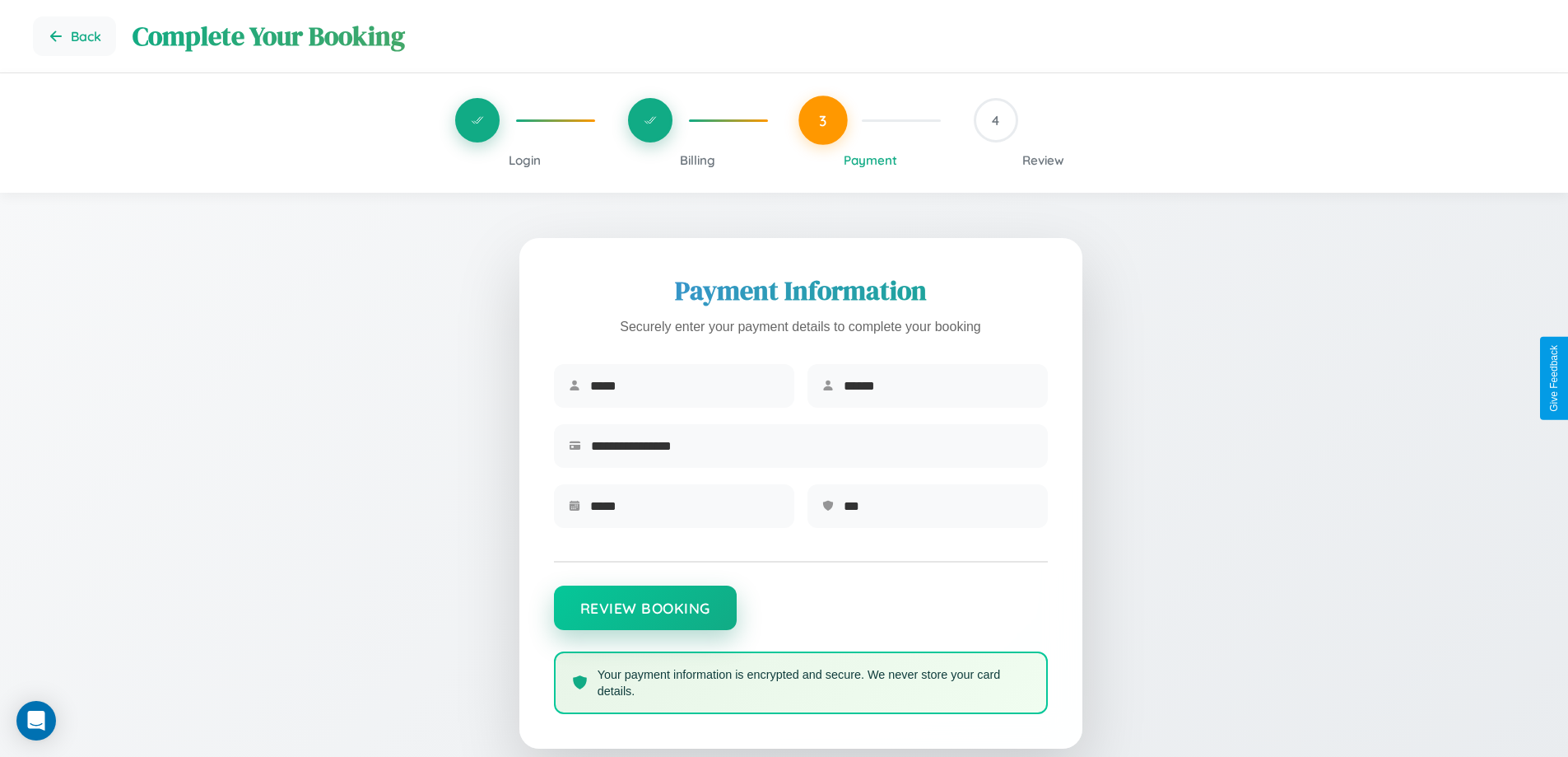
click at [645, 615] on button "Review Booking" at bounding box center [645, 608] width 182 height 44
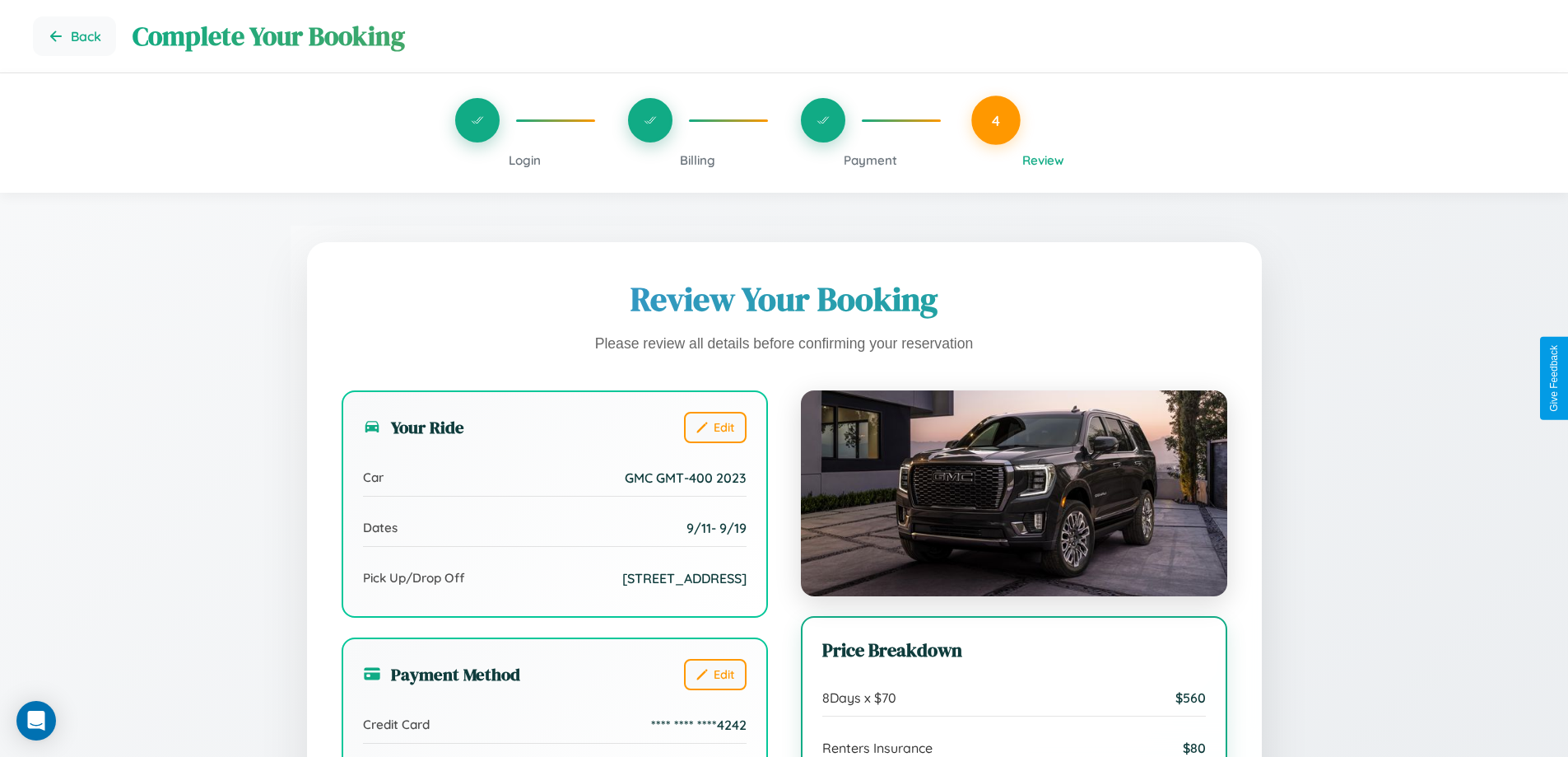
scroll to position [183, 0]
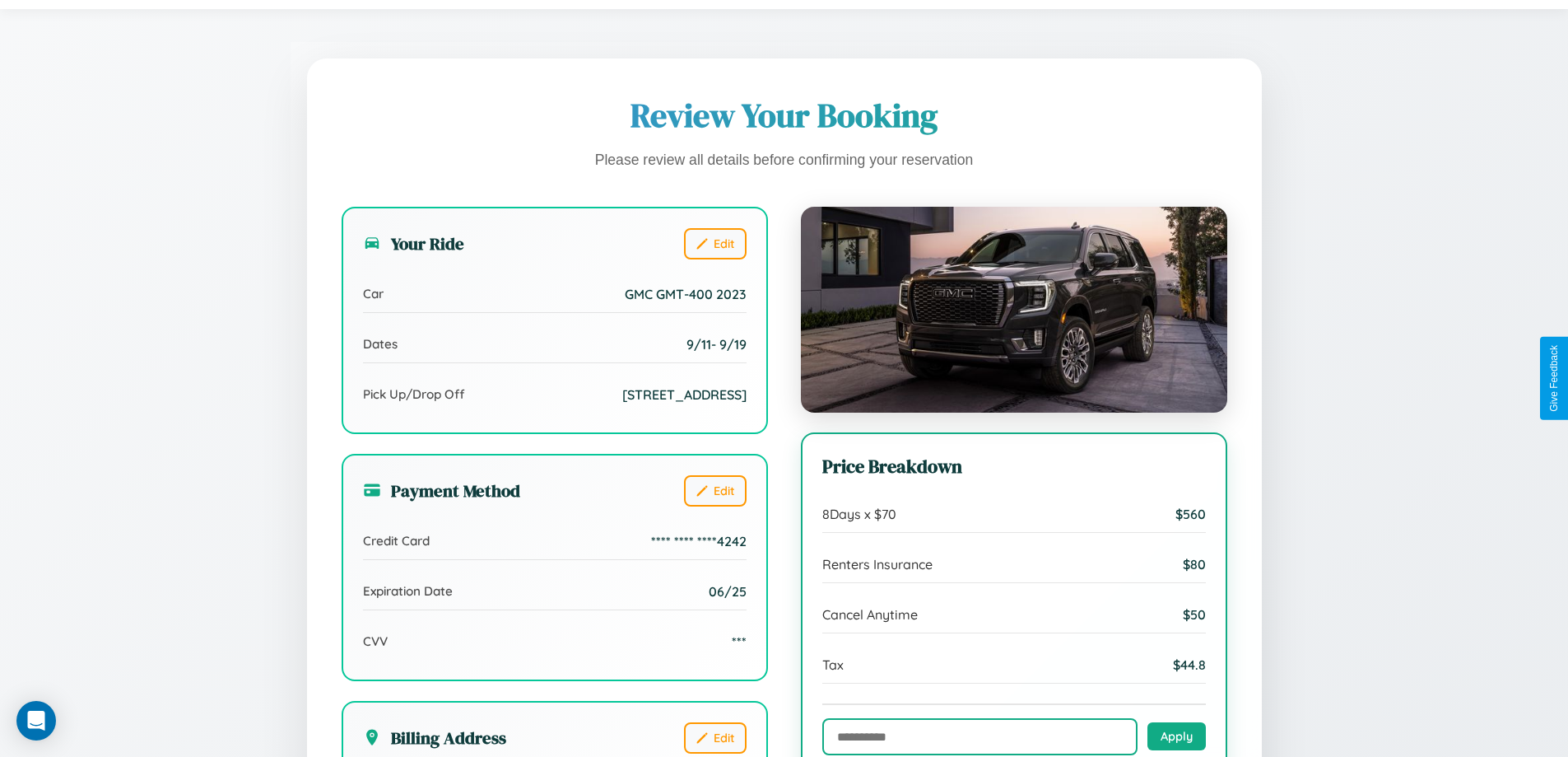
click at [980, 737] on input "text" at bounding box center [980, 737] width 315 height 37
type input "**********"
click at [1176, 737] on button "Apply" at bounding box center [1176, 736] width 58 height 28
click at [714, 747] on button "Edit" at bounding box center [716, 736] width 63 height 32
click at [714, 746] on button "Edit" at bounding box center [716, 736] width 63 height 32
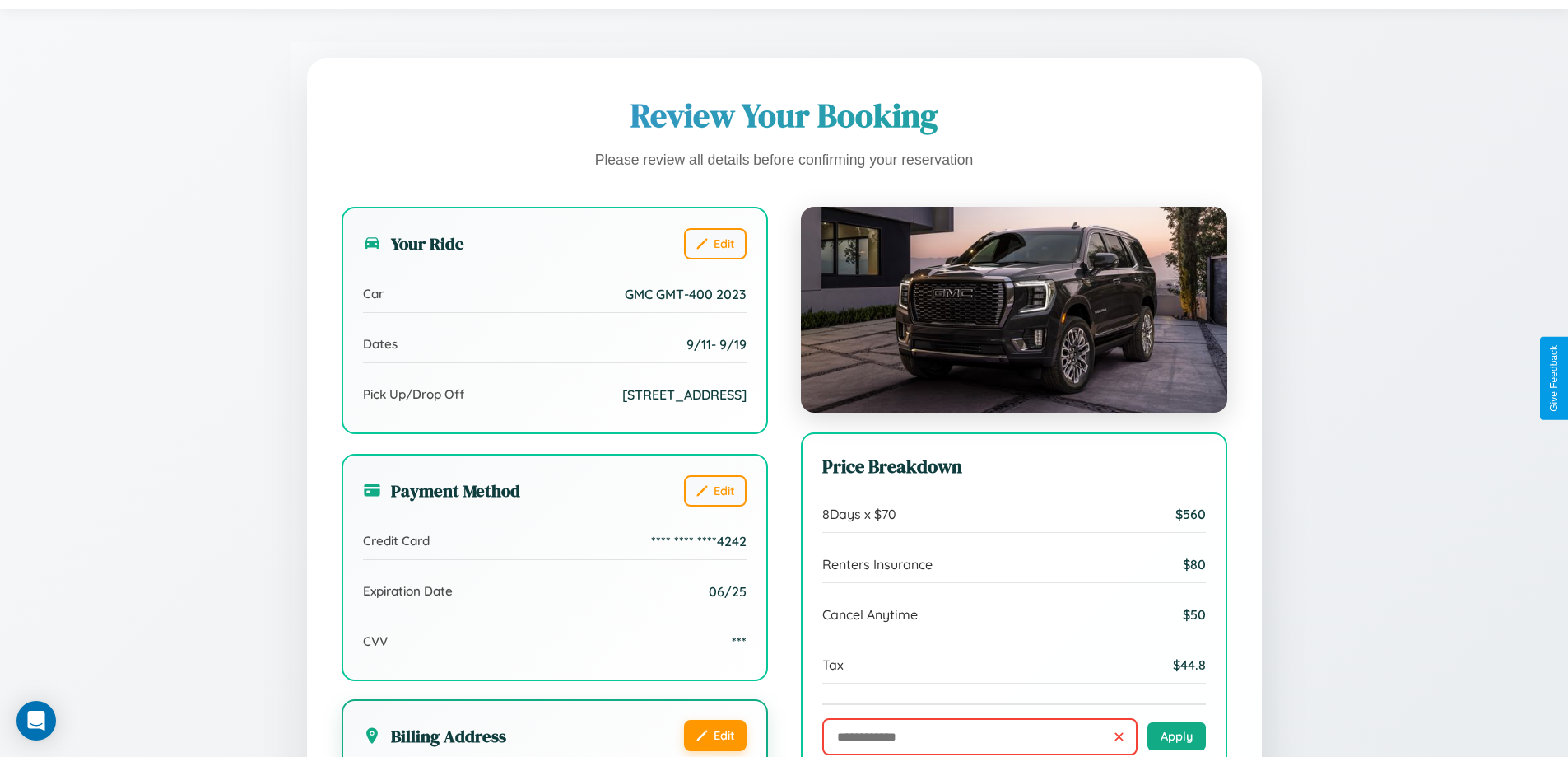
click at [714, 746] on button "Edit" at bounding box center [716, 736] width 63 height 32
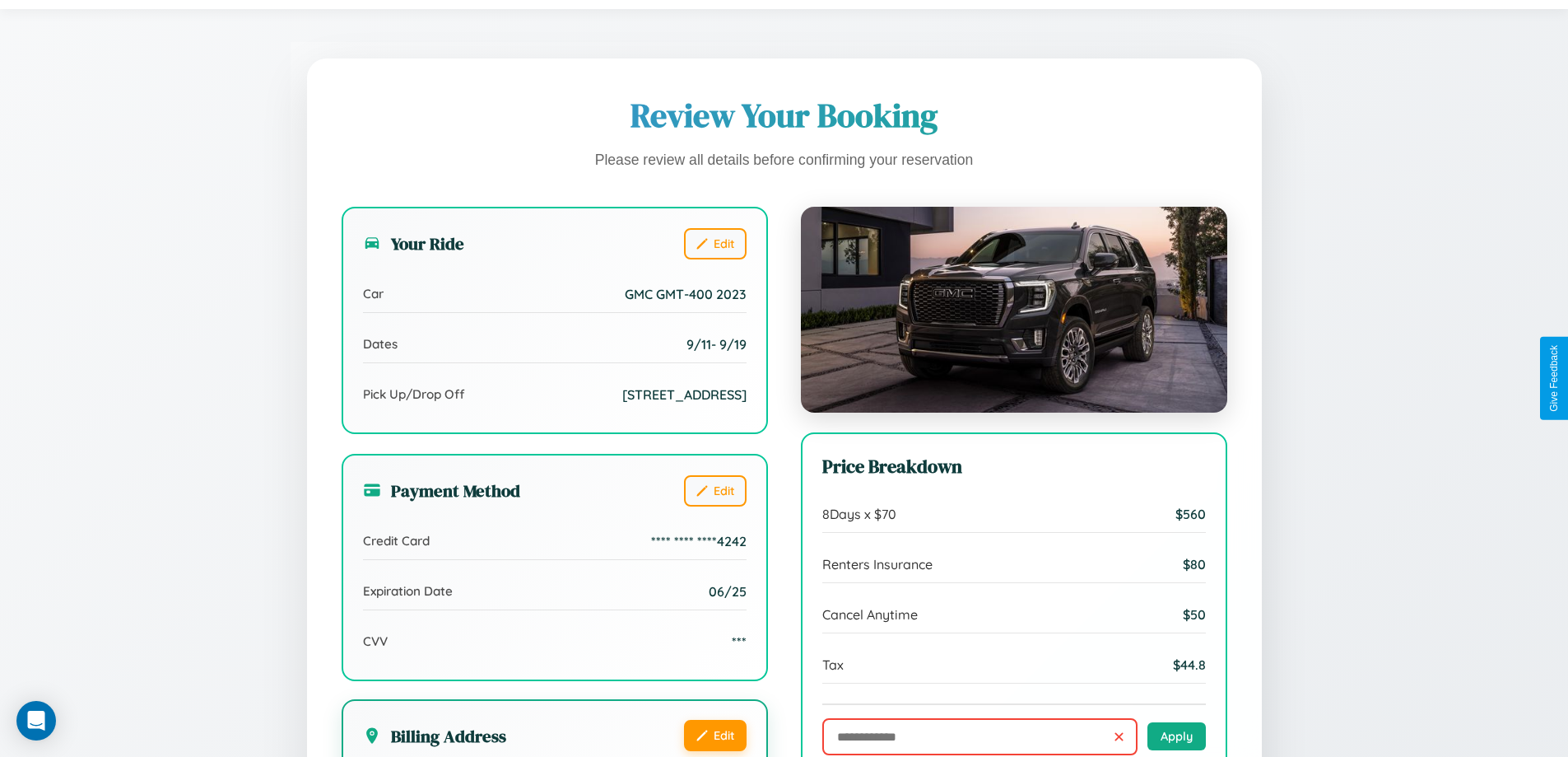
click at [714, 746] on button "Edit" at bounding box center [716, 736] width 63 height 32
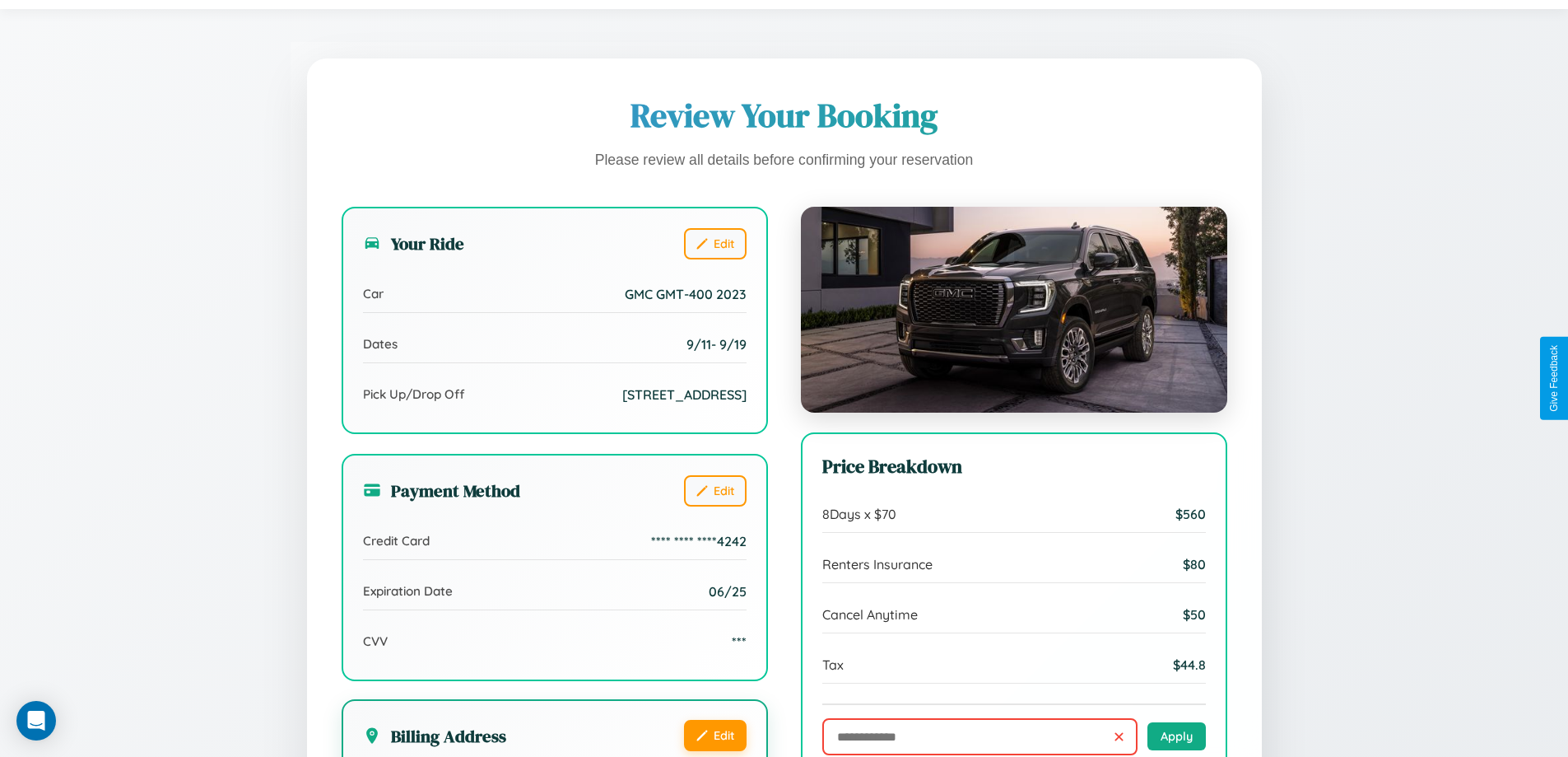
click at [714, 746] on button "Edit" at bounding box center [716, 736] width 63 height 32
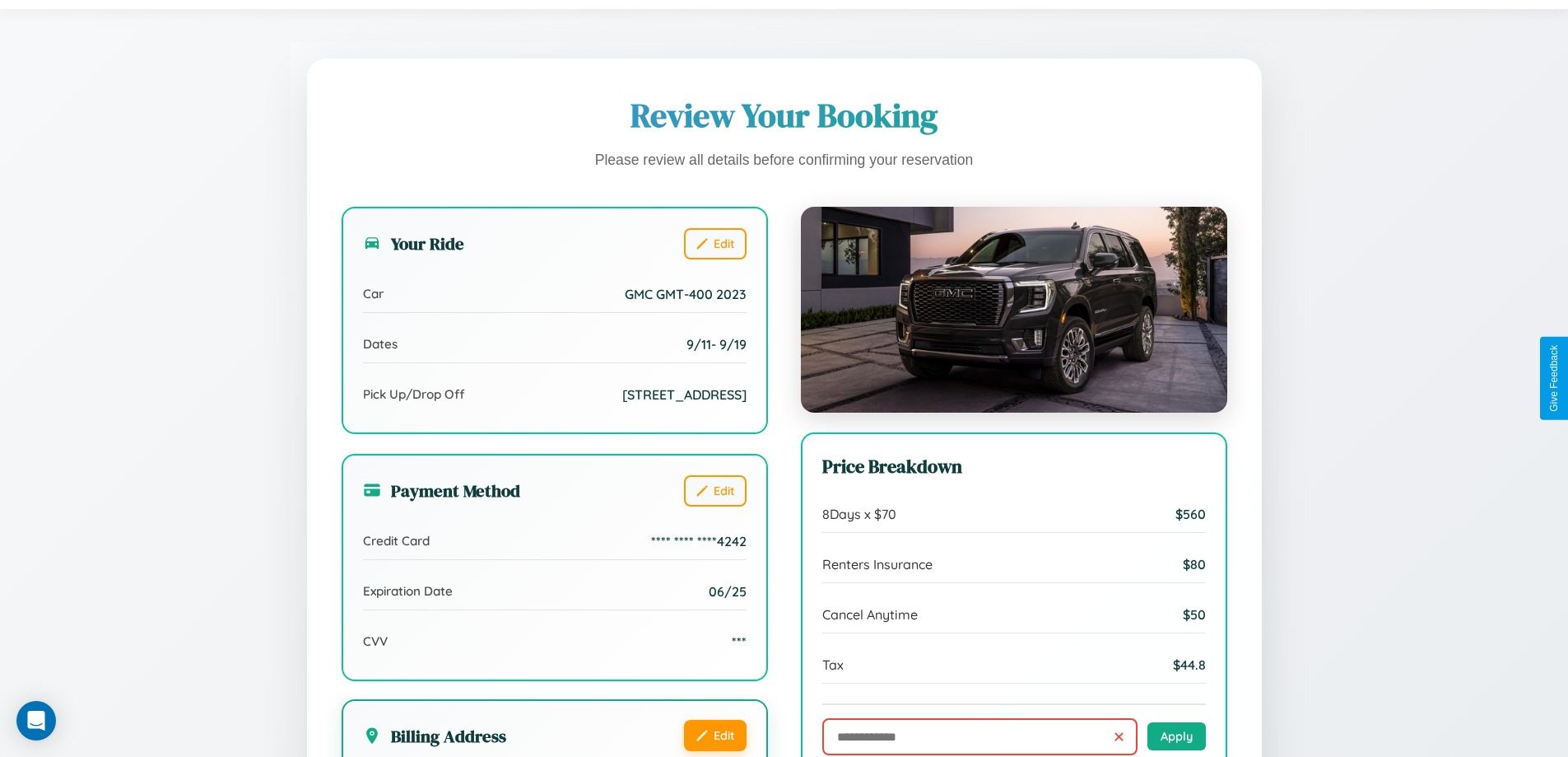
click at [714, 746] on button "Edit" at bounding box center [716, 736] width 63 height 32
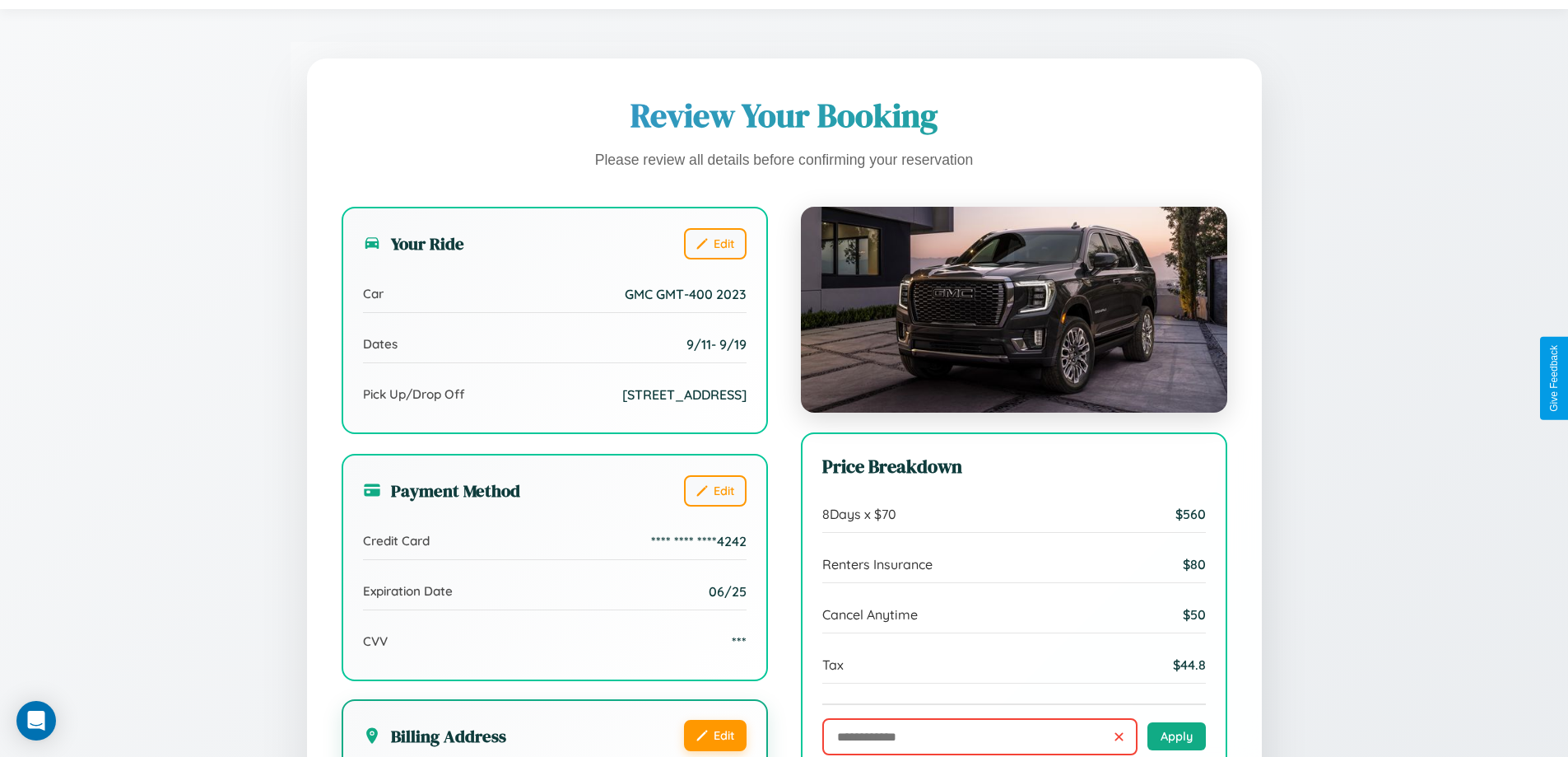
click at [714, 746] on button "Edit" at bounding box center [716, 736] width 63 height 32
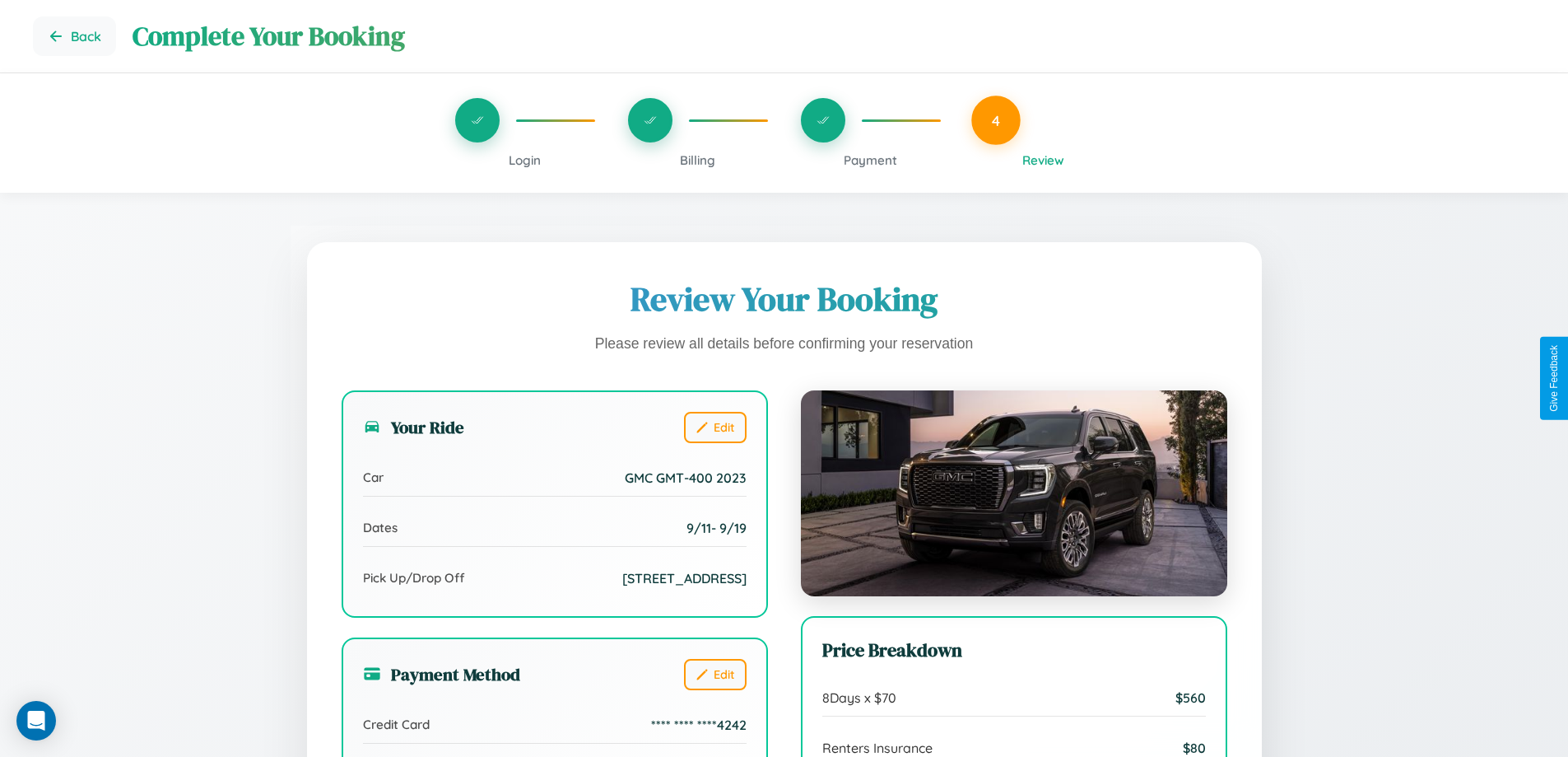
click at [870, 159] on span "Payment" at bounding box center [871, 159] width 54 height 16
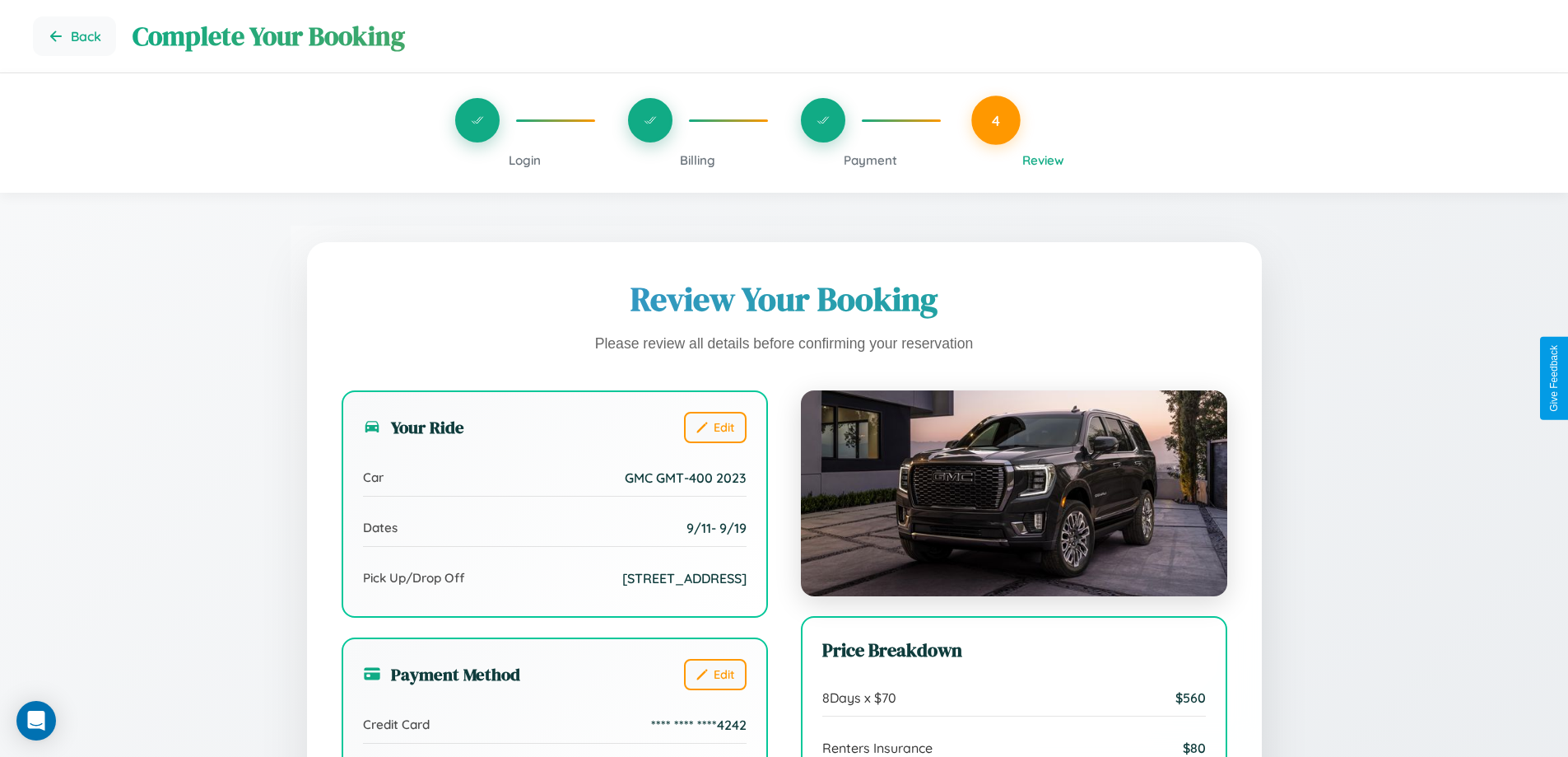
click at [870, 159] on span "Payment" at bounding box center [871, 159] width 54 height 16
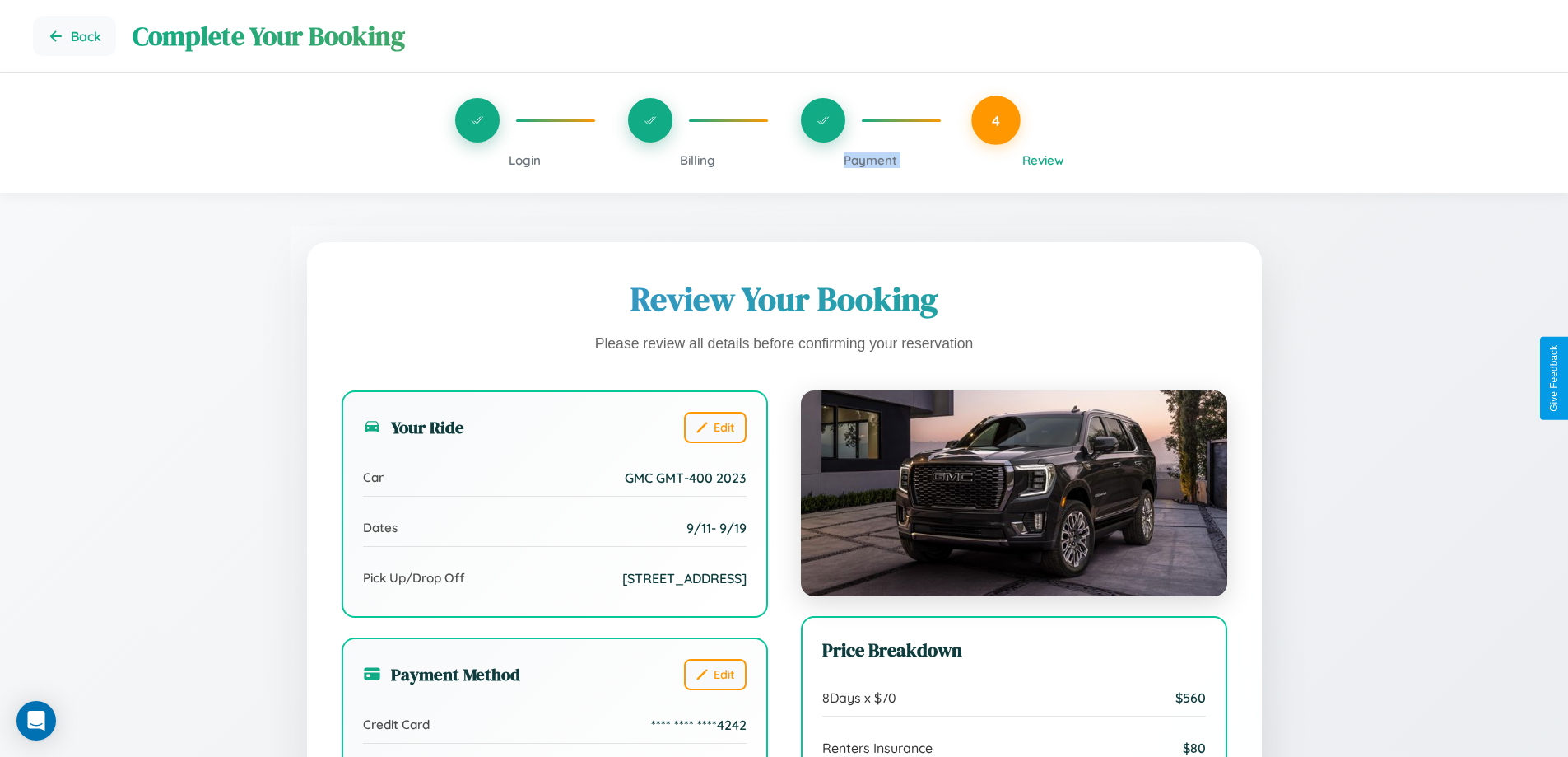
click at [870, 159] on span "Payment" at bounding box center [871, 159] width 54 height 16
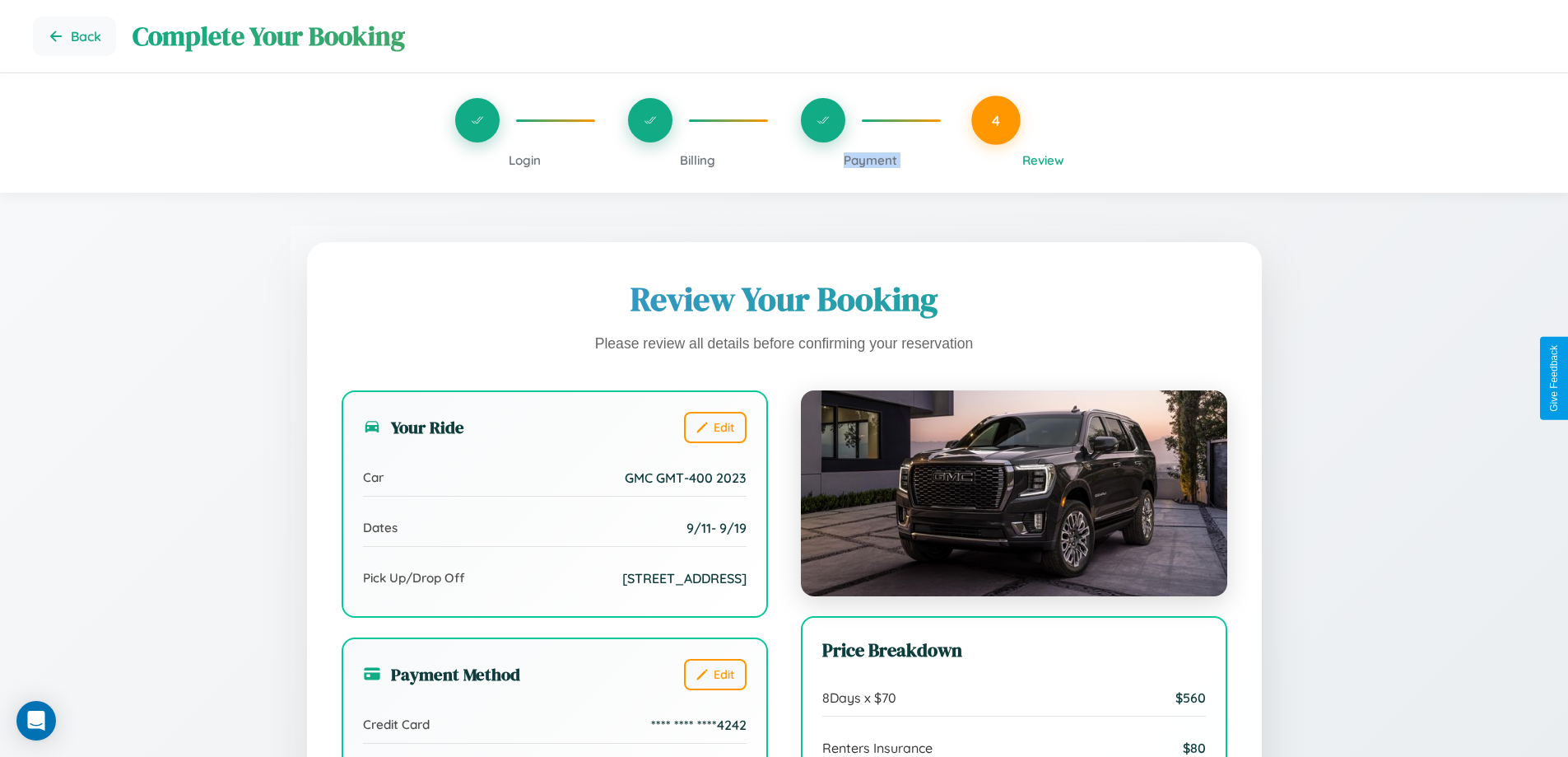
click at [870, 159] on span "Payment" at bounding box center [871, 159] width 54 height 16
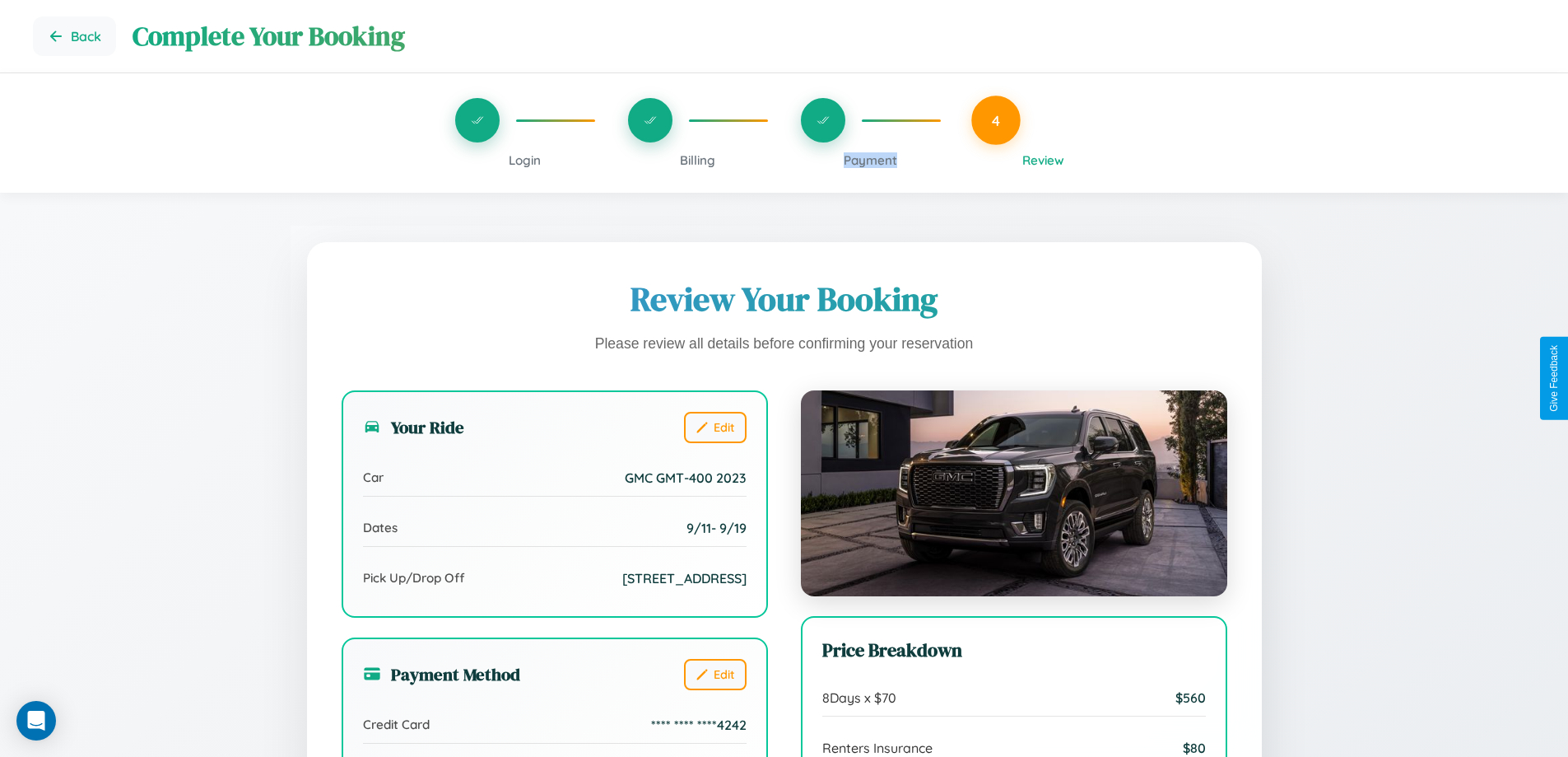
click at [870, 159] on span "Payment" at bounding box center [871, 159] width 54 height 16
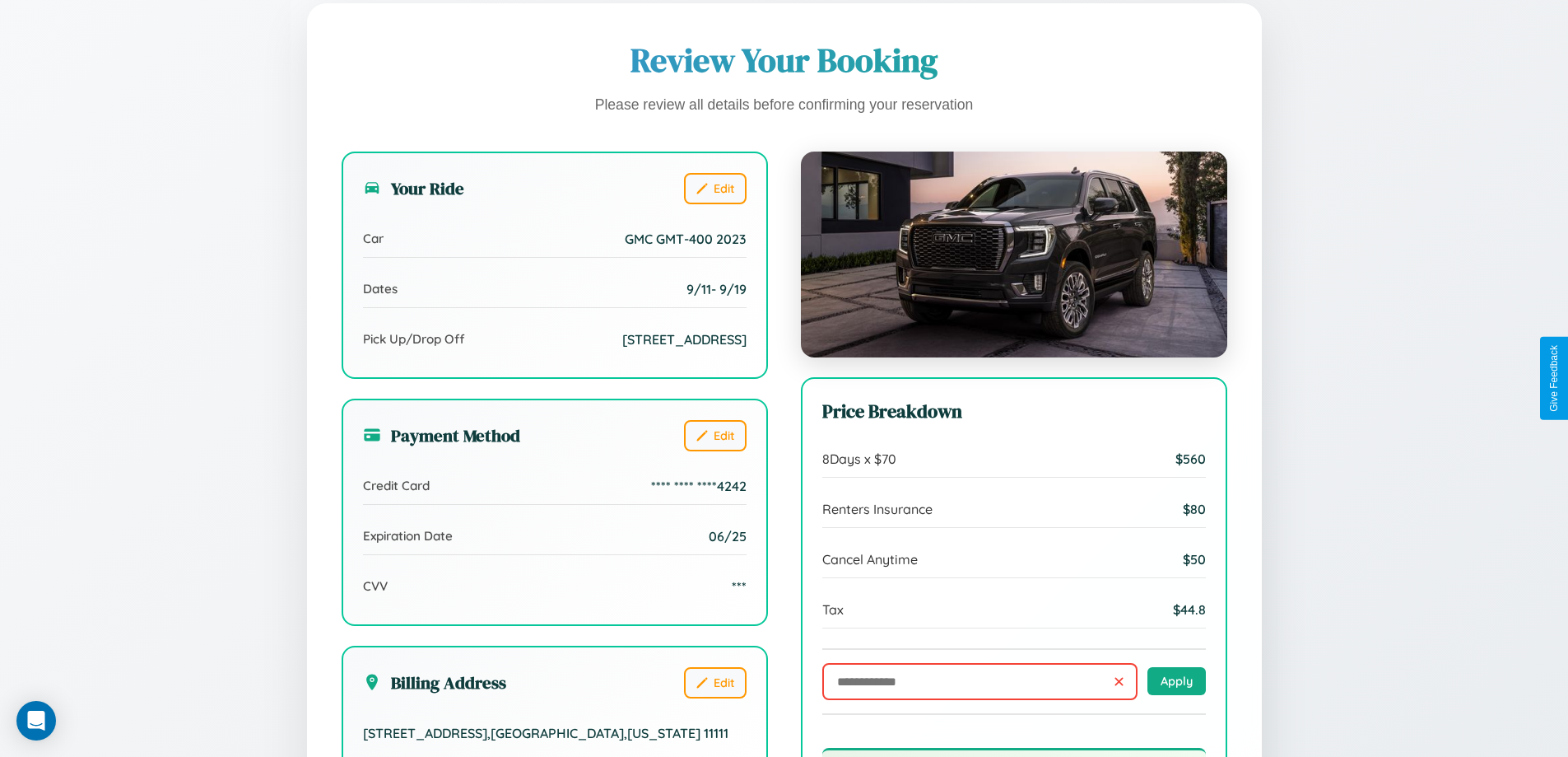
scroll to position [504, 0]
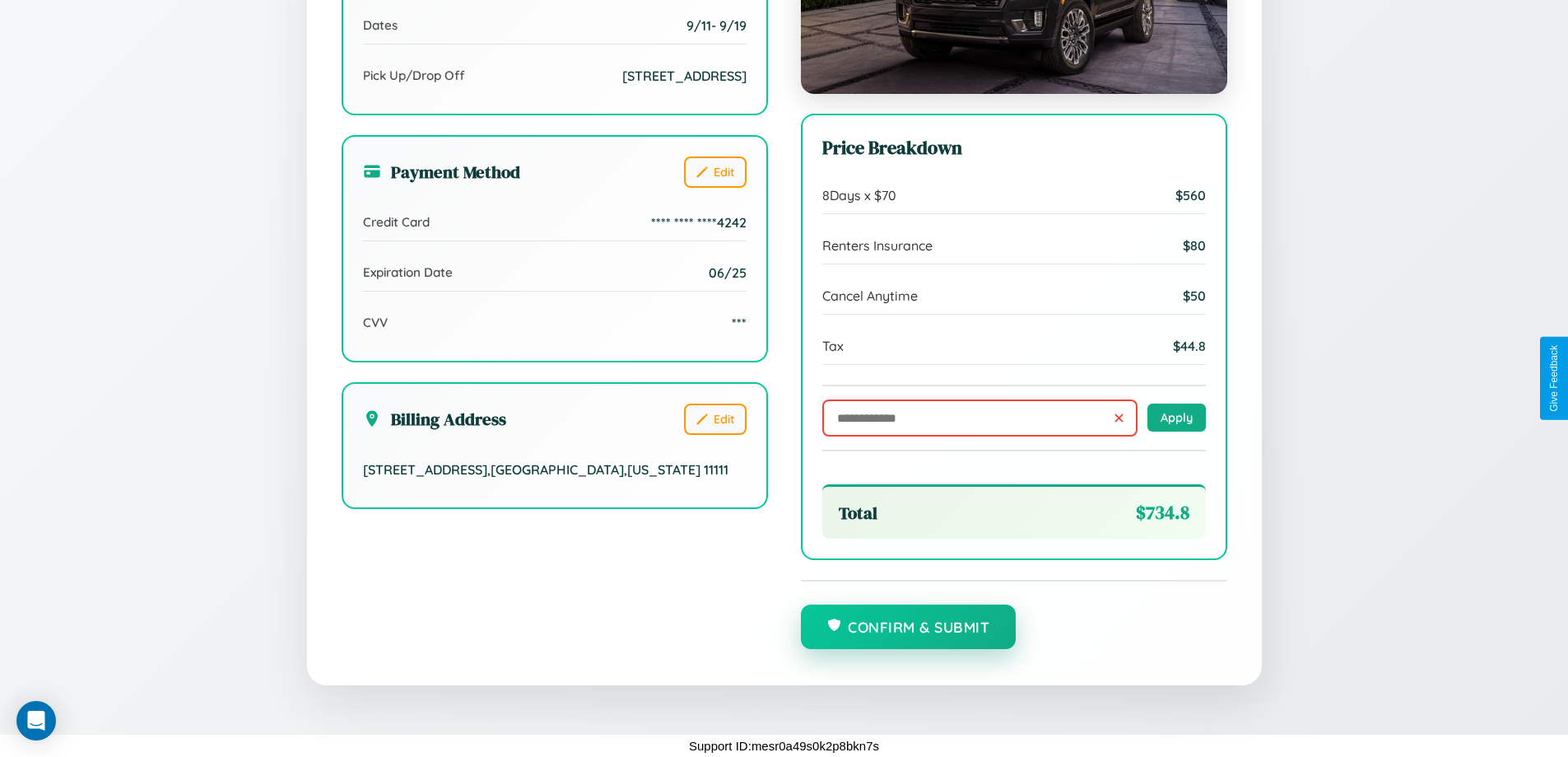
click at [908, 627] on button "Confirm & Submit" at bounding box center [909, 626] width 216 height 44
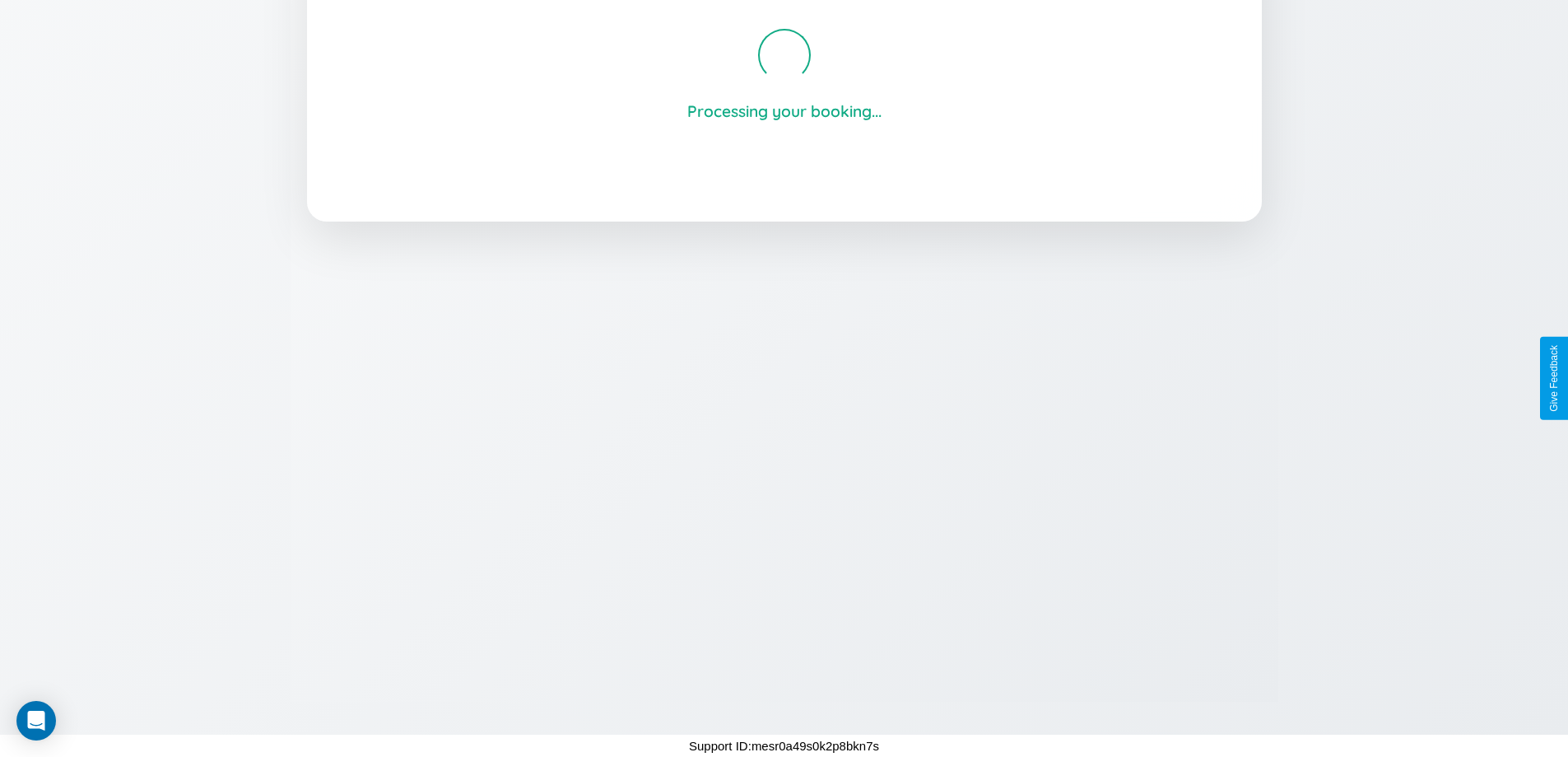
scroll to position [314, 0]
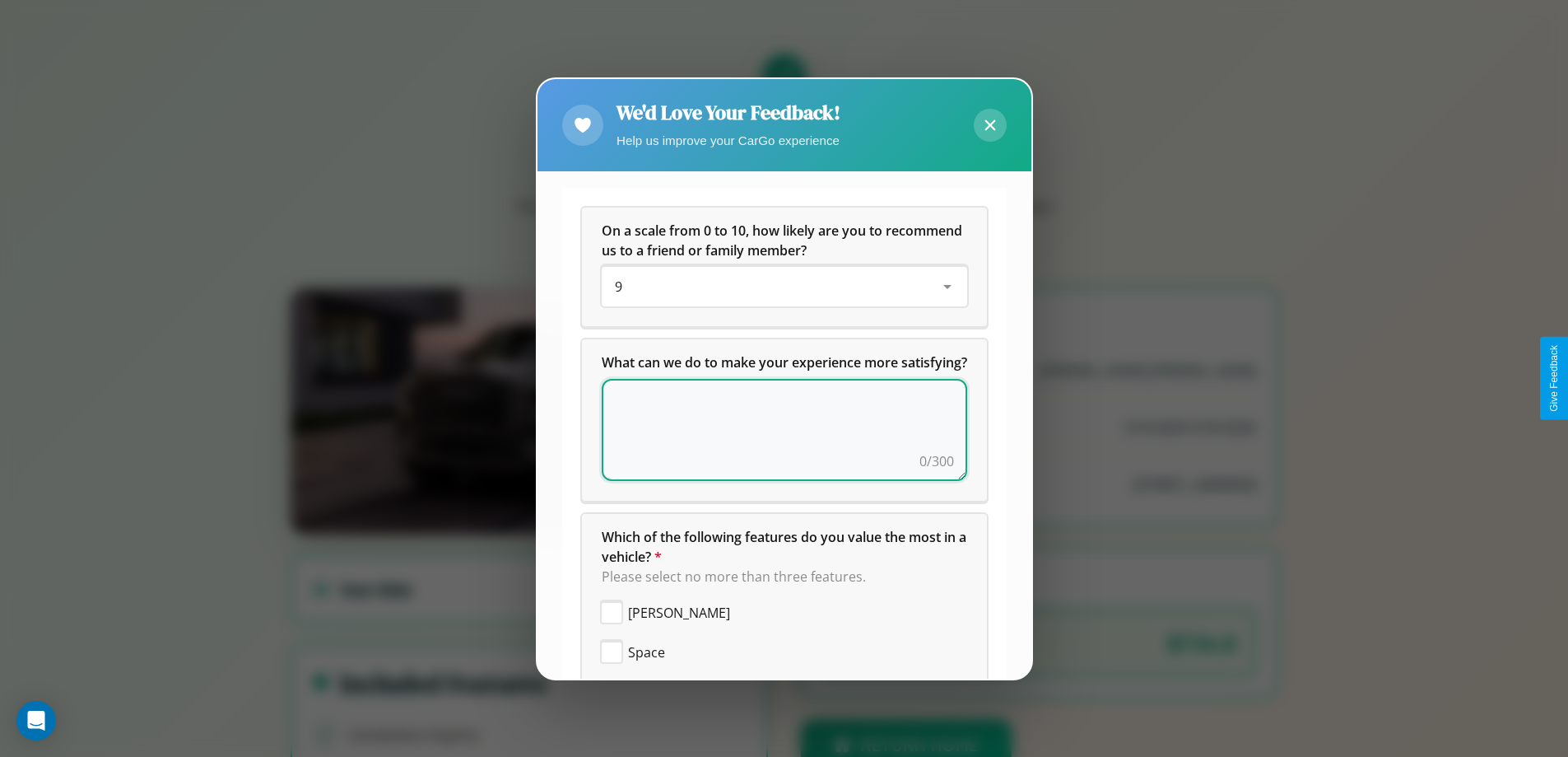
click at [778, 449] on textarea at bounding box center [784, 430] width 366 height 102
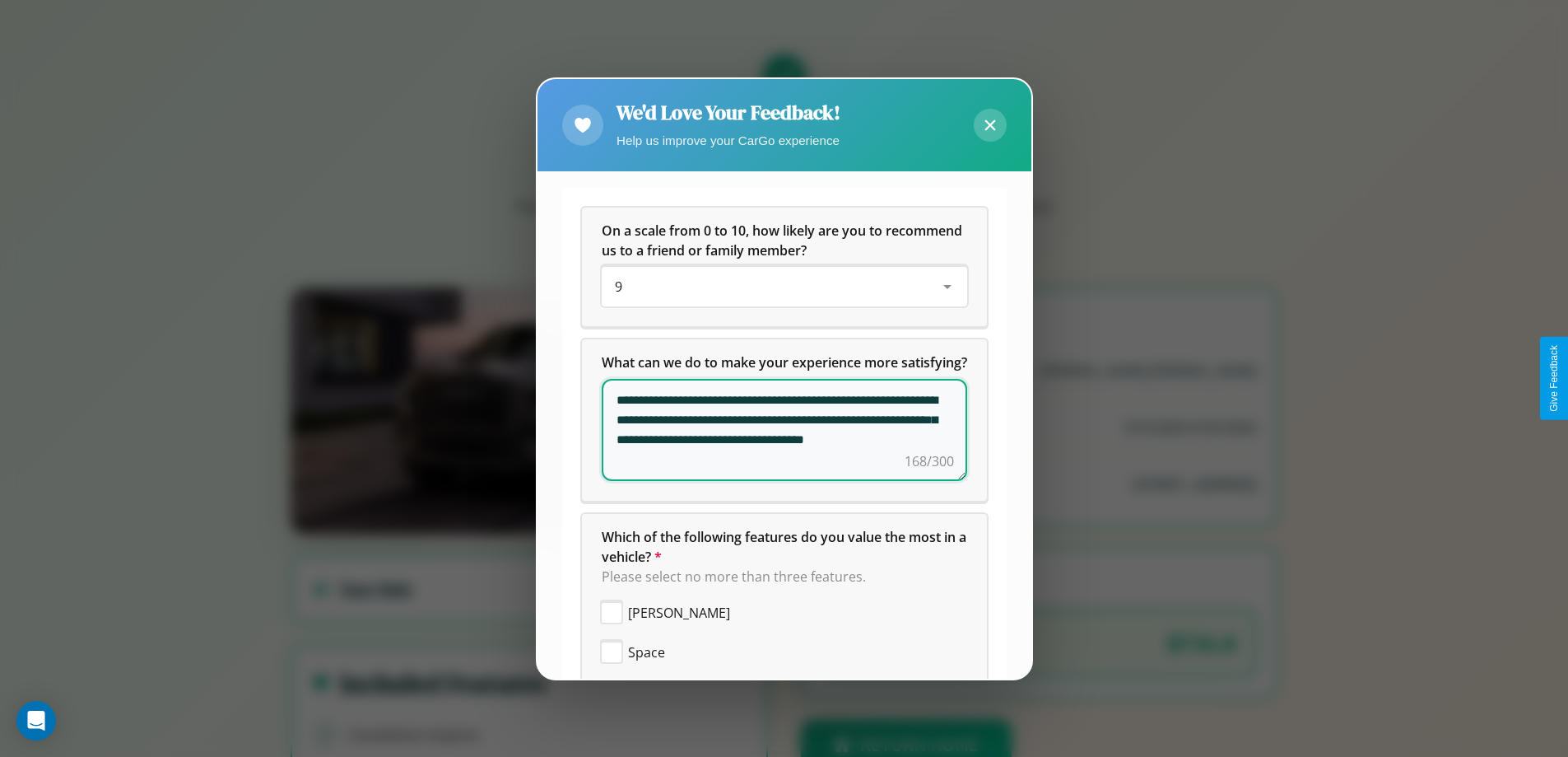
scroll to position [393, 0]
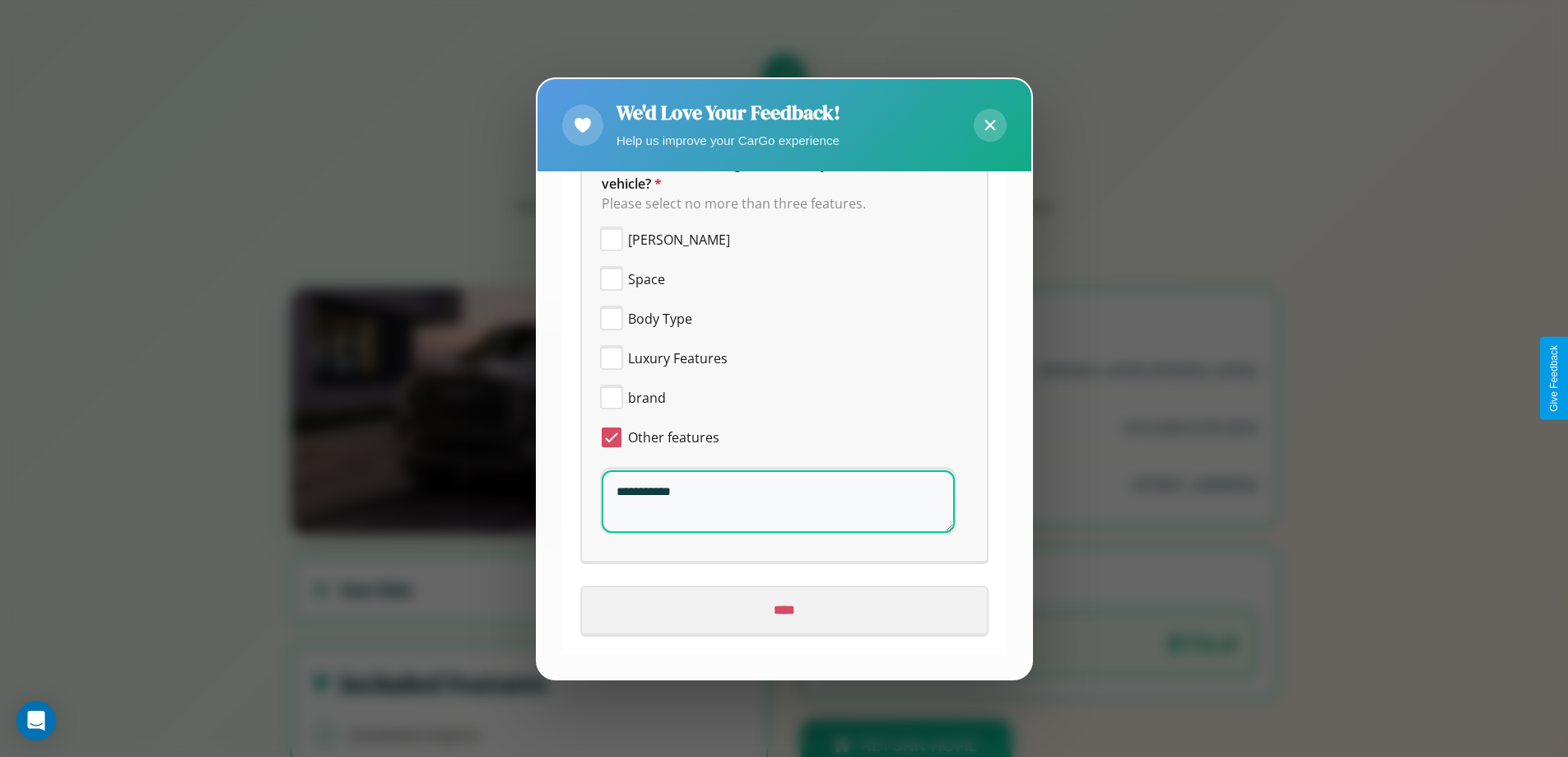
type textarea "**********"
click at [778, 611] on input "****" at bounding box center [784, 611] width 405 height 46
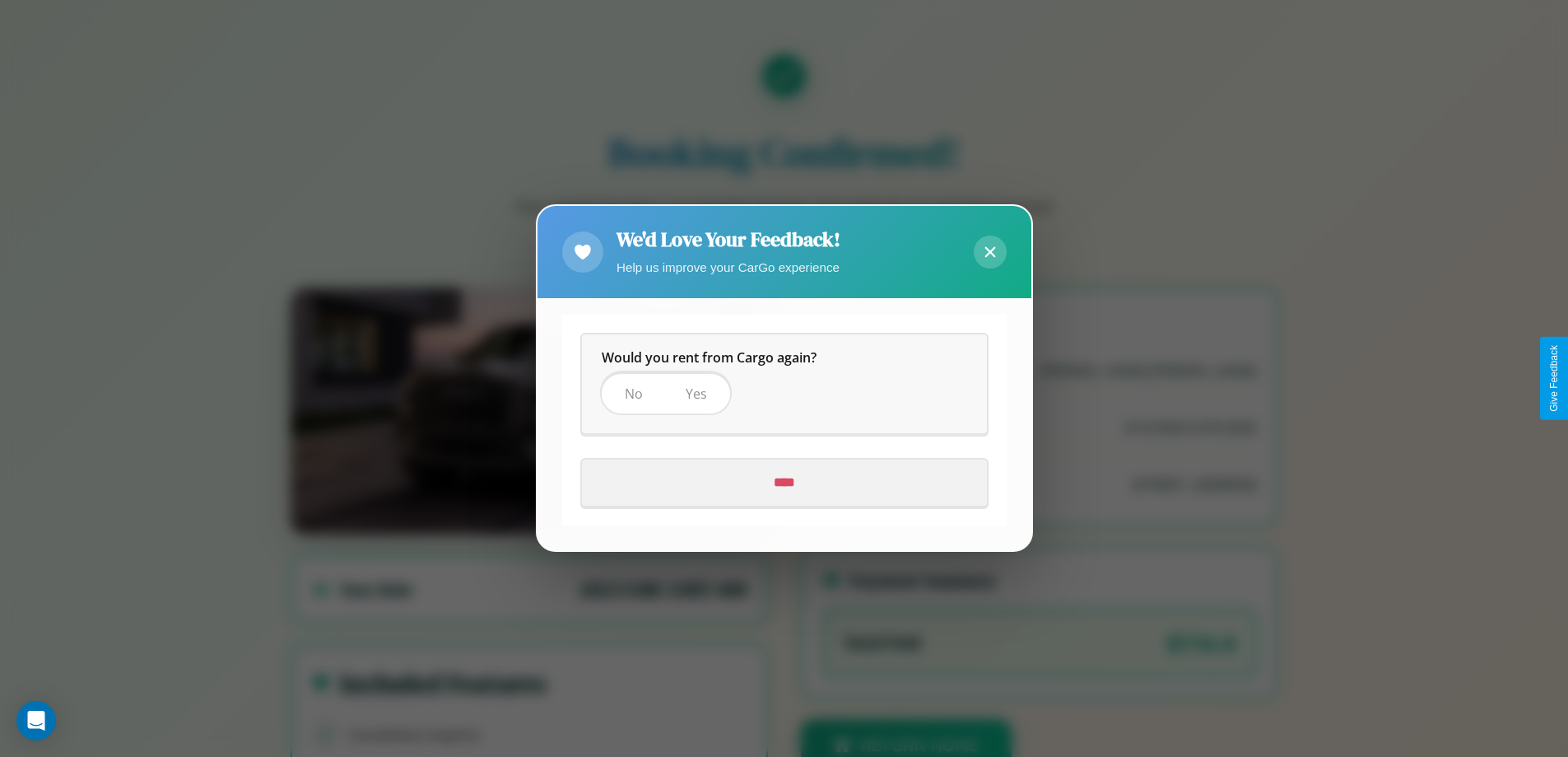
scroll to position [0, 0]
click at [695, 394] on span "Yes" at bounding box center [696, 395] width 21 height 19
click at [784, 483] on input "****" at bounding box center [784, 484] width 405 height 46
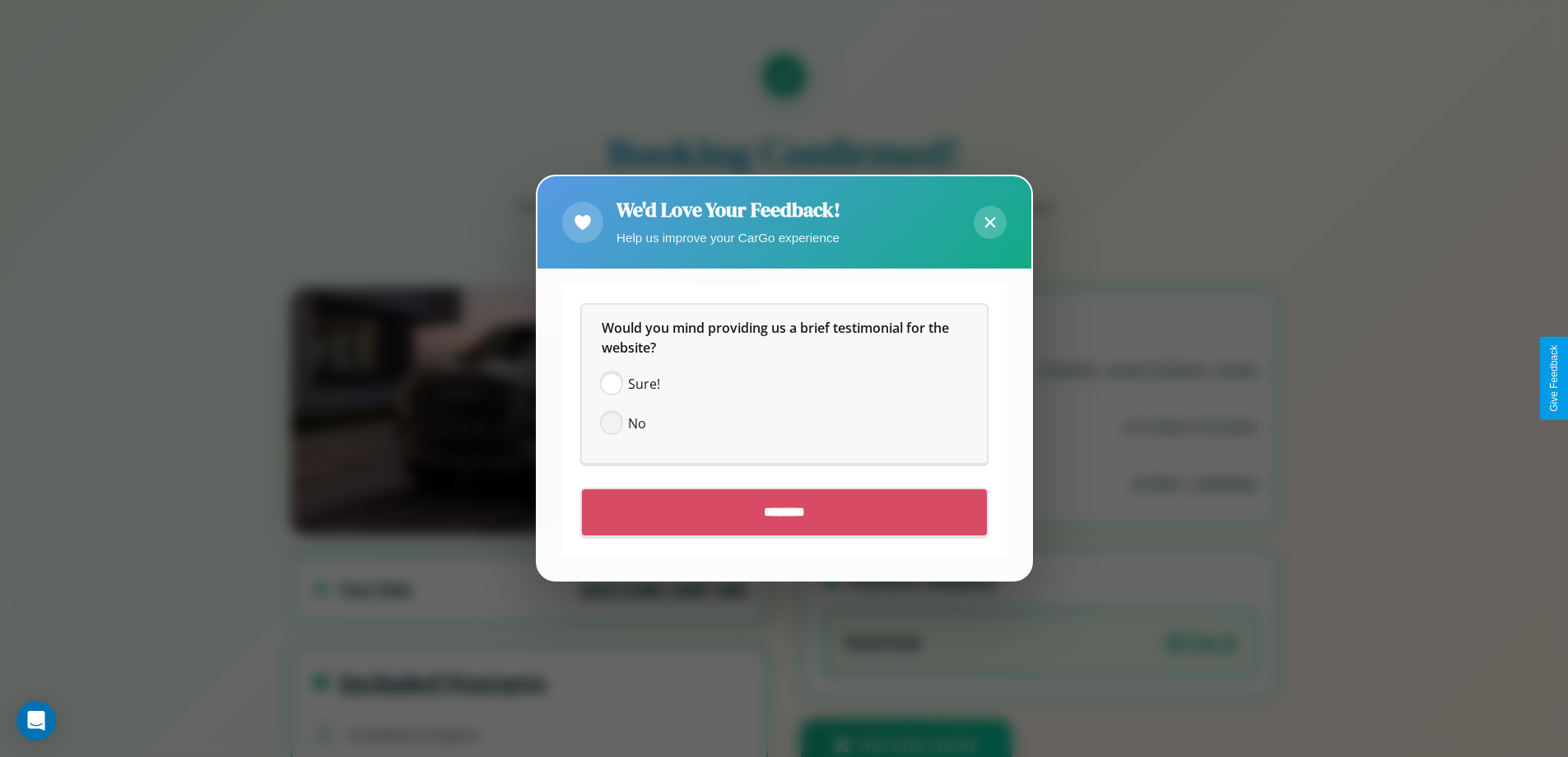
click at [610, 423] on span at bounding box center [611, 423] width 19 height 19
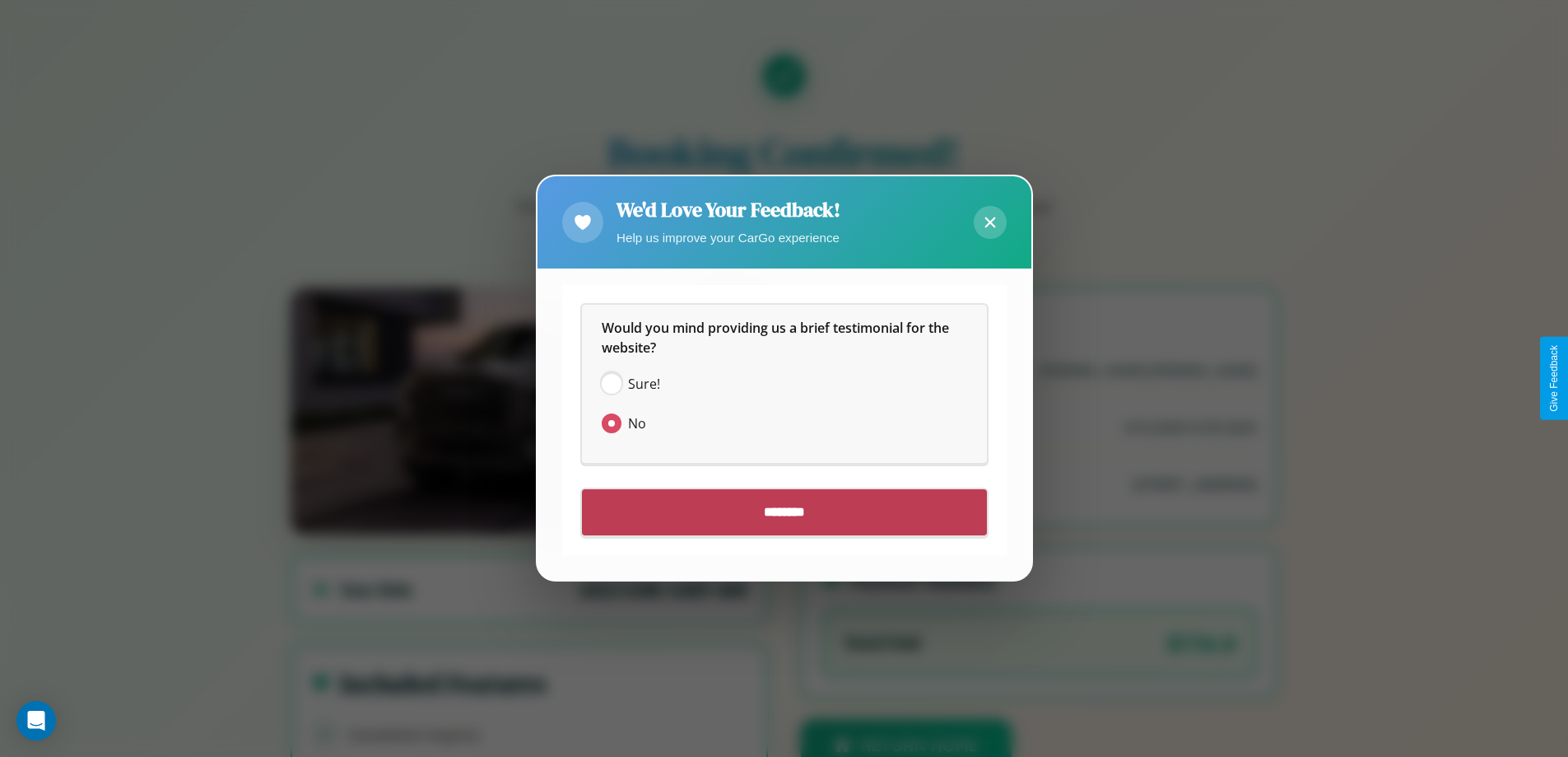
click at [784, 512] on input "********" at bounding box center [784, 513] width 405 height 46
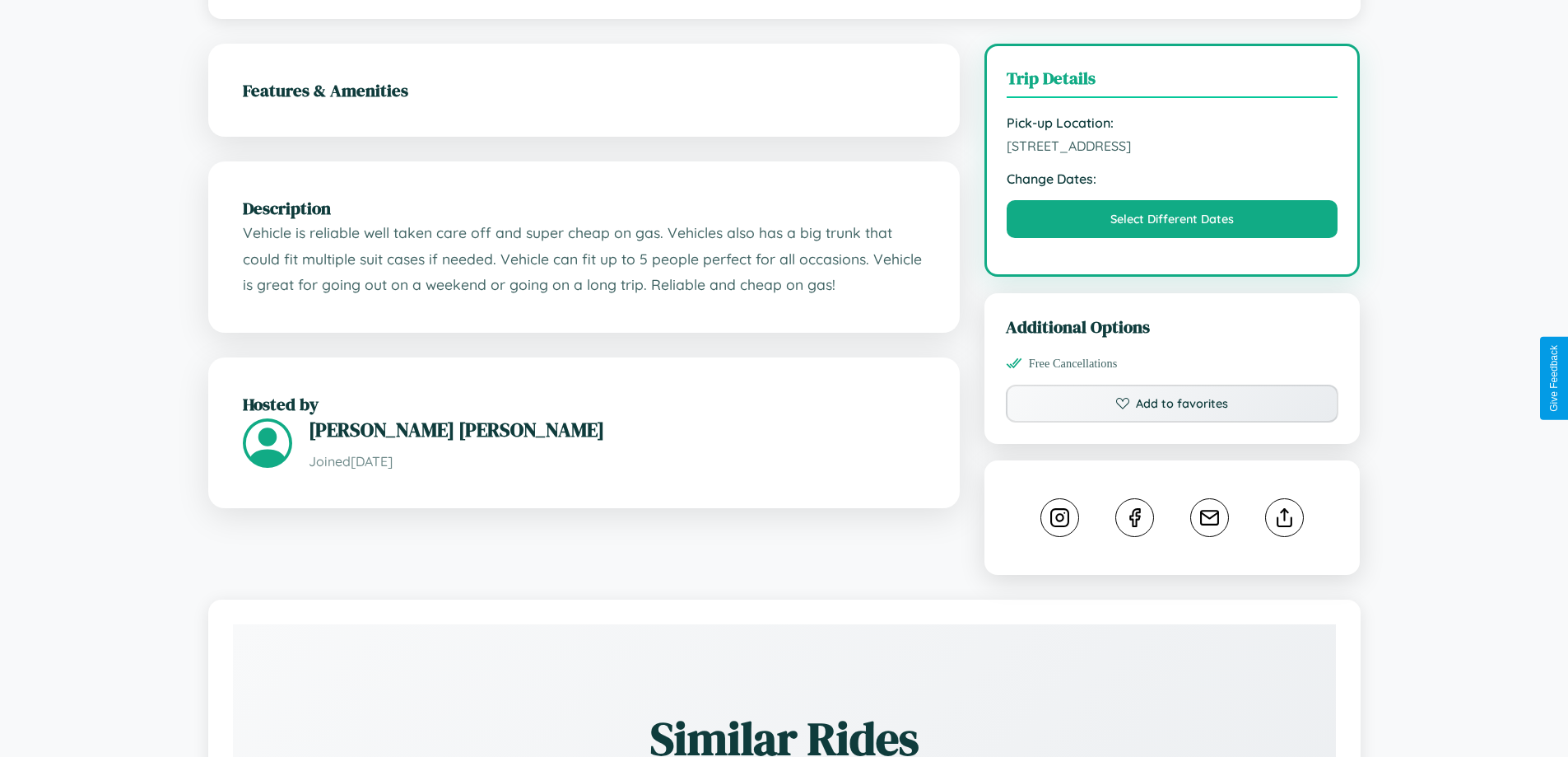
scroll to position [478, 0]
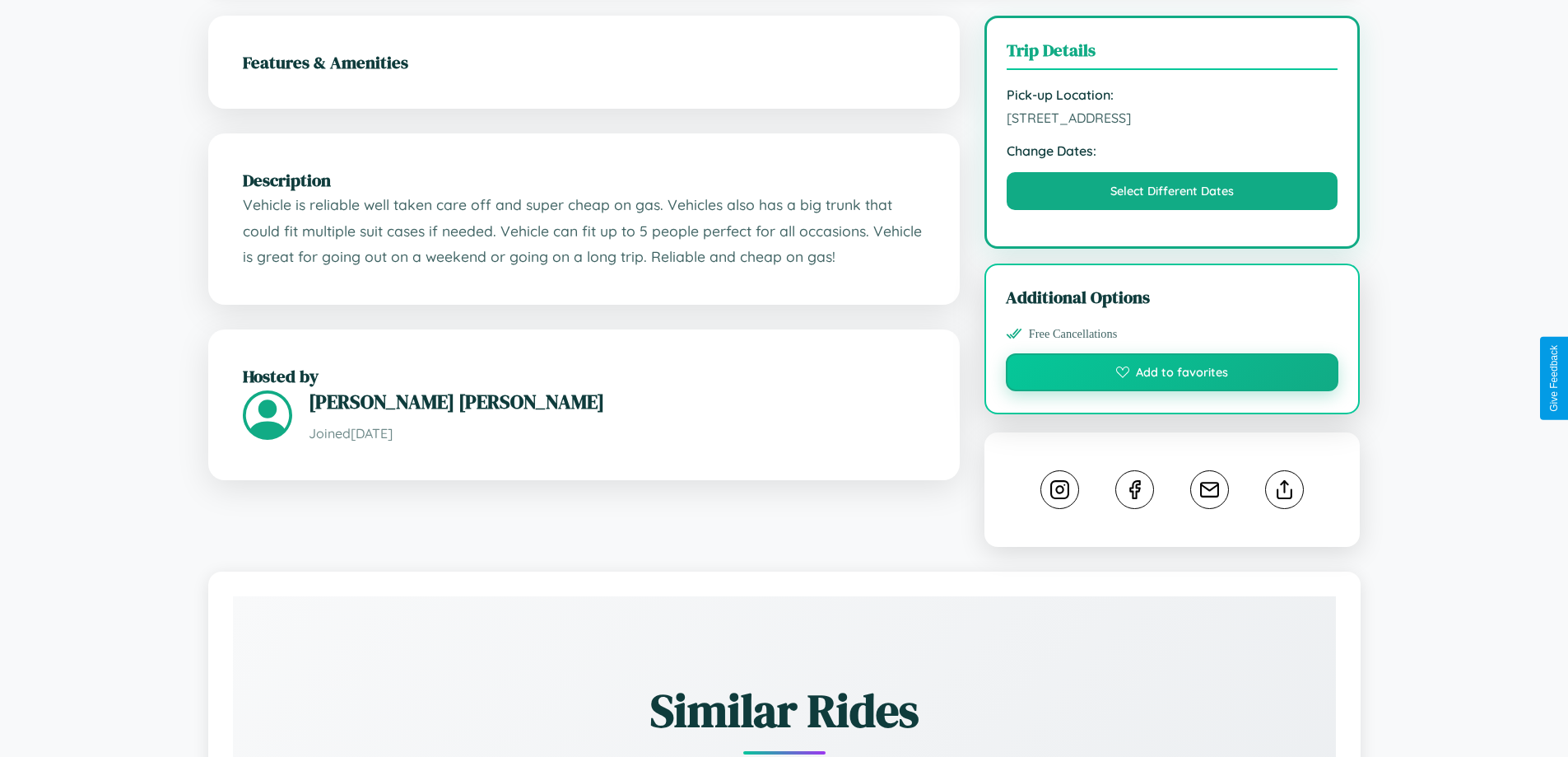
click at [1173, 374] on button "Add to favorites" at bounding box center [1173, 372] width 333 height 38
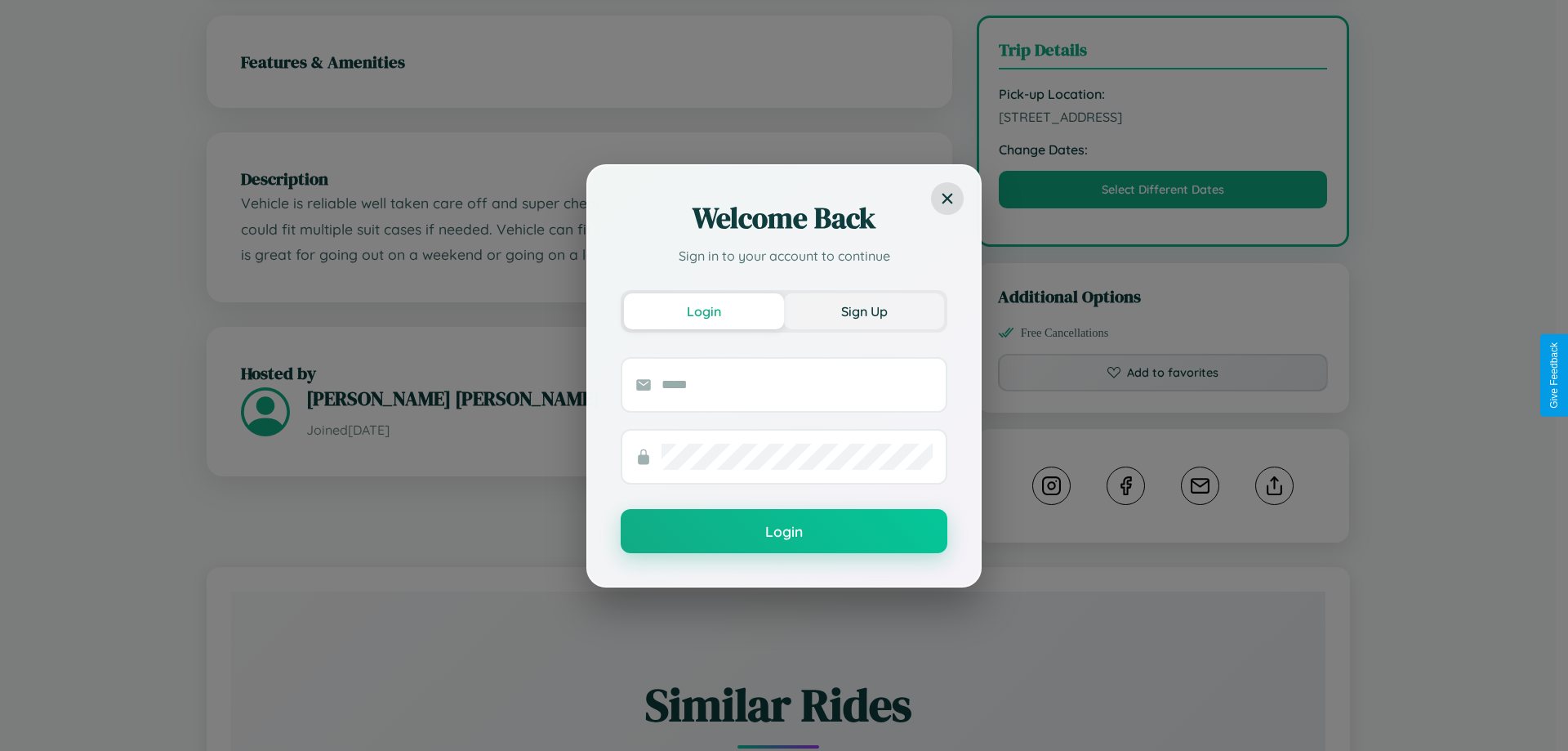
click at [864, 311] on button "Sign Up" at bounding box center [864, 311] width 160 height 36
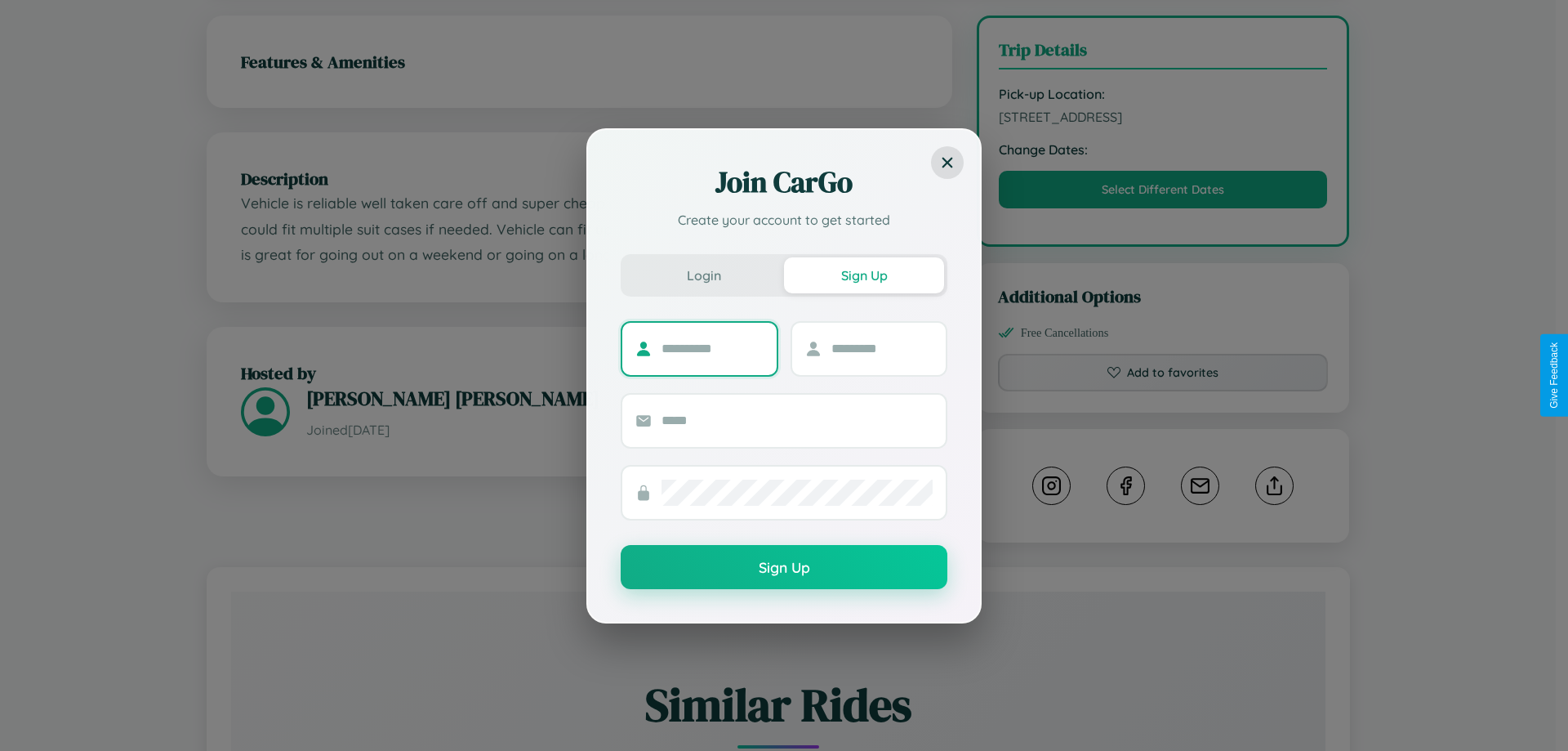
click at [712, 348] on input "text" at bounding box center [712, 348] width 102 height 26
type input "********"
click at [881, 348] on input "text" at bounding box center [882, 348] width 102 height 26
type input "*****"
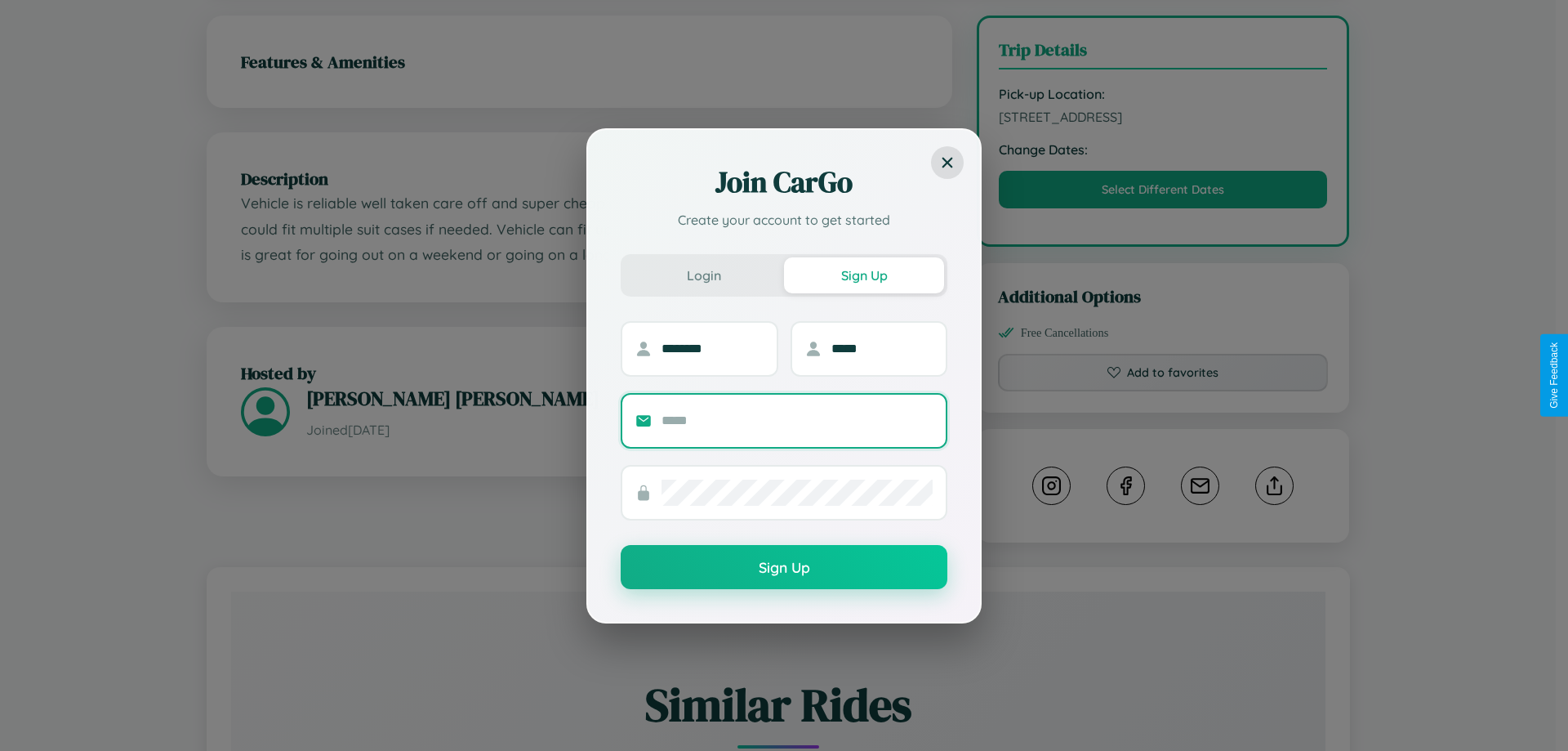
click at [797, 420] on input "text" at bounding box center [797, 420] width 271 height 26
type input "**********"
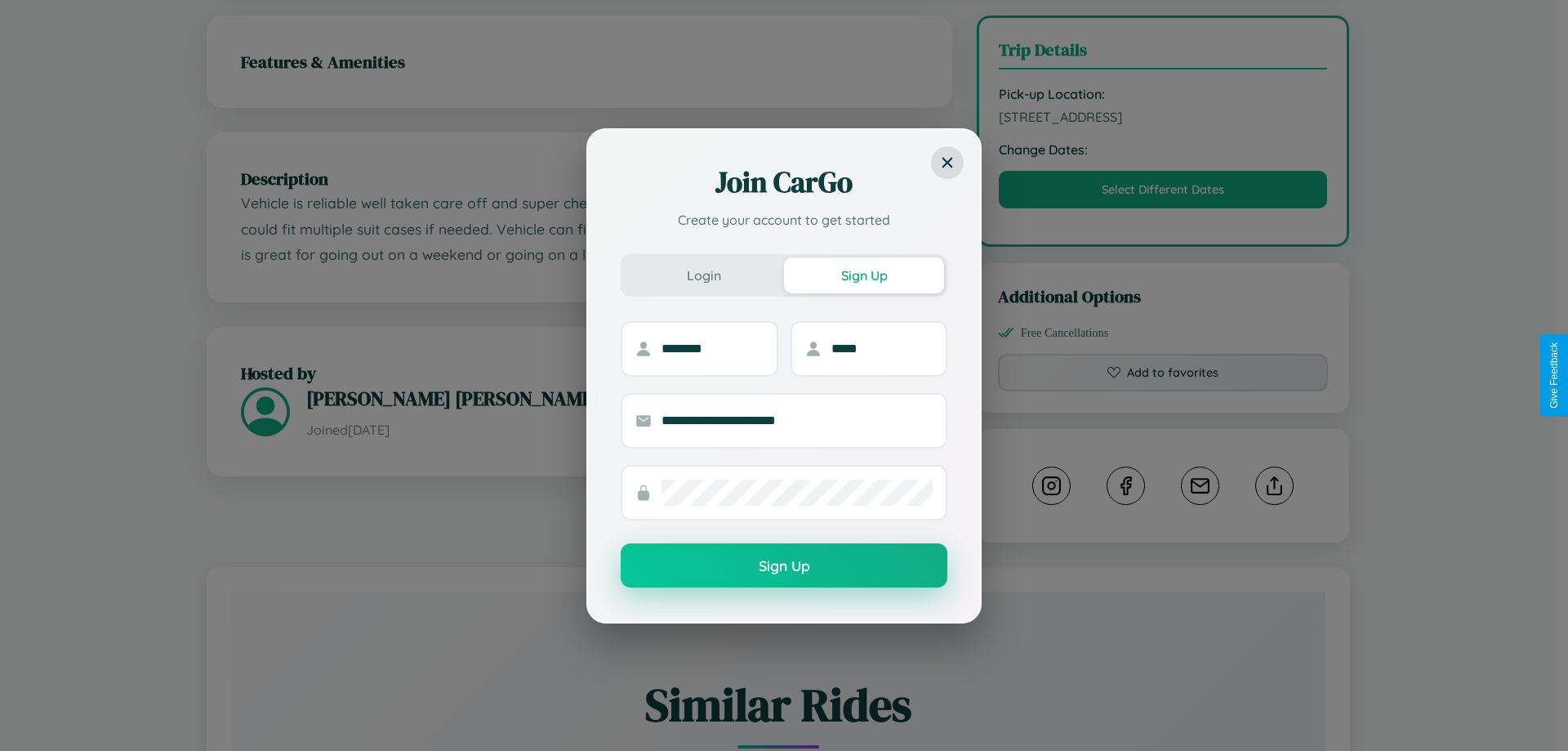
click at [784, 566] on button "Sign Up" at bounding box center [784, 565] width 327 height 44
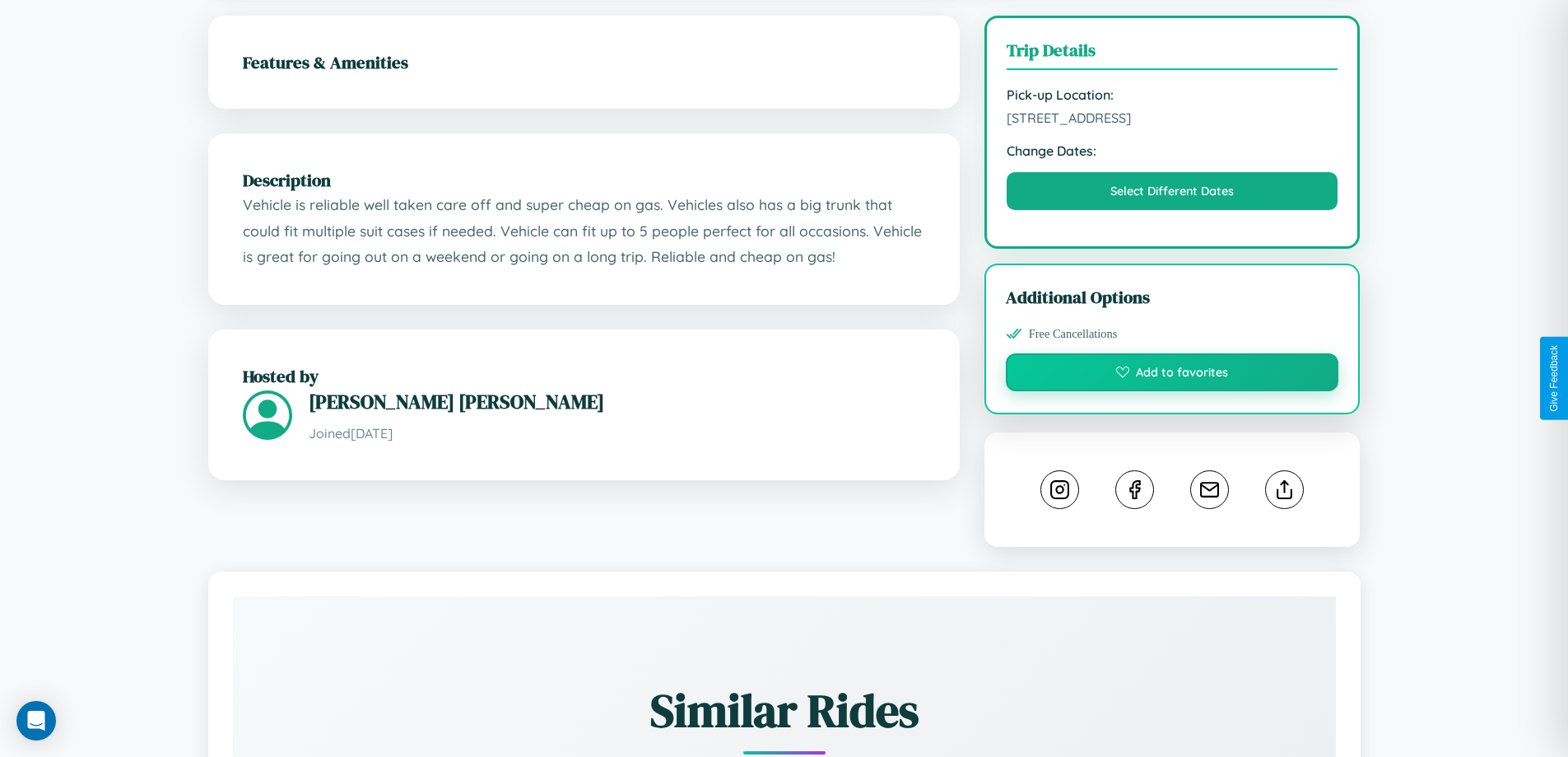
click at [1173, 376] on button "Add to favorites" at bounding box center [1173, 372] width 333 height 38
